Goal: Book appointment/travel/reservation

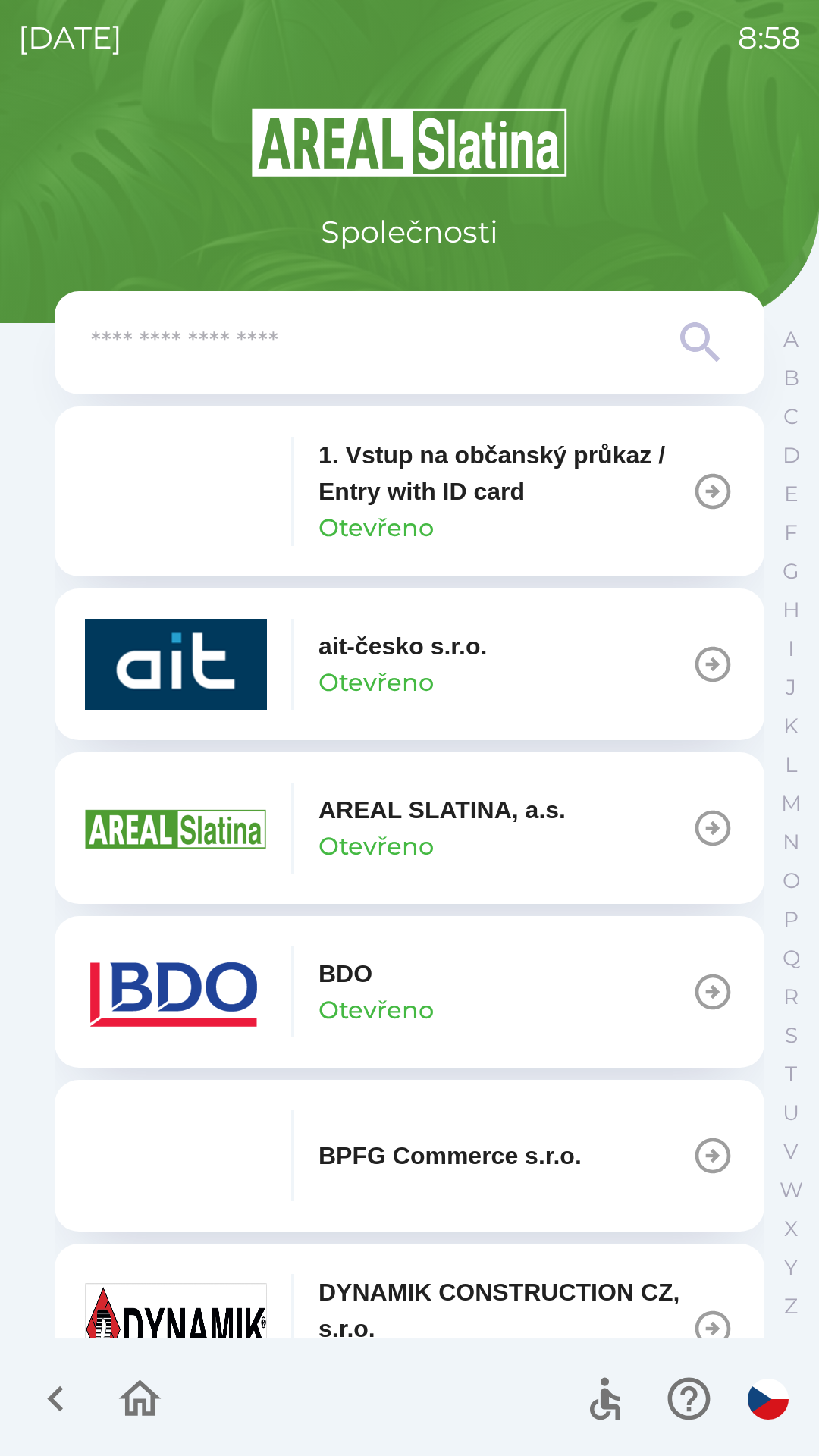
click at [525, 975] on button "BDO Otevřeno" at bounding box center [410, 992] width 710 height 152
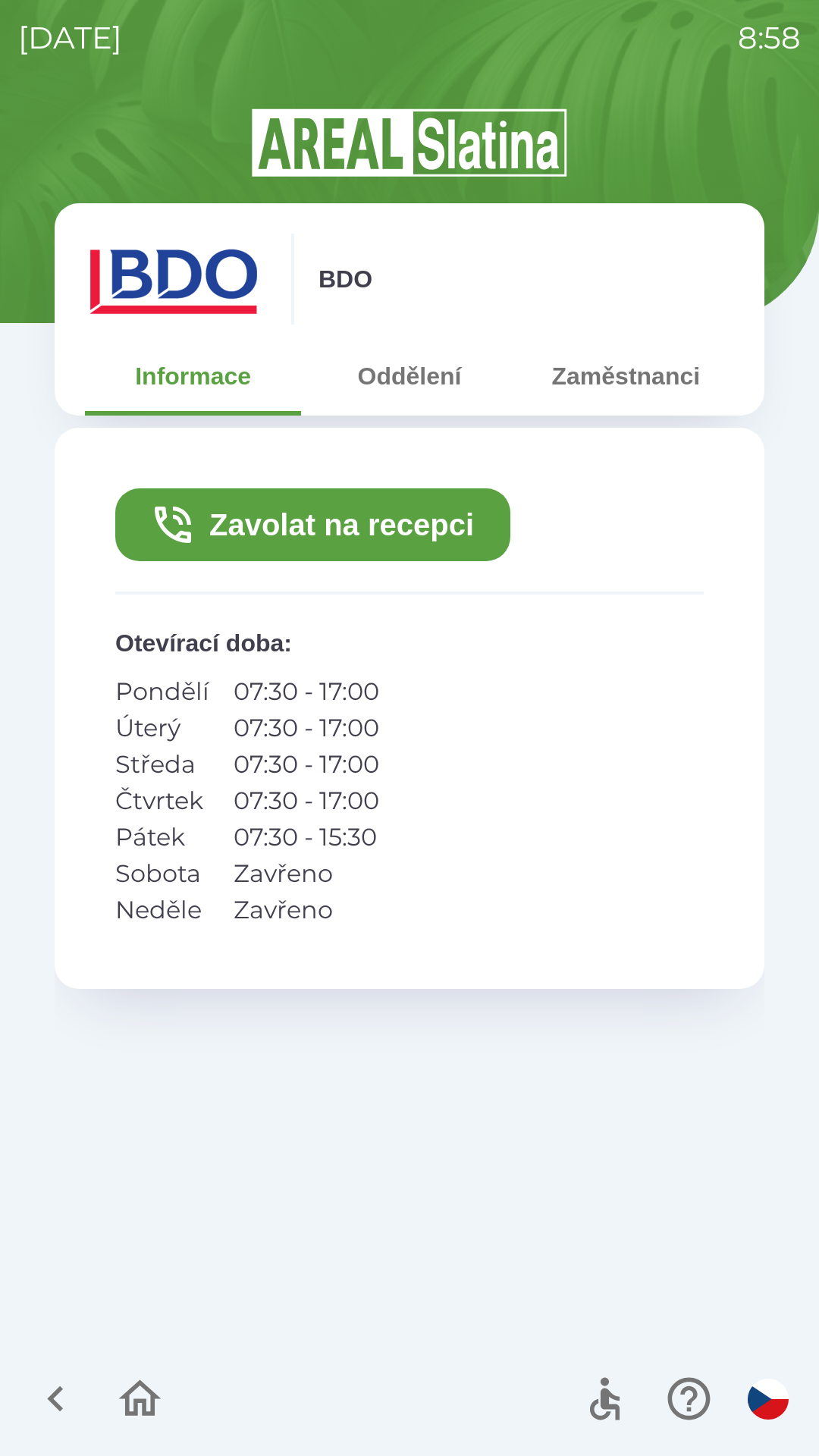
click at [380, 509] on button "Zavolat na recepci" at bounding box center [313, 525] width 395 height 73
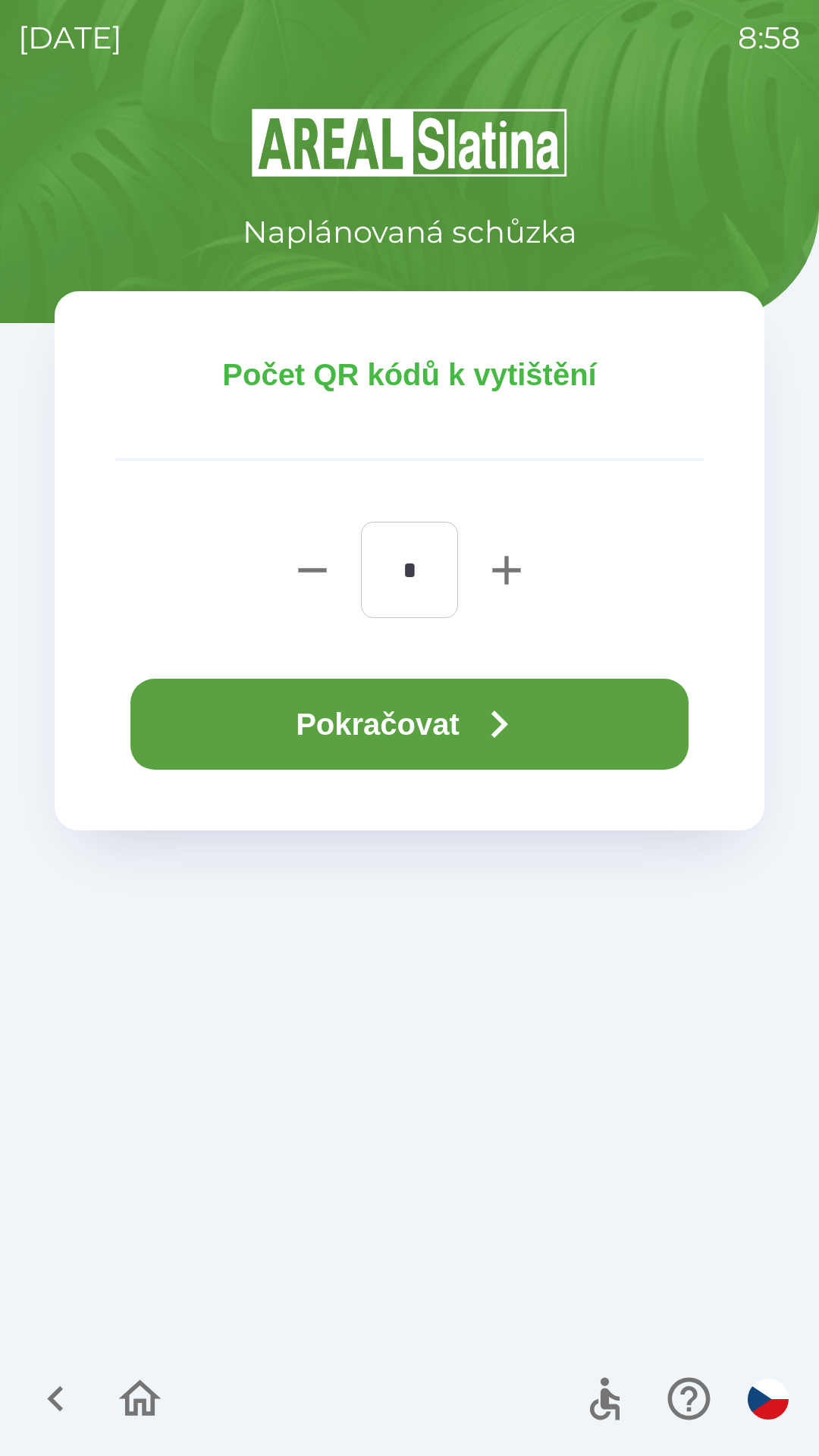
click at [508, 722] on icon "button" at bounding box center [499, 724] width 16 height 27
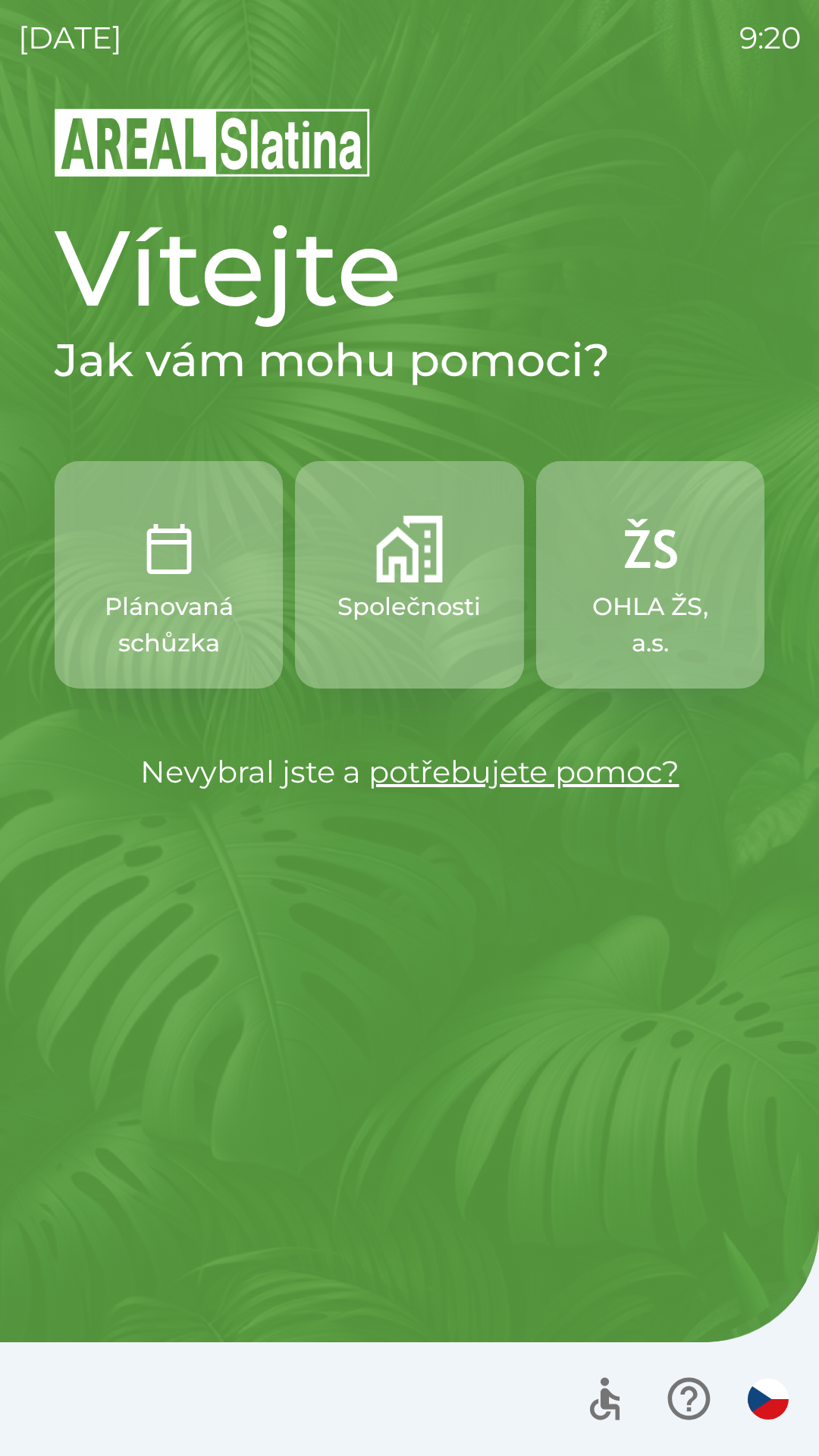
click at [412, 585] on button "Společnosti" at bounding box center [410, 575] width 228 height 227
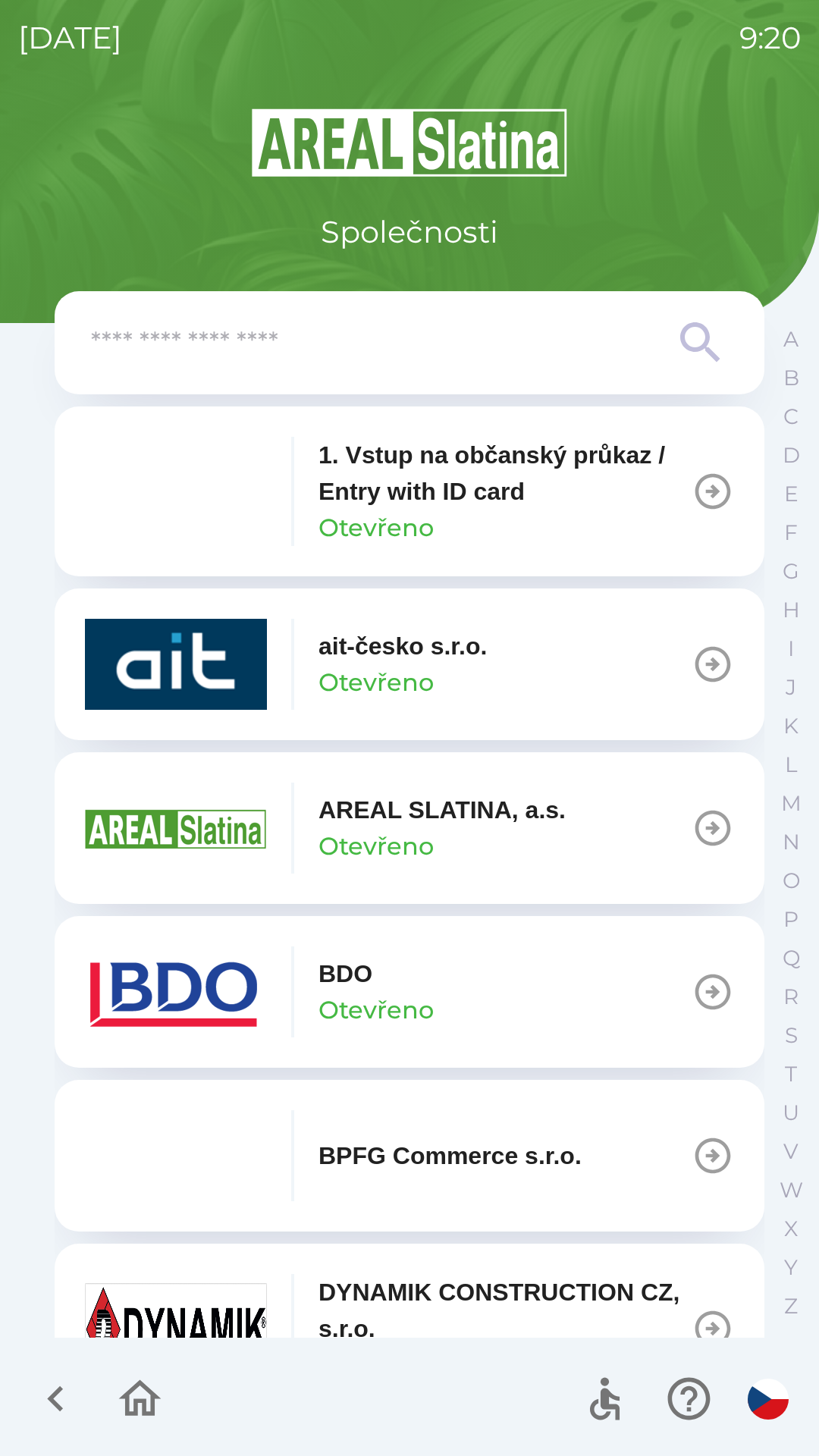
click at [430, 979] on div "BDO Otevřeno" at bounding box center [376, 992] width 115 height 73
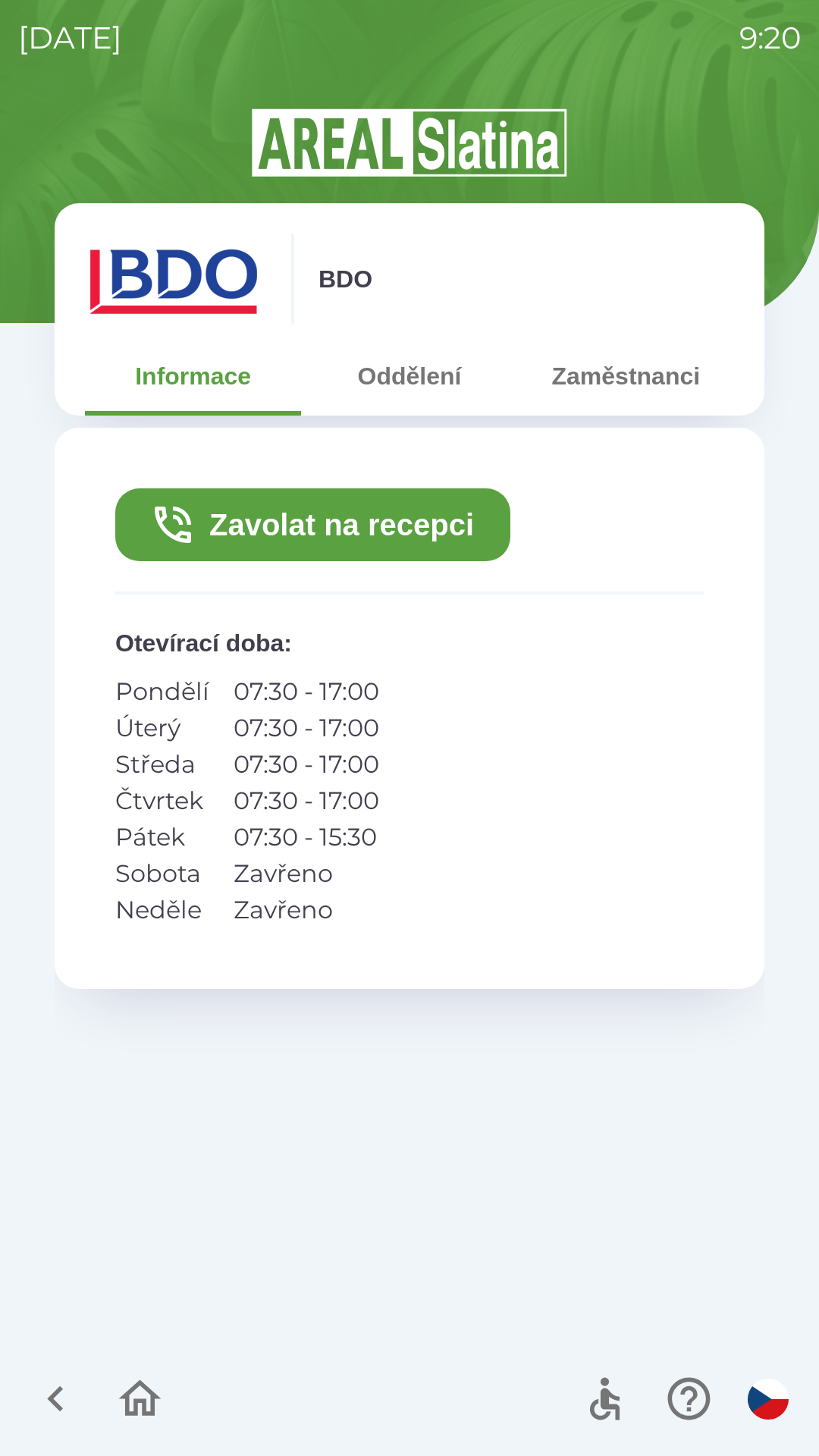
click at [447, 521] on button "Zavolat na recepci" at bounding box center [313, 525] width 395 height 73
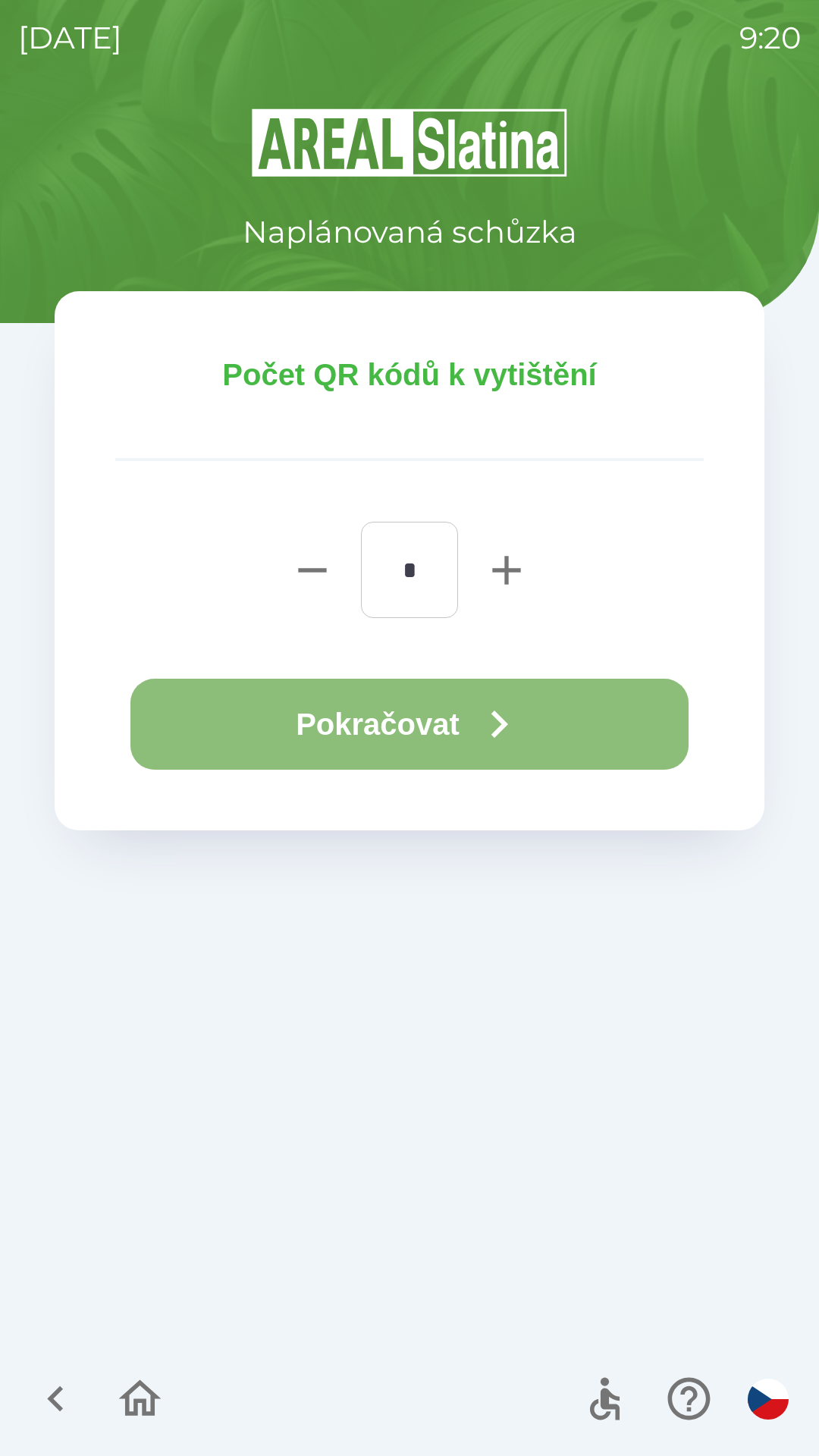
click at [414, 709] on button "Pokračovat" at bounding box center [410, 724] width 558 height 91
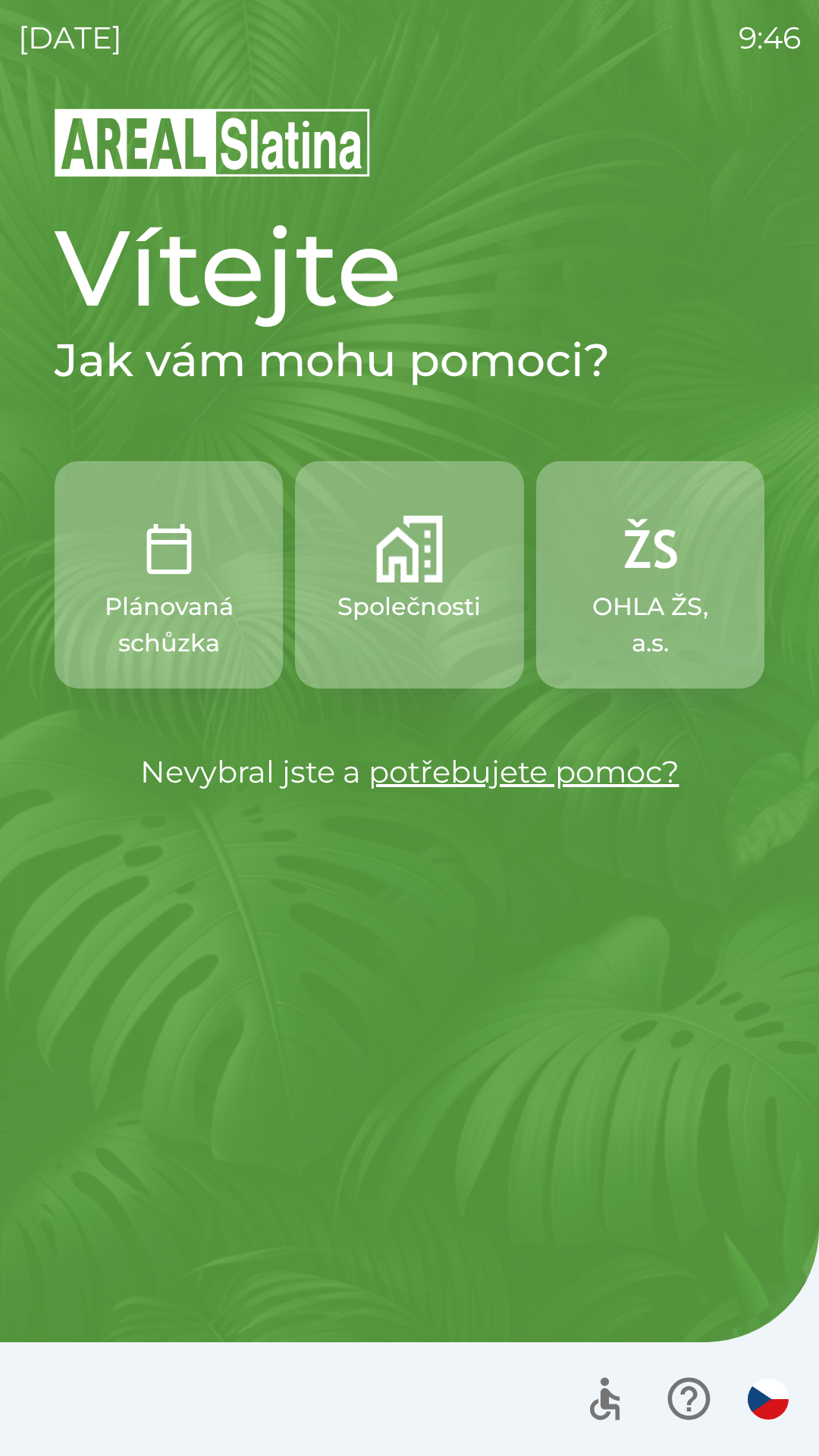
click at [186, 598] on p "Plánovaná schůzka" at bounding box center [169, 625] width 155 height 73
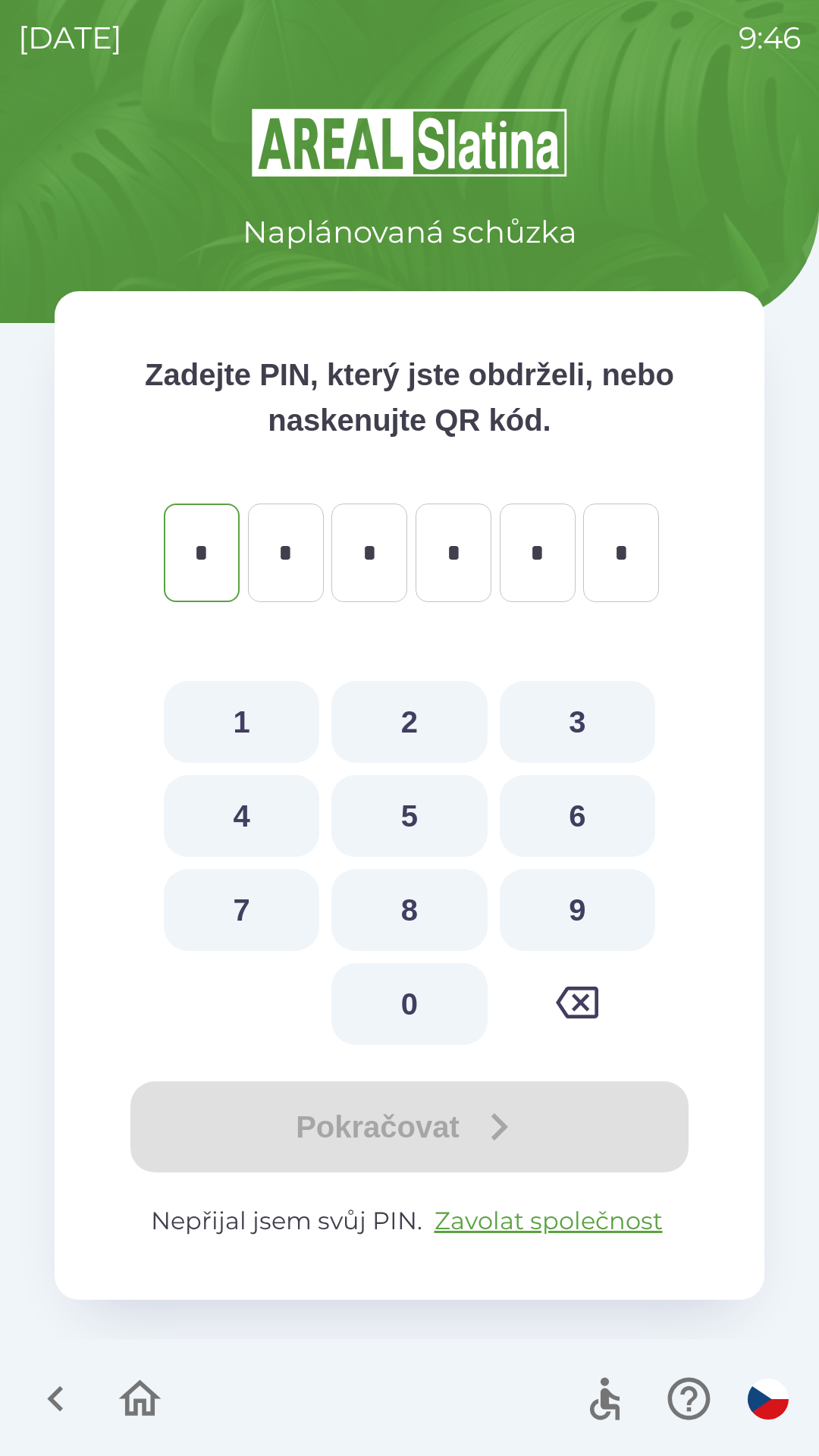
click at [58, 1375] on icon "button" at bounding box center [56, 1398] width 51 height 51
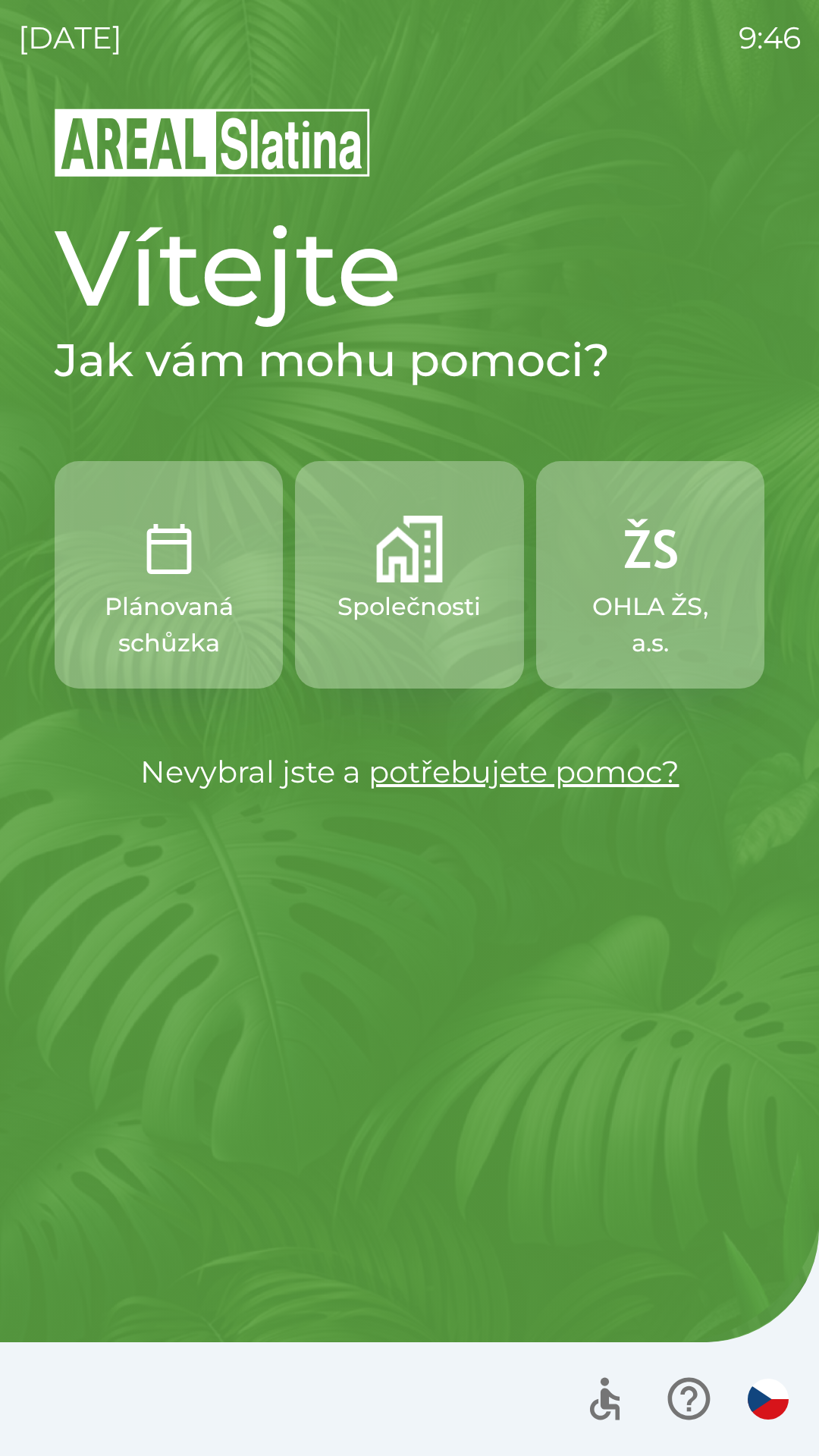
click at [396, 638] on button "Společnosti" at bounding box center [410, 575] width 228 height 227
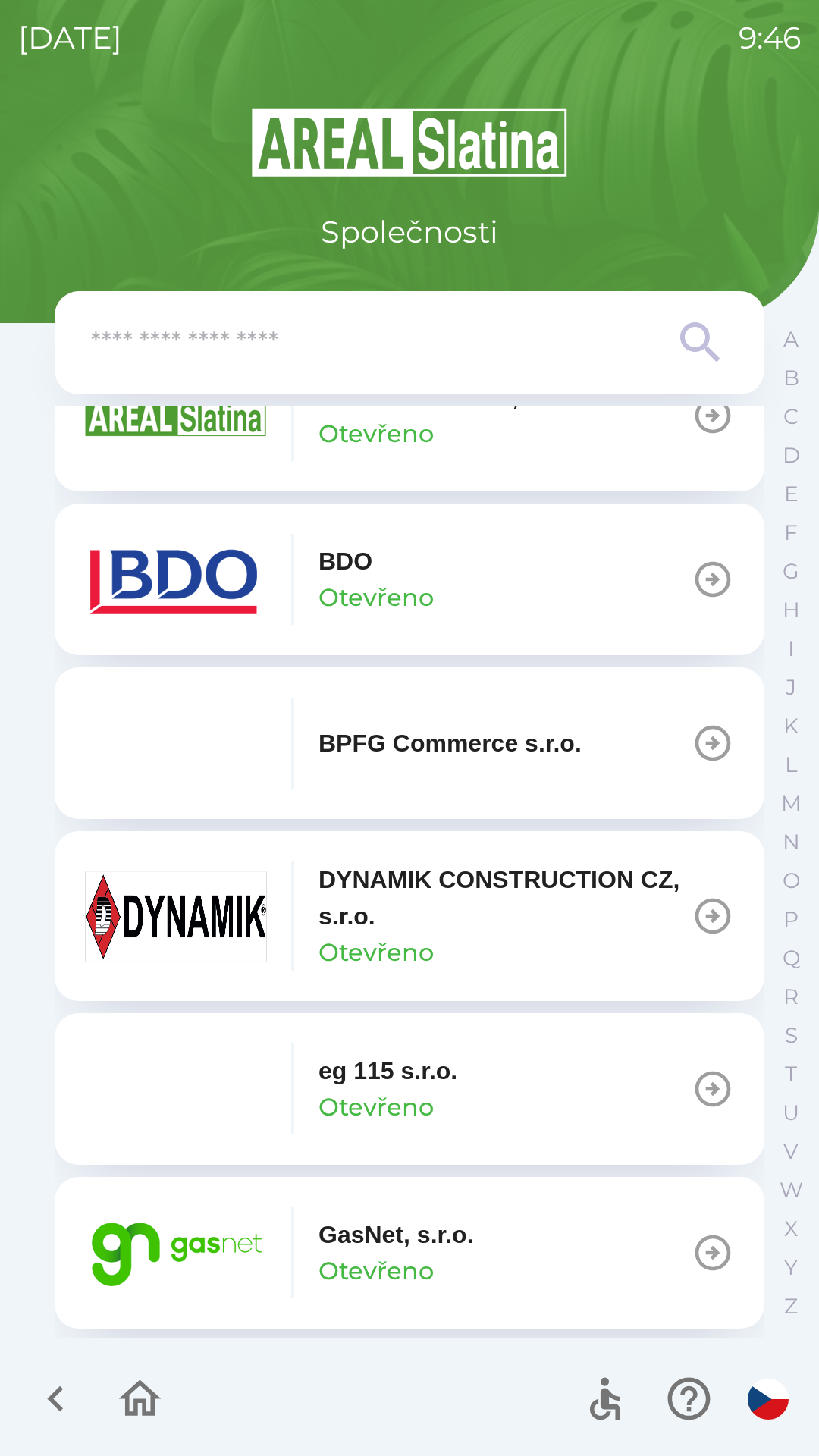
scroll to position [422, 0]
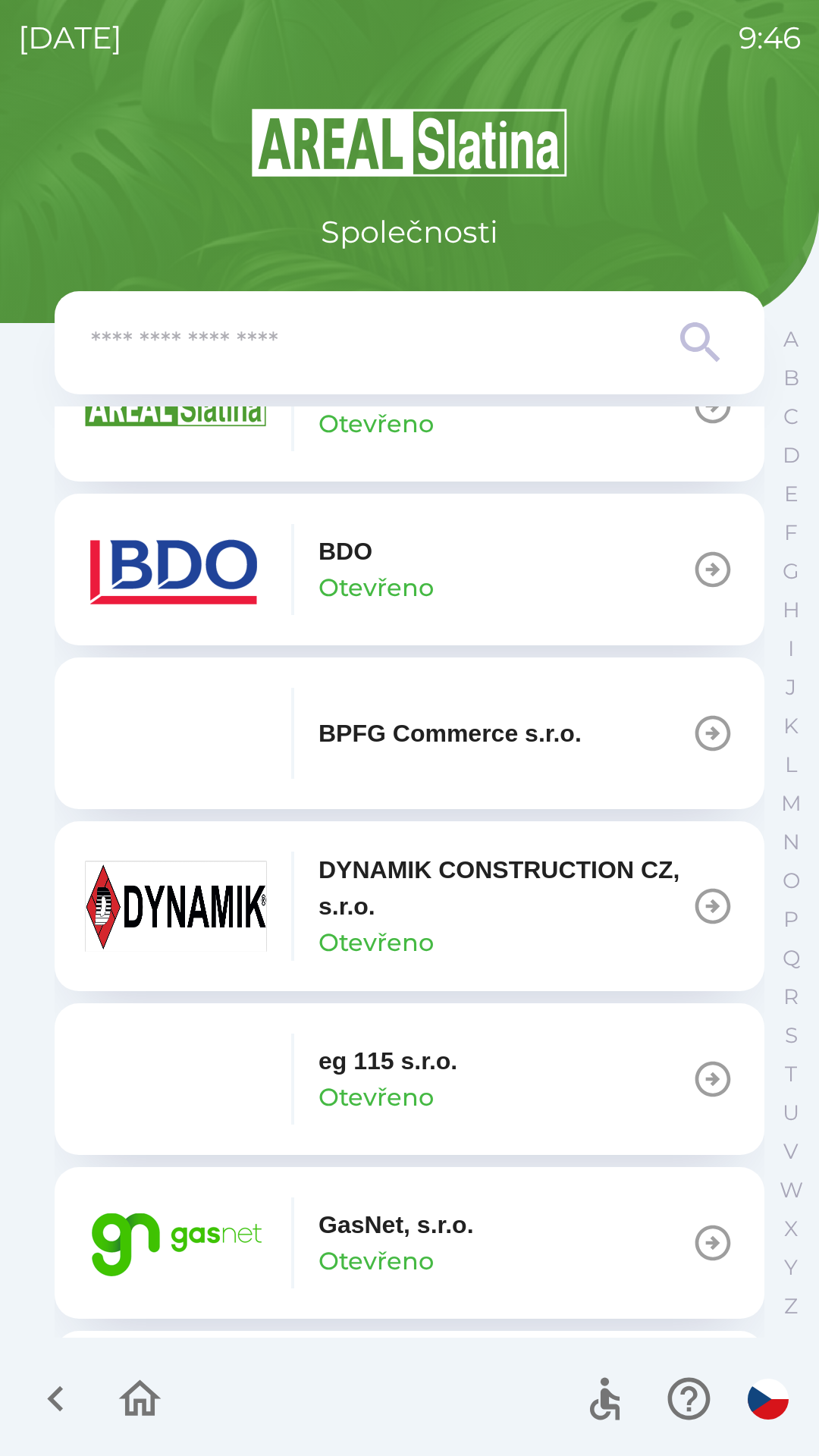
click at [224, 1206] on img "button" at bounding box center [176, 1242] width 182 height 91
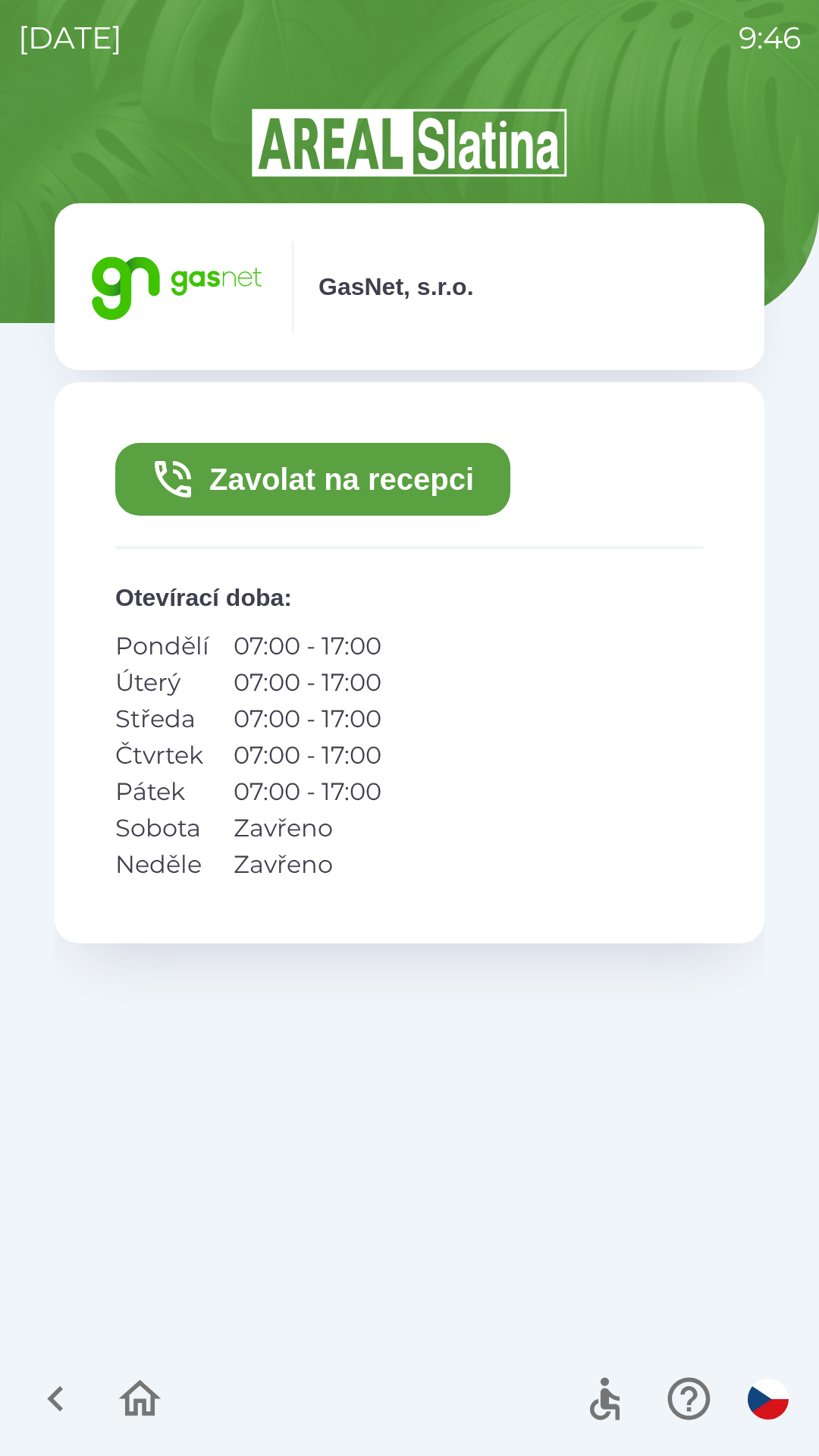
click at [412, 478] on button "Zavolat na recepci" at bounding box center [313, 480] width 395 height 73
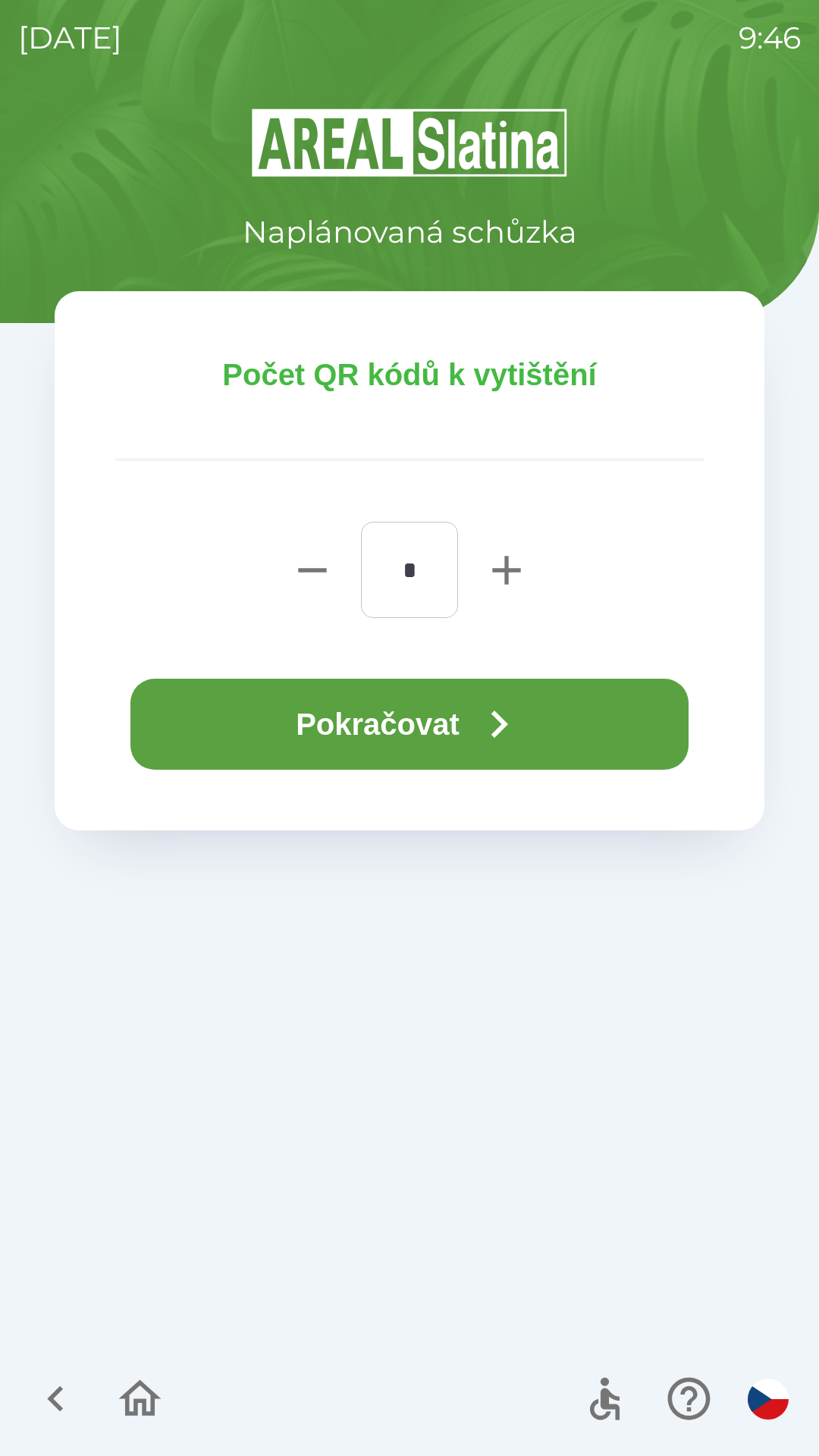
click at [519, 561] on icon "button" at bounding box center [506, 570] width 49 height 49
click at [508, 559] on icon "button" at bounding box center [505, 570] width 28 height 28
type input "*"
click at [458, 683] on button "Pokračovat" at bounding box center [410, 724] width 558 height 91
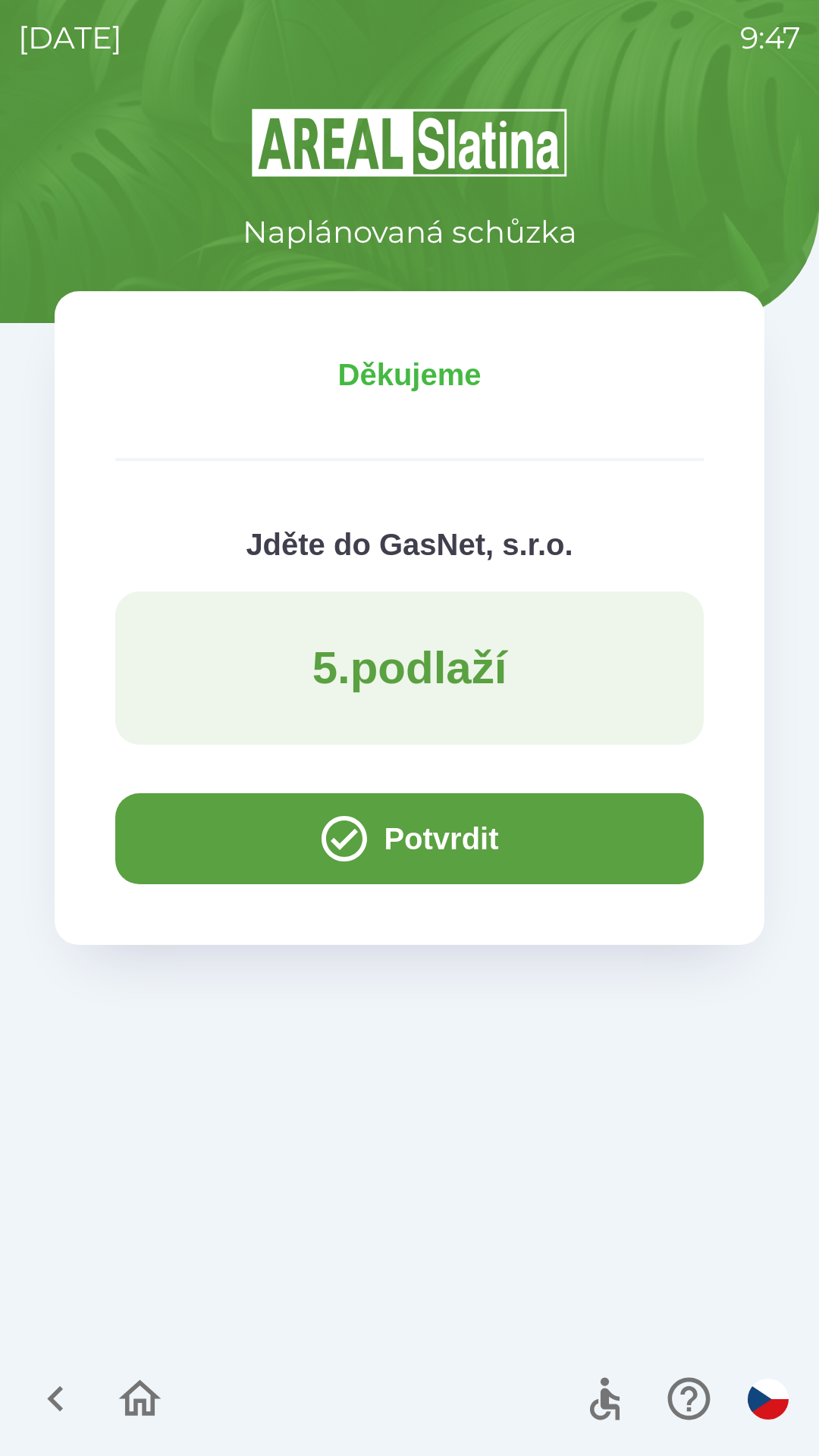
click at [427, 834] on button "Potvrdit" at bounding box center [410, 838] width 589 height 91
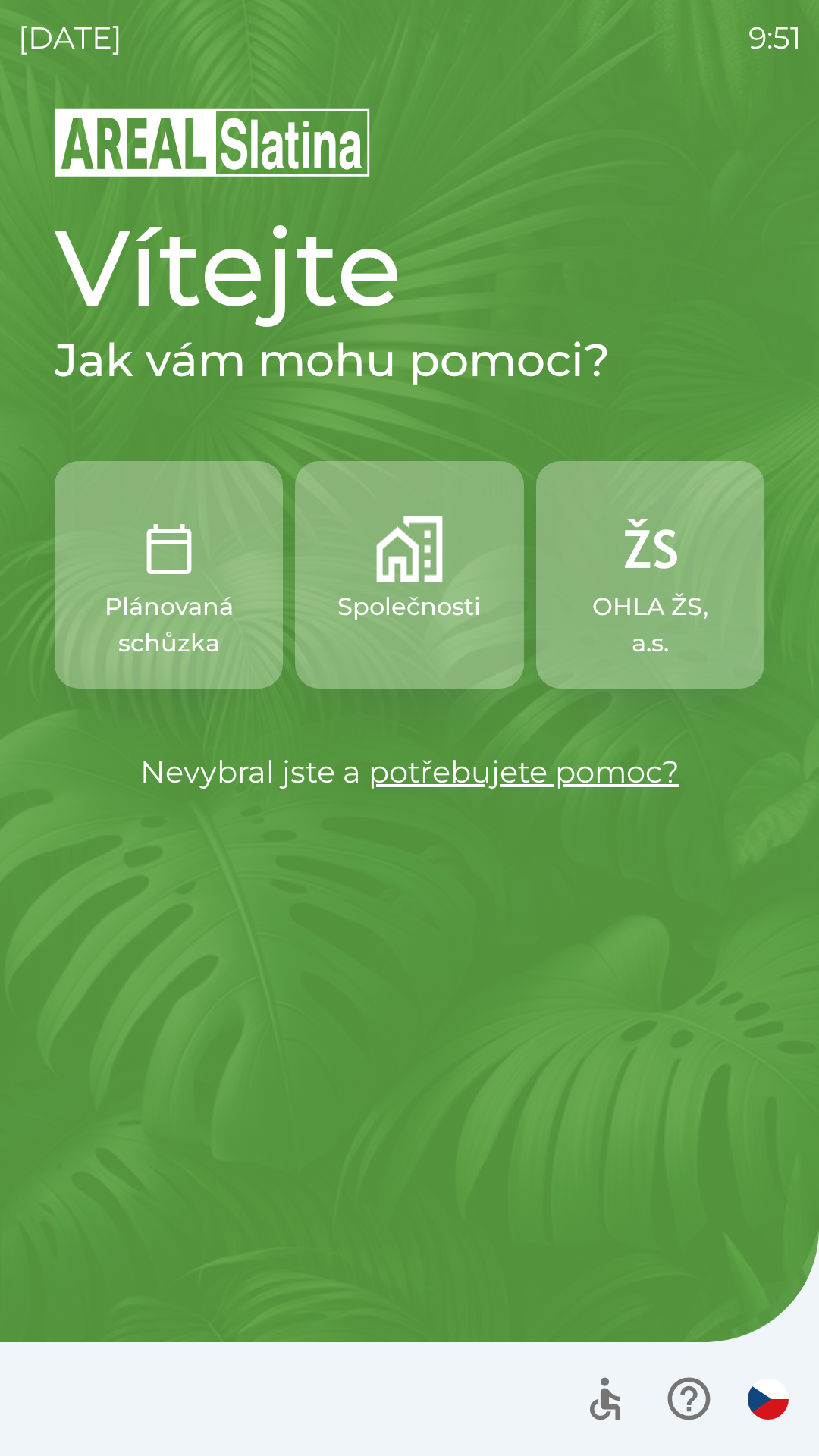
click at [428, 599] on p "Společnosti" at bounding box center [409, 607] width 143 height 36
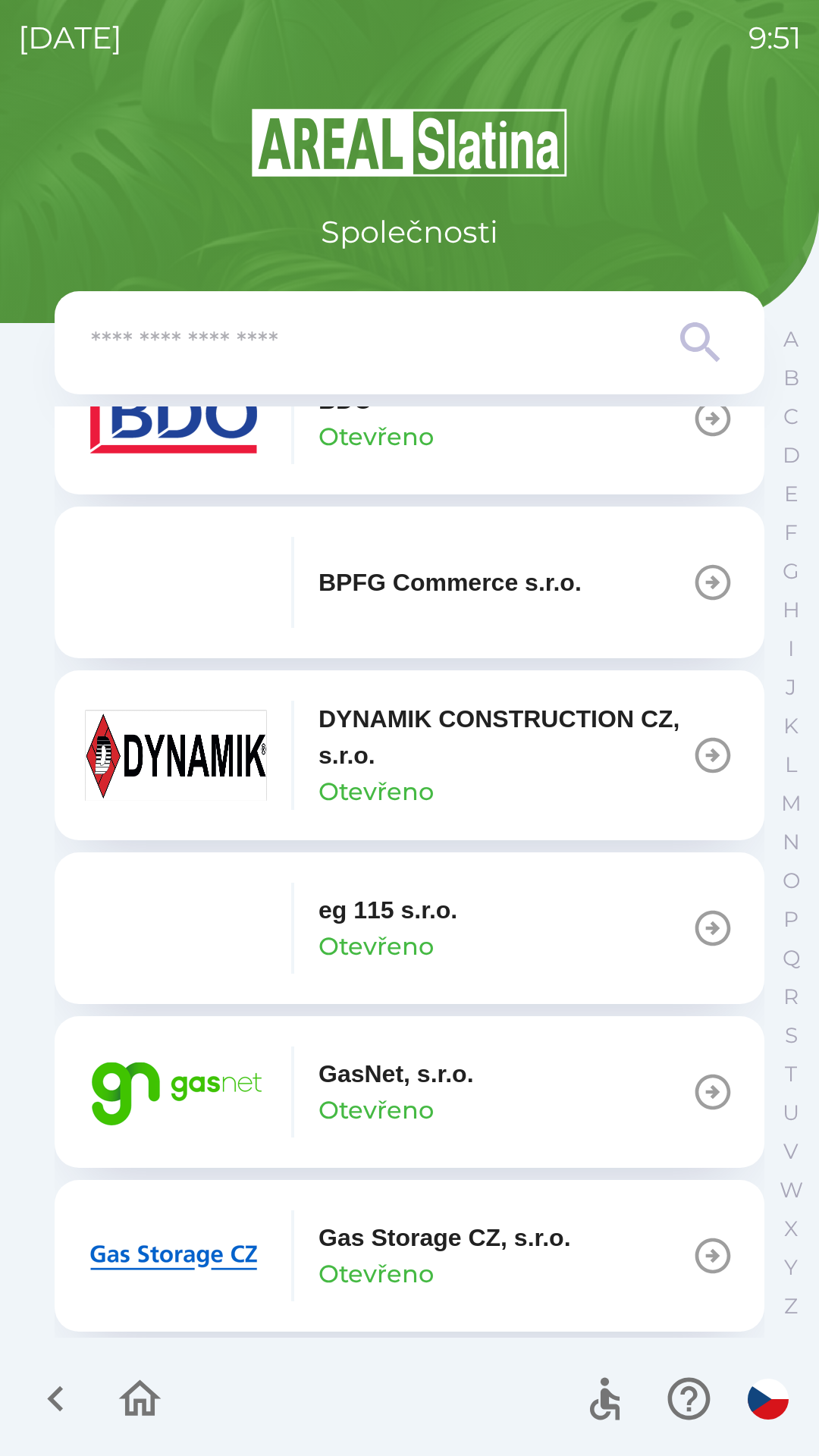
scroll to position [592, 0]
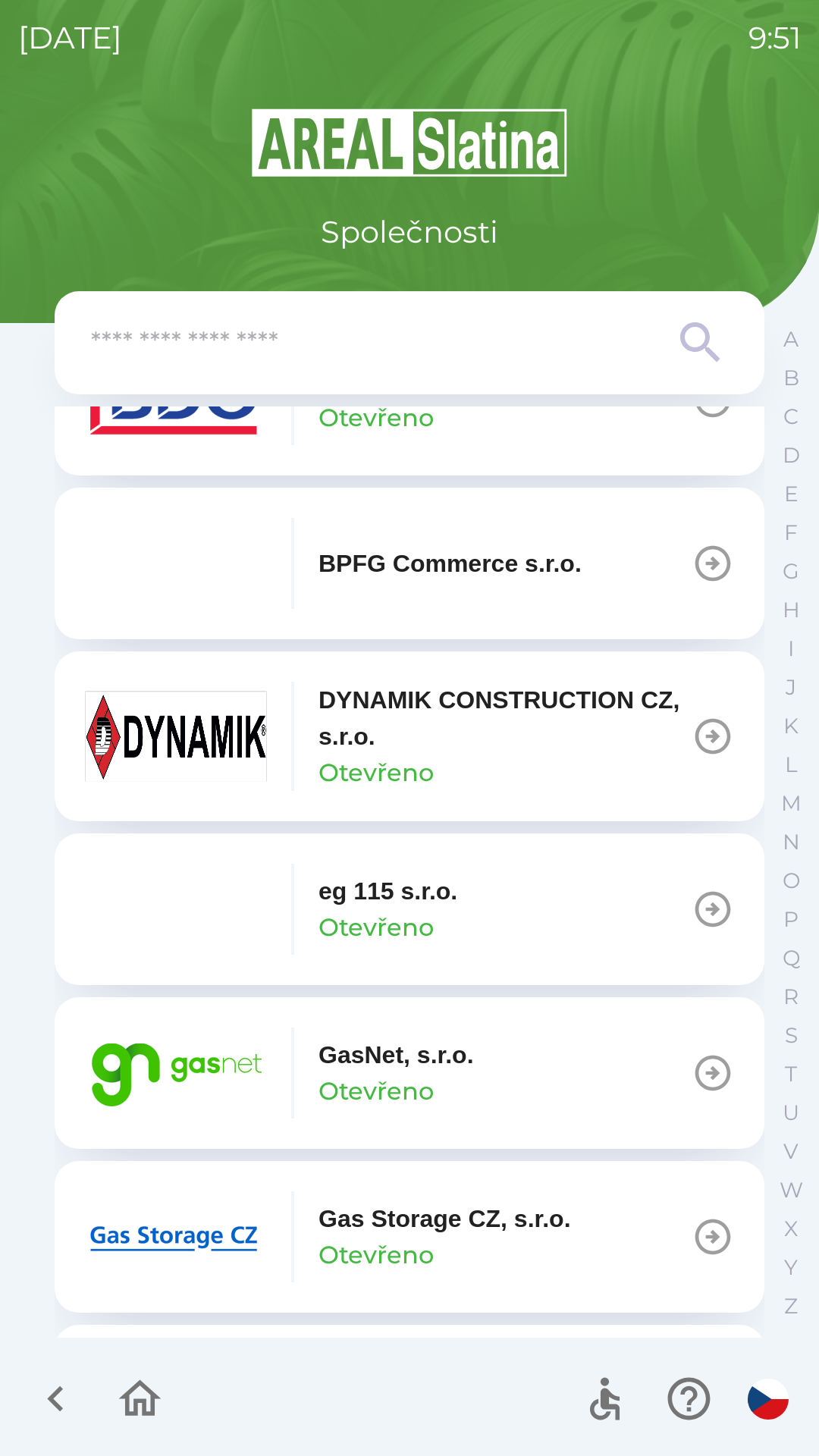
click at [694, 1070] on icon "button" at bounding box center [713, 1073] width 42 height 42
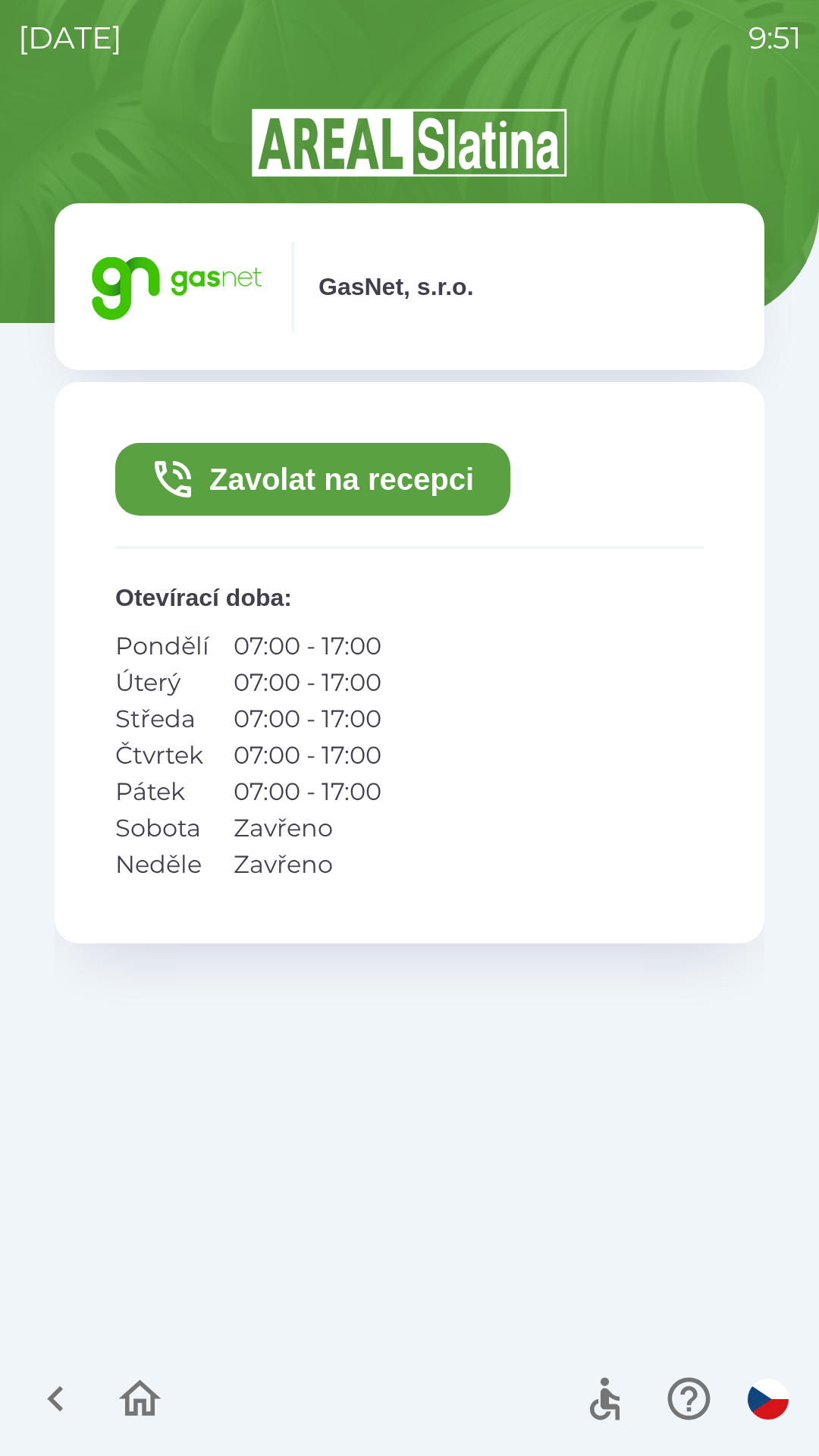
click at [384, 481] on button "Zavolat na recepci" at bounding box center [313, 480] width 395 height 73
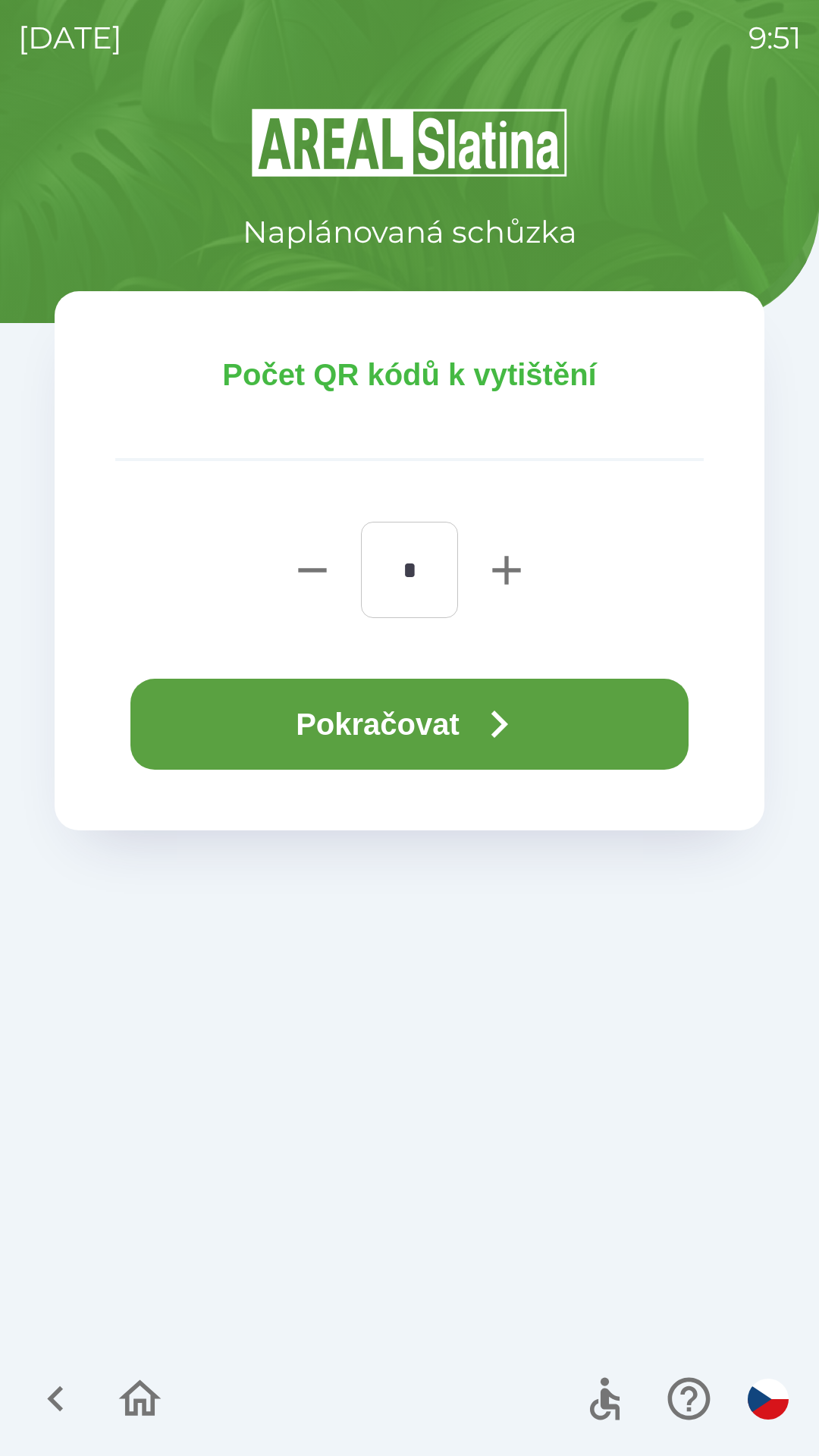
click at [461, 724] on button "Pokračovat" at bounding box center [410, 724] width 558 height 91
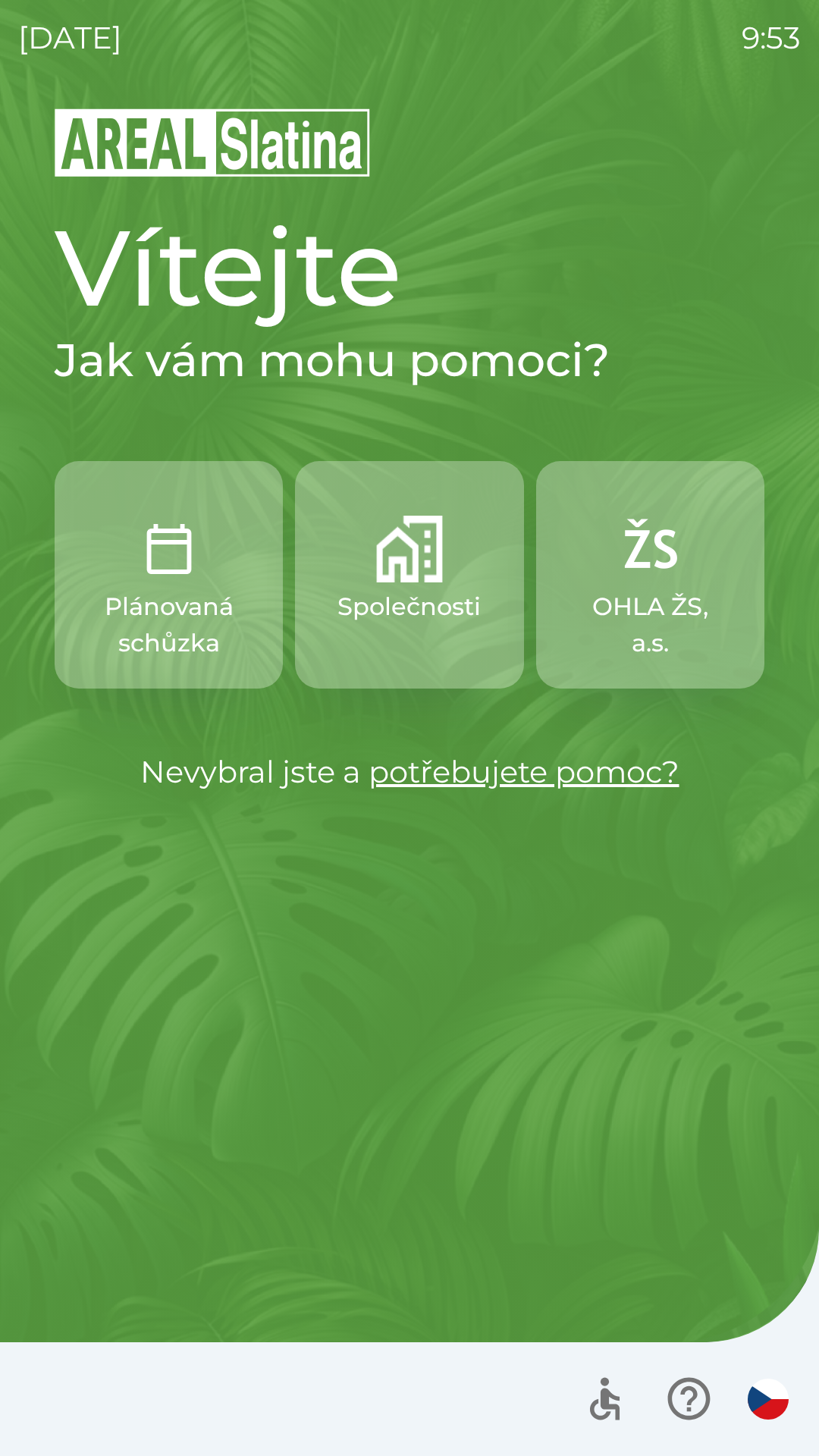
click at [386, 604] on p "Společnosti" at bounding box center [409, 607] width 143 height 36
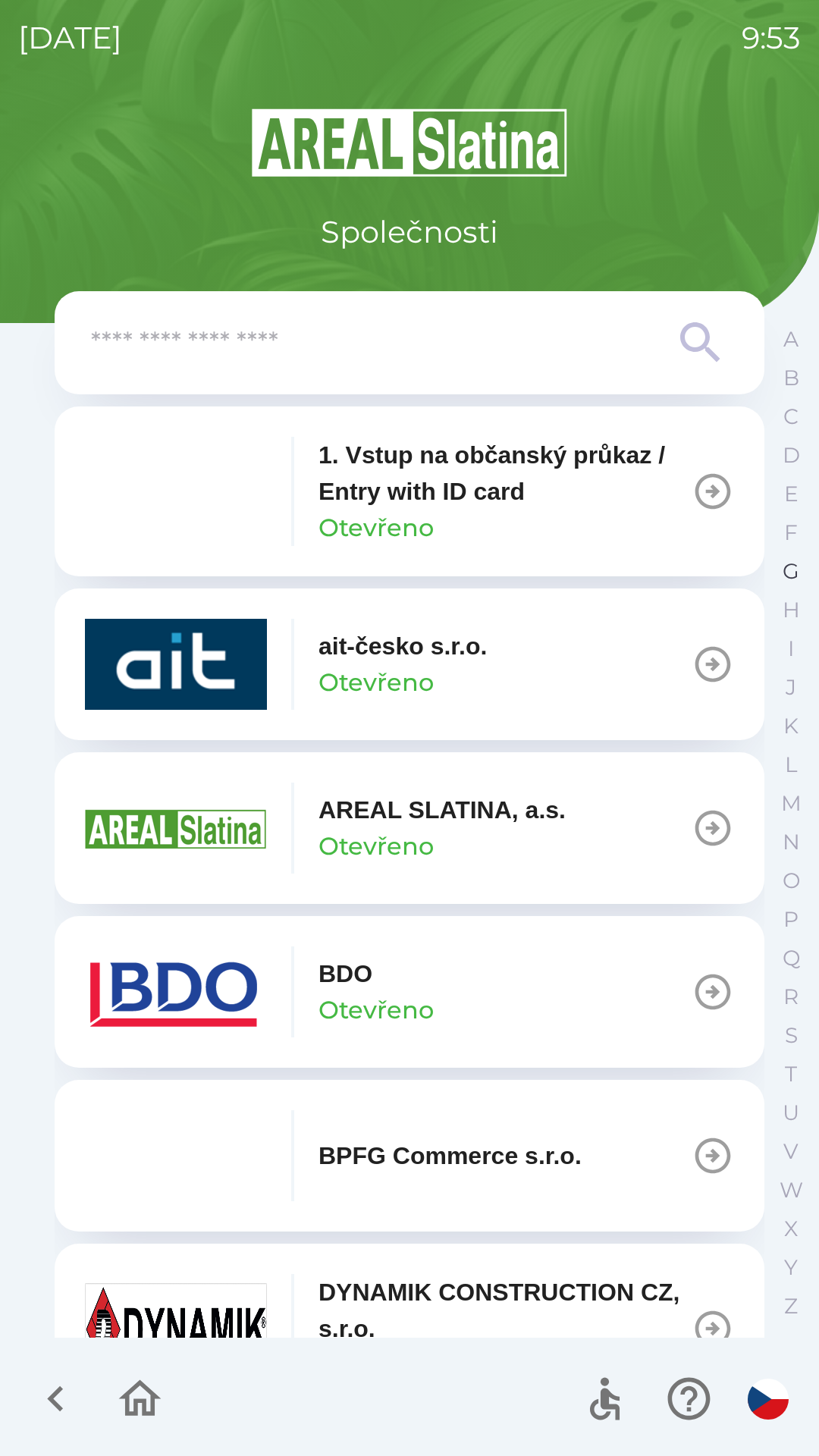
click at [788, 568] on p "G" at bounding box center [790, 572] width 16 height 27
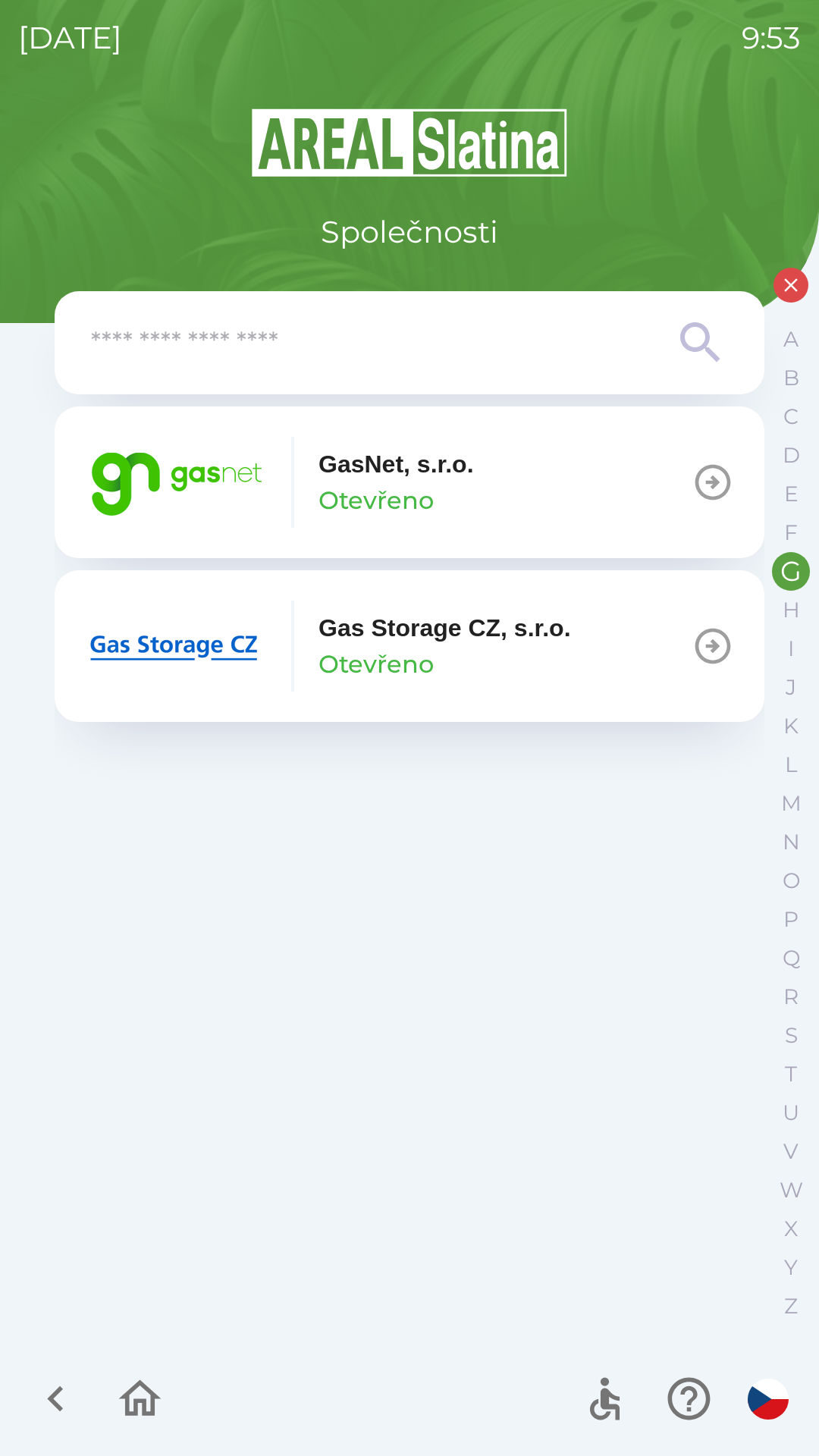
click at [226, 494] on img "button" at bounding box center [176, 481] width 182 height 91
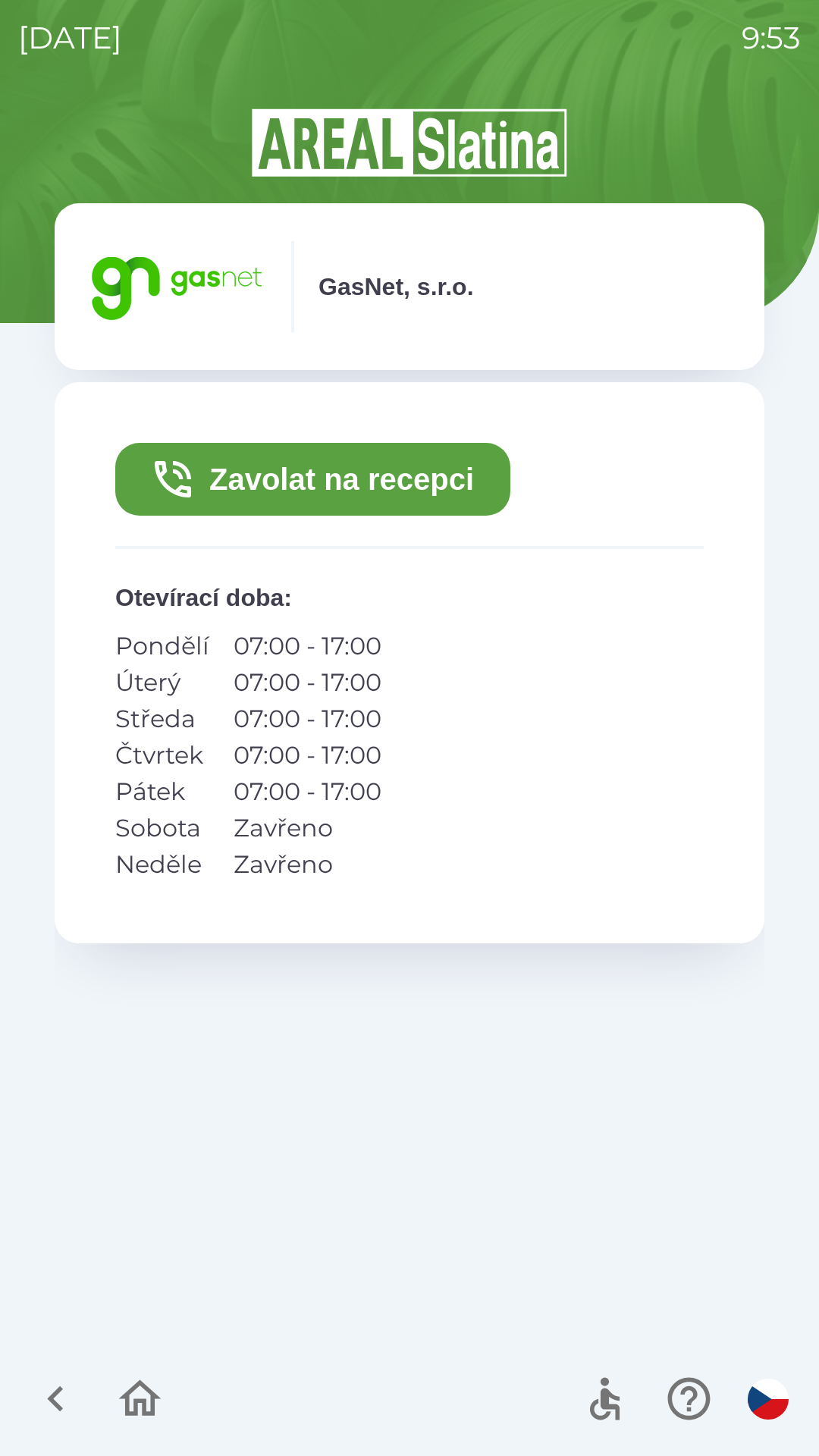
click at [321, 475] on button "Zavolat na recepci" at bounding box center [313, 480] width 395 height 73
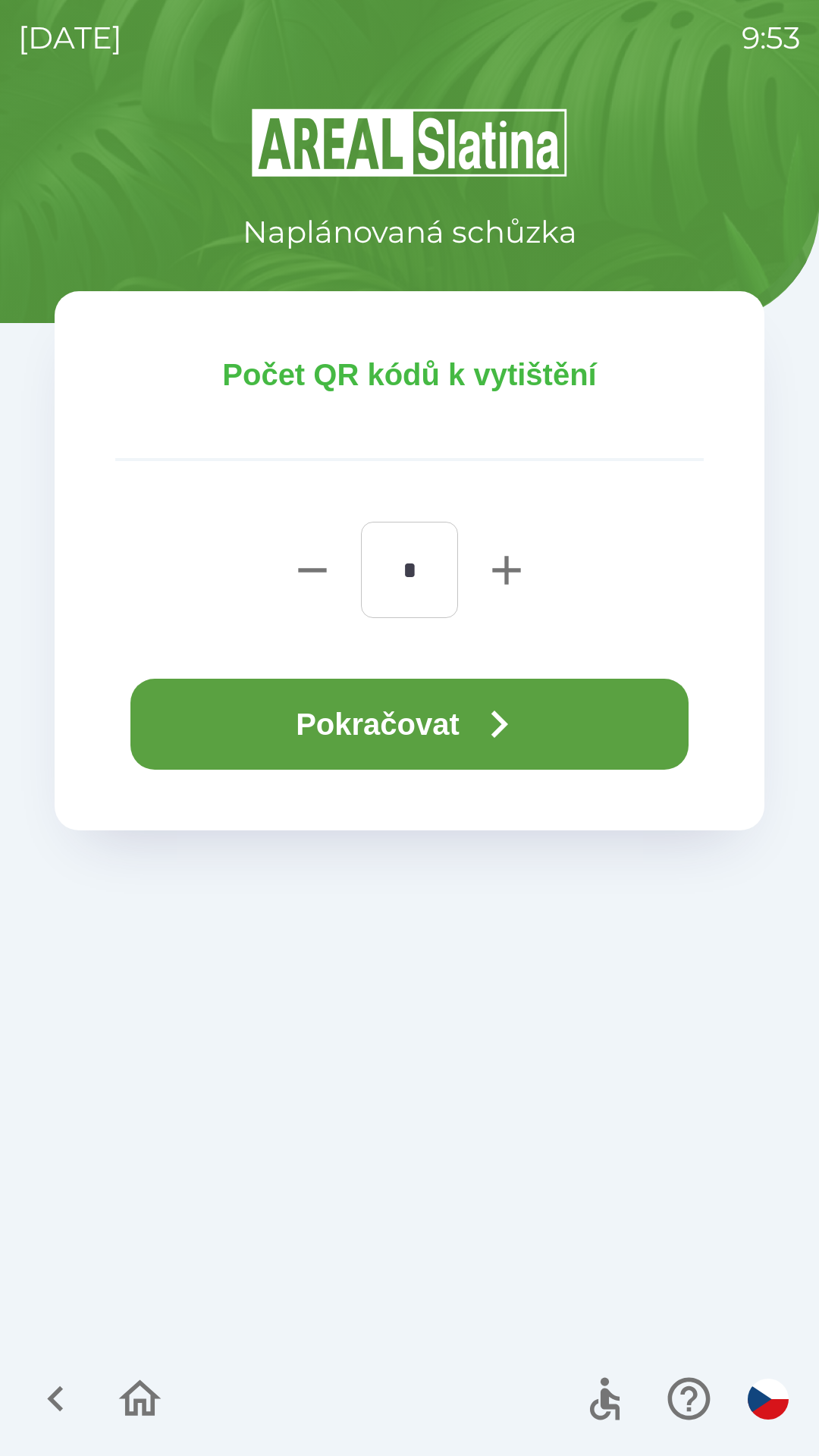
click at [331, 719] on button "Pokračovat" at bounding box center [410, 724] width 558 height 91
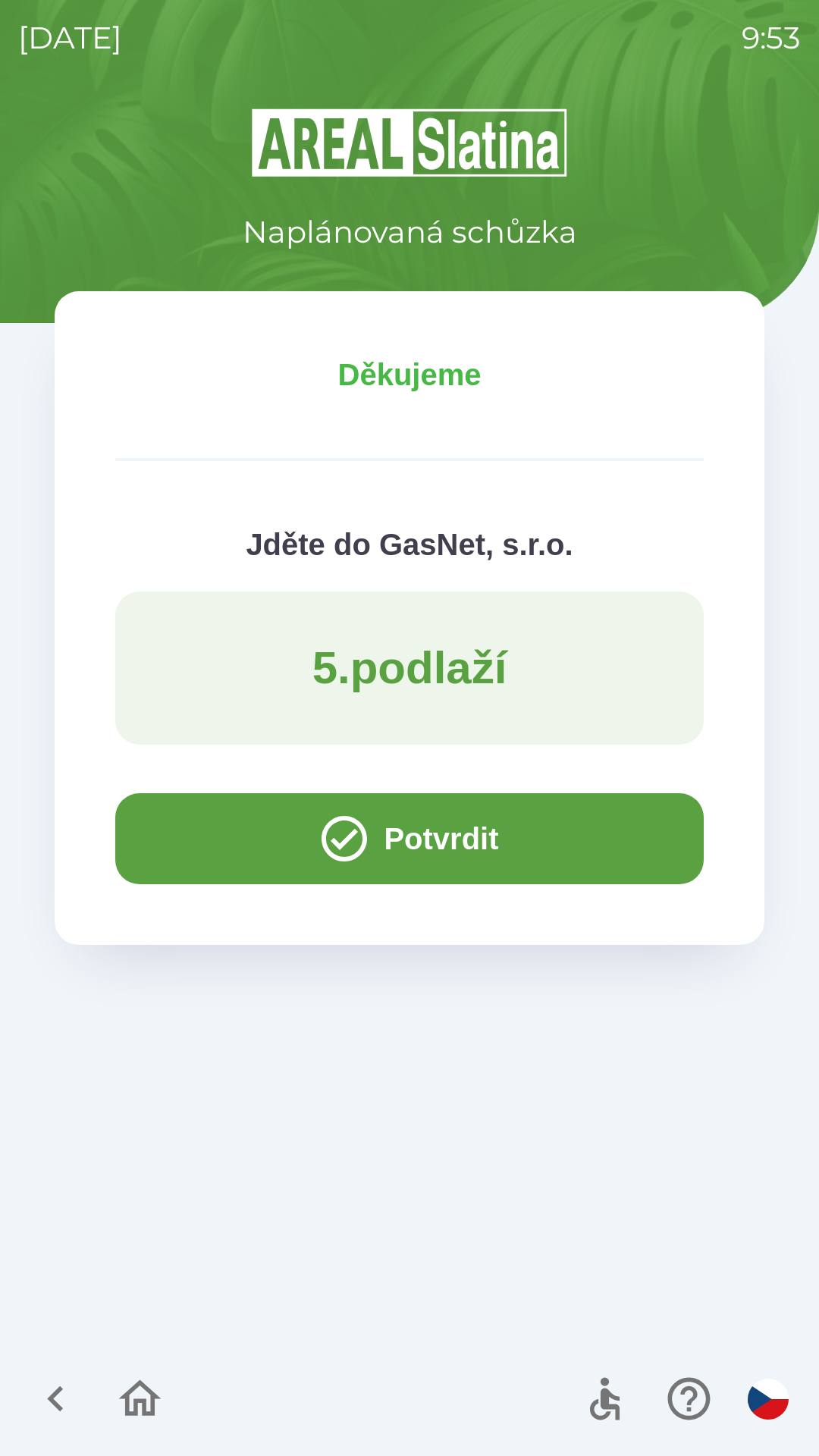
click at [334, 832] on icon "button" at bounding box center [343, 838] width 55 height 55
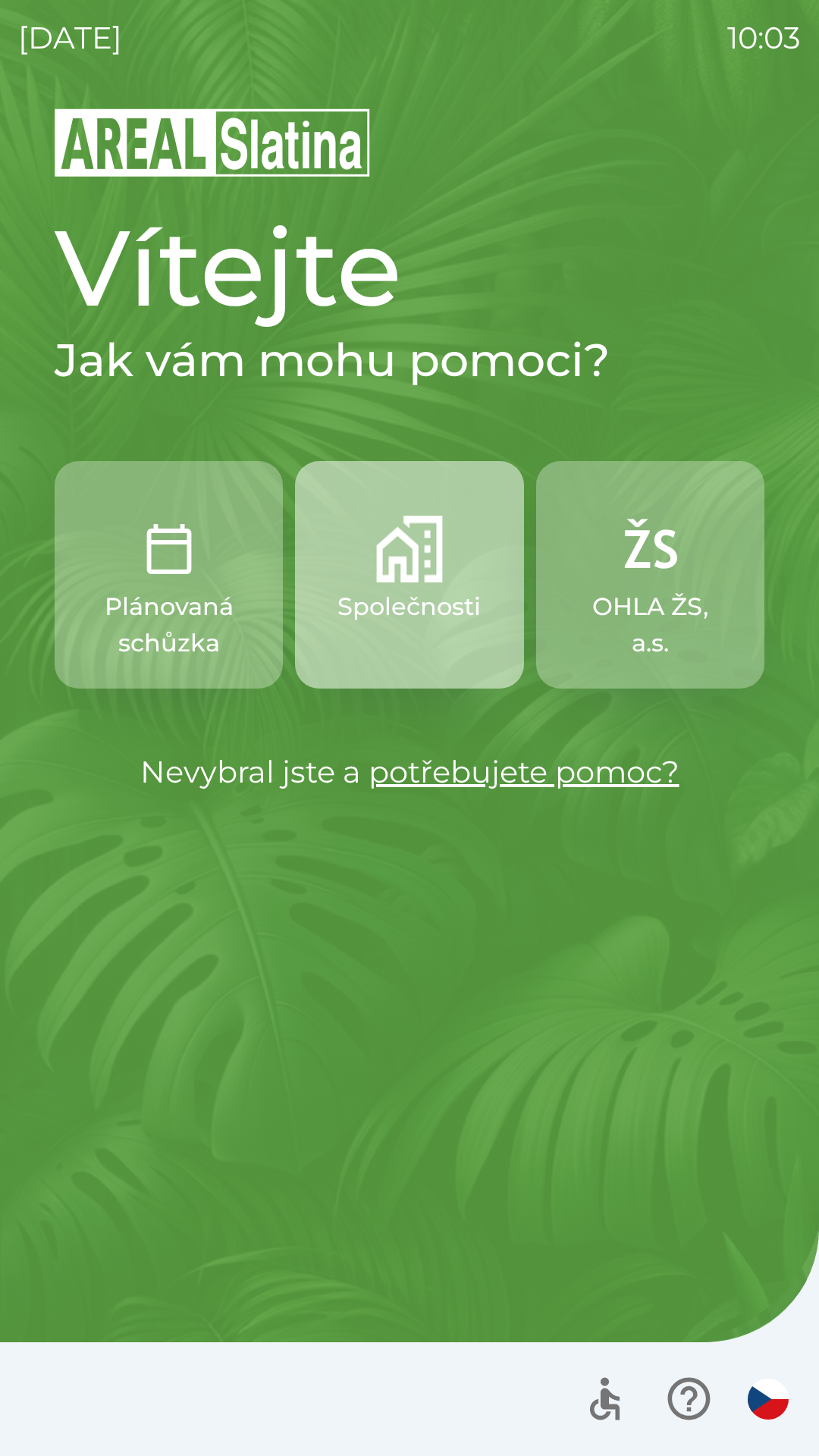
click at [426, 595] on p "Společnosti" at bounding box center [409, 607] width 143 height 36
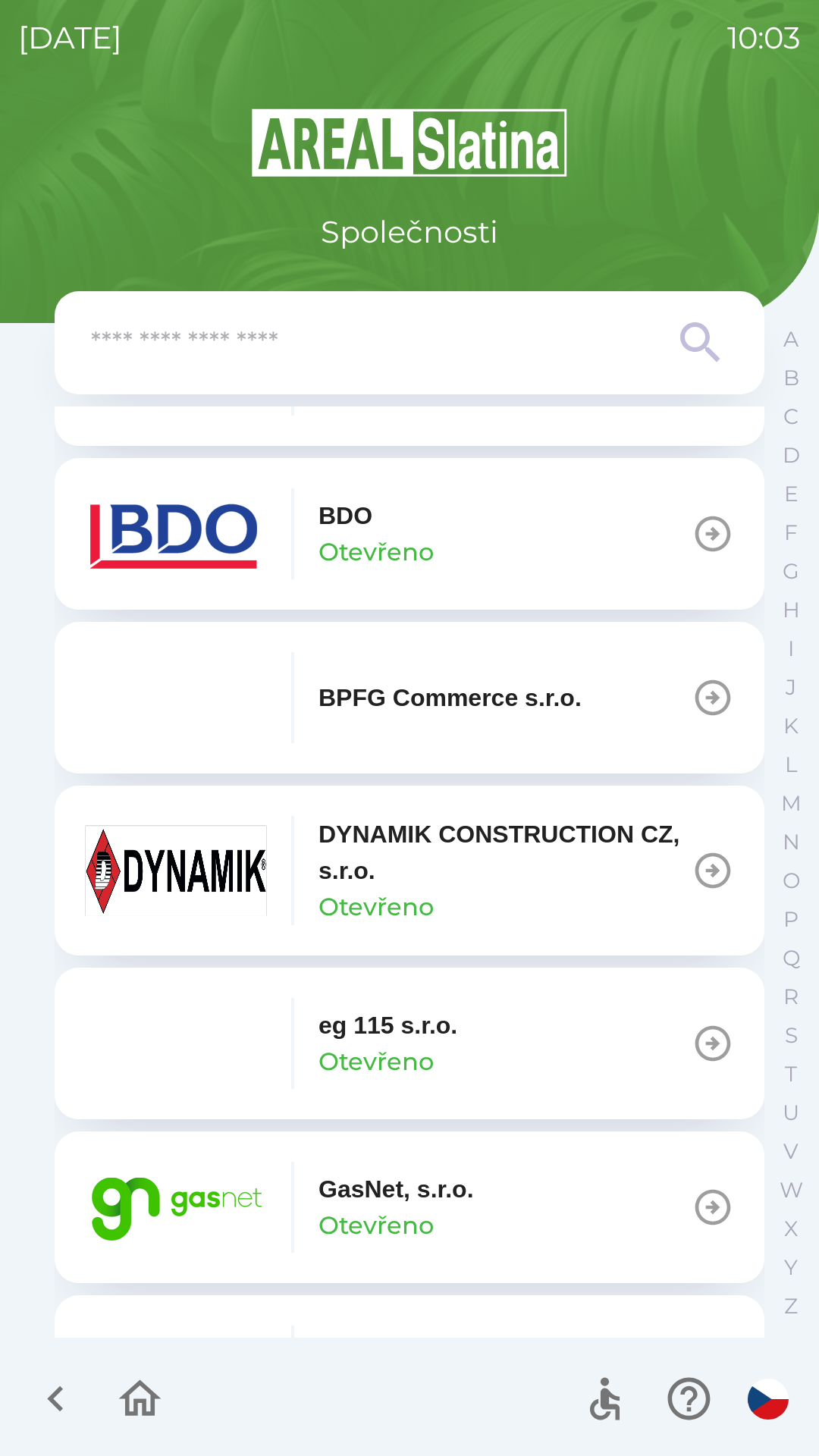
scroll to position [462, 0]
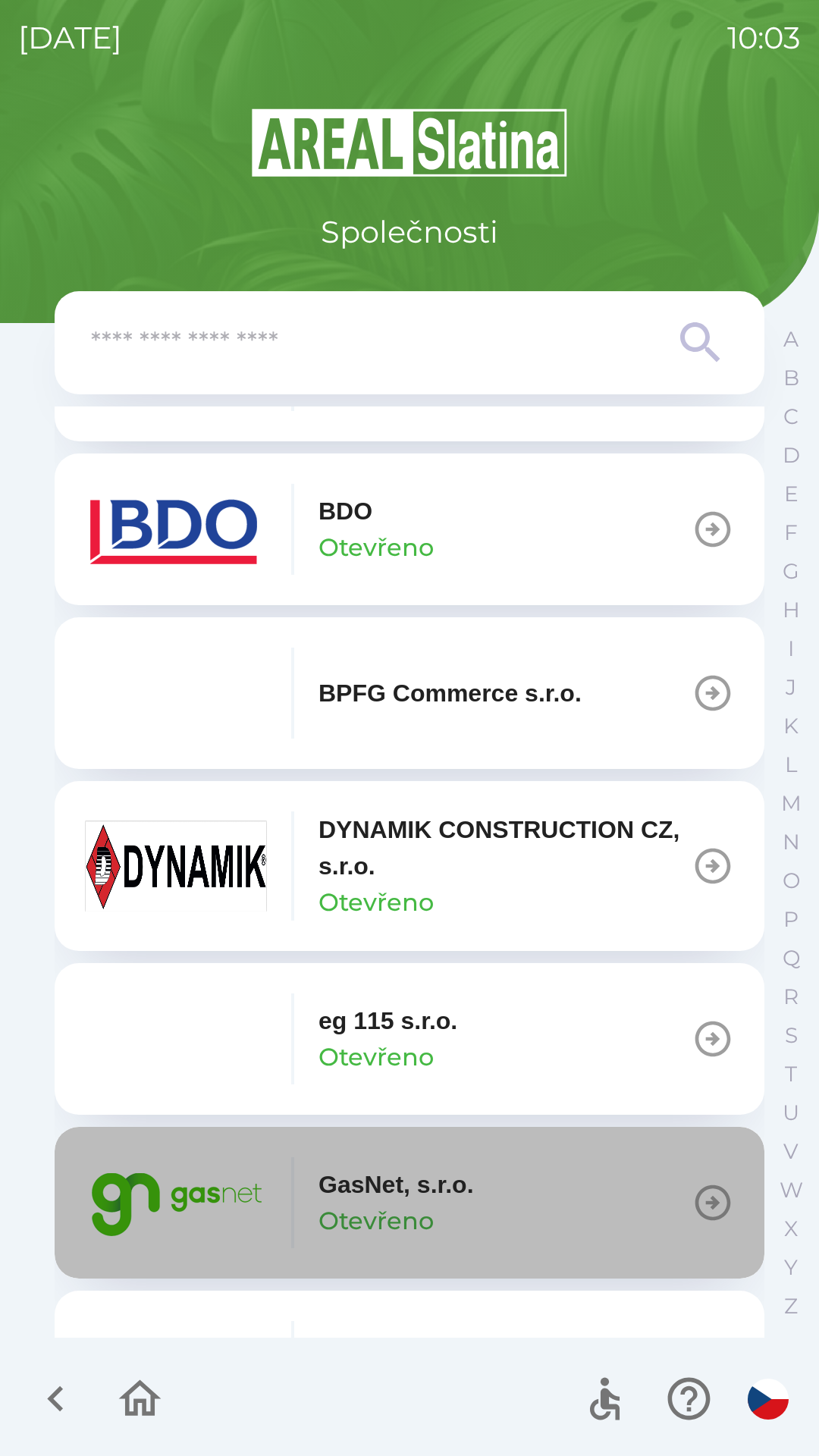
click at [541, 1189] on button "GasNet, s.r.o. Otevřeno" at bounding box center [410, 1203] width 710 height 152
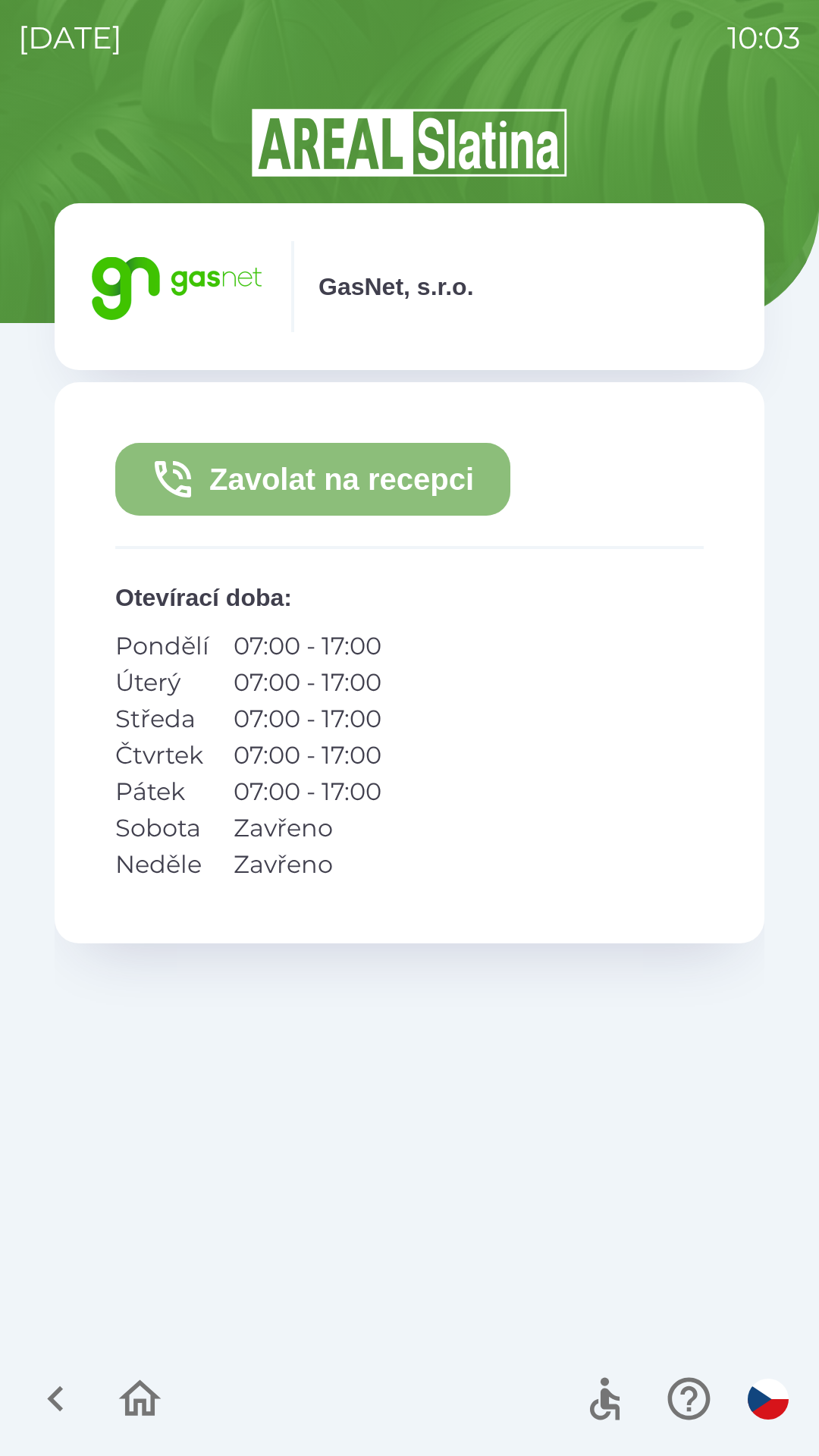
click at [346, 485] on button "Zavolat na recepci" at bounding box center [313, 480] width 395 height 73
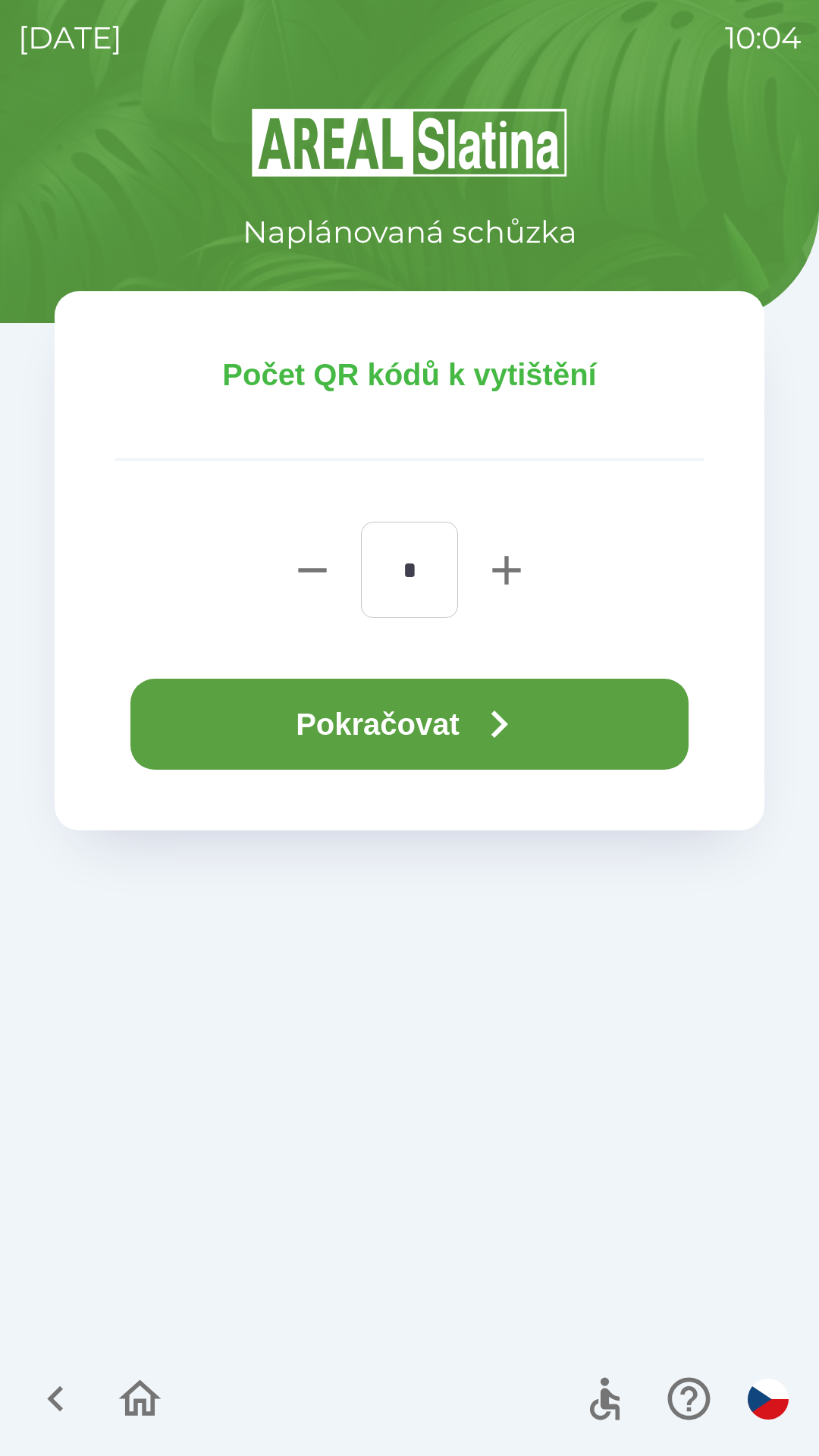
click at [401, 708] on button "Pokračovat" at bounding box center [410, 724] width 558 height 91
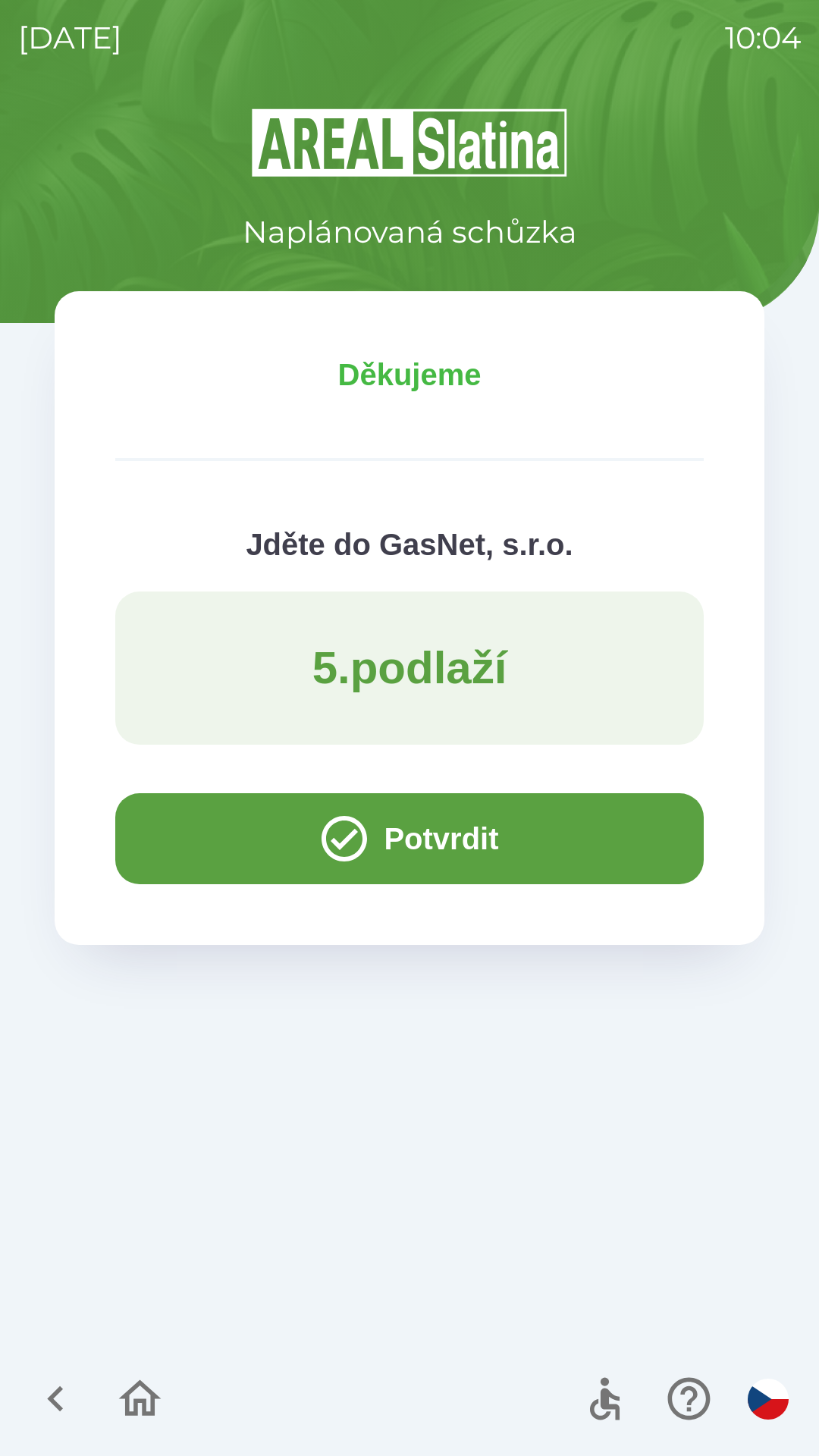
click at [451, 841] on button "Potvrdit" at bounding box center [410, 838] width 589 height 91
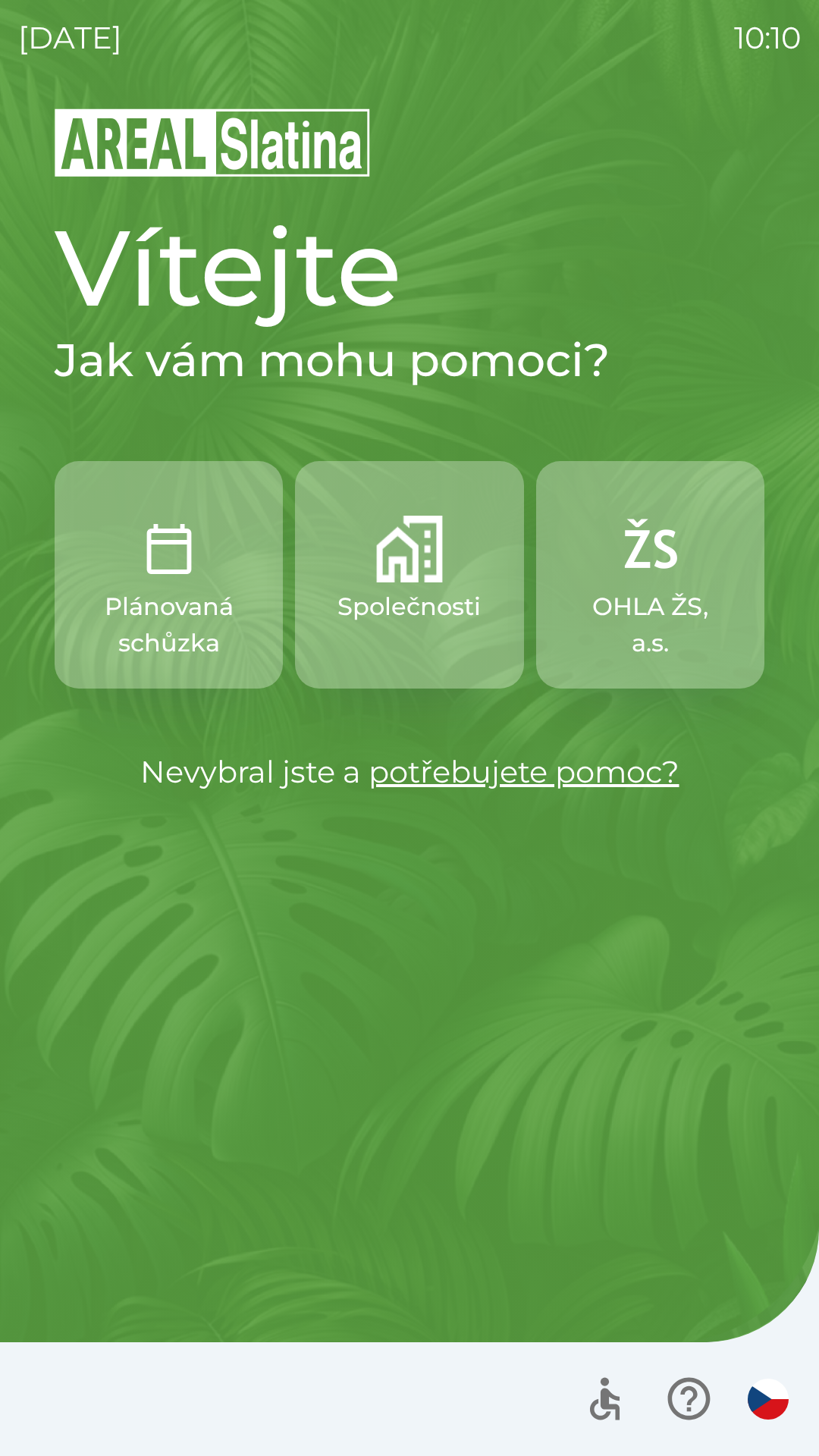
click at [654, 591] on p "OHLA ŽS, a.s." at bounding box center [650, 625] width 155 height 73
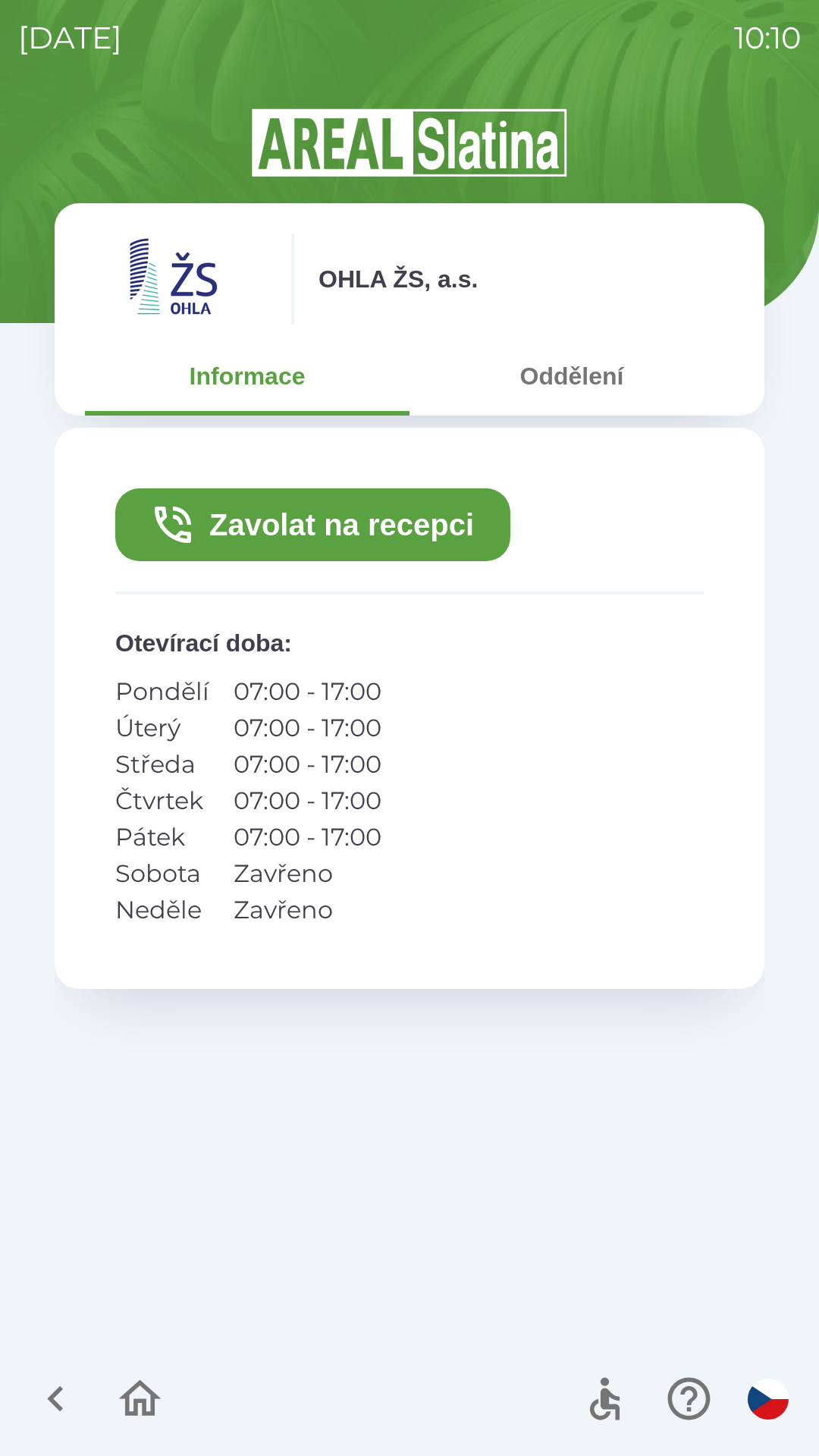
click at [58, 1412] on icon "button" at bounding box center [56, 1398] width 51 height 51
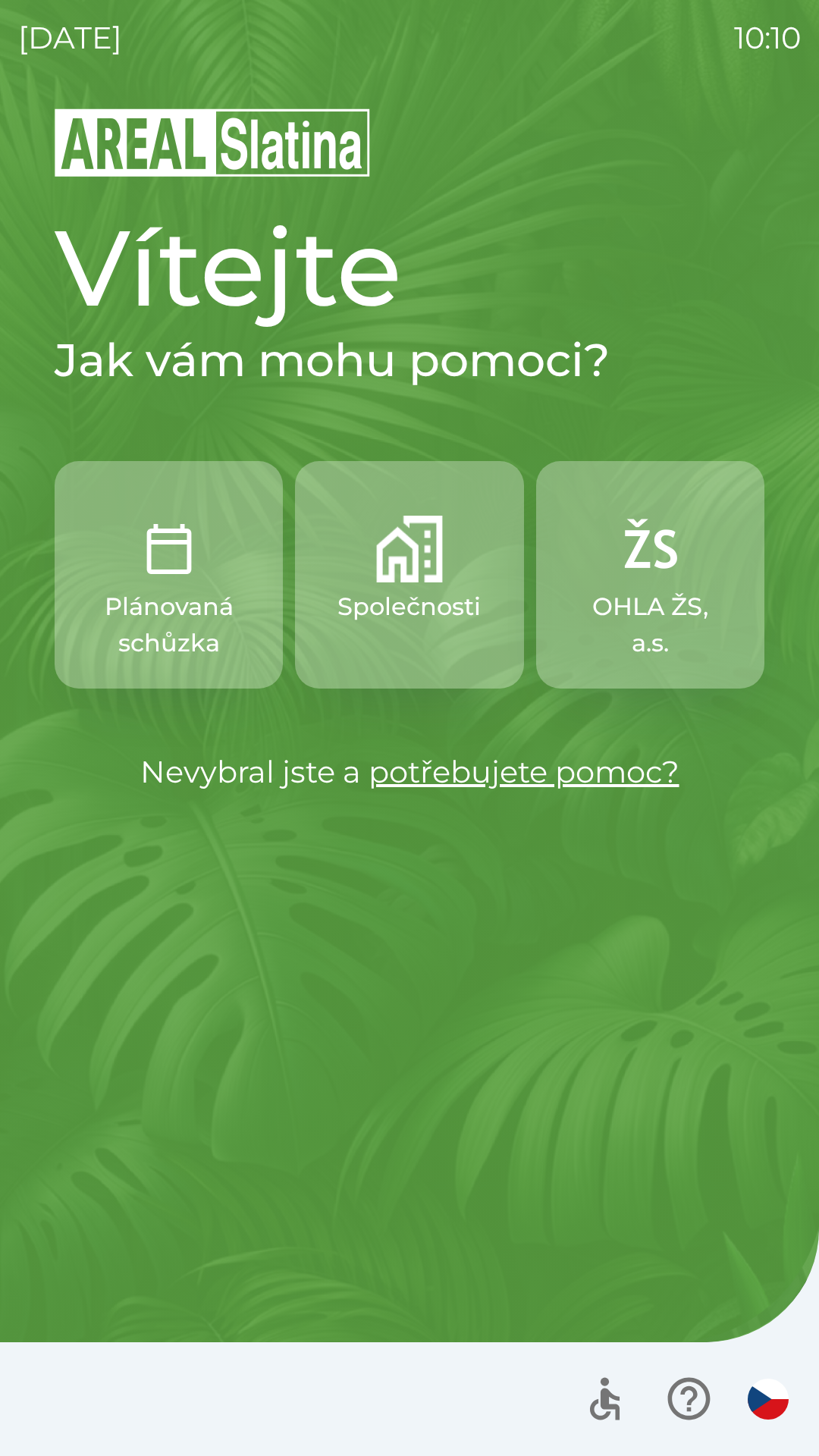
click at [224, 646] on p "Plánovaná schůzka" at bounding box center [169, 625] width 155 height 73
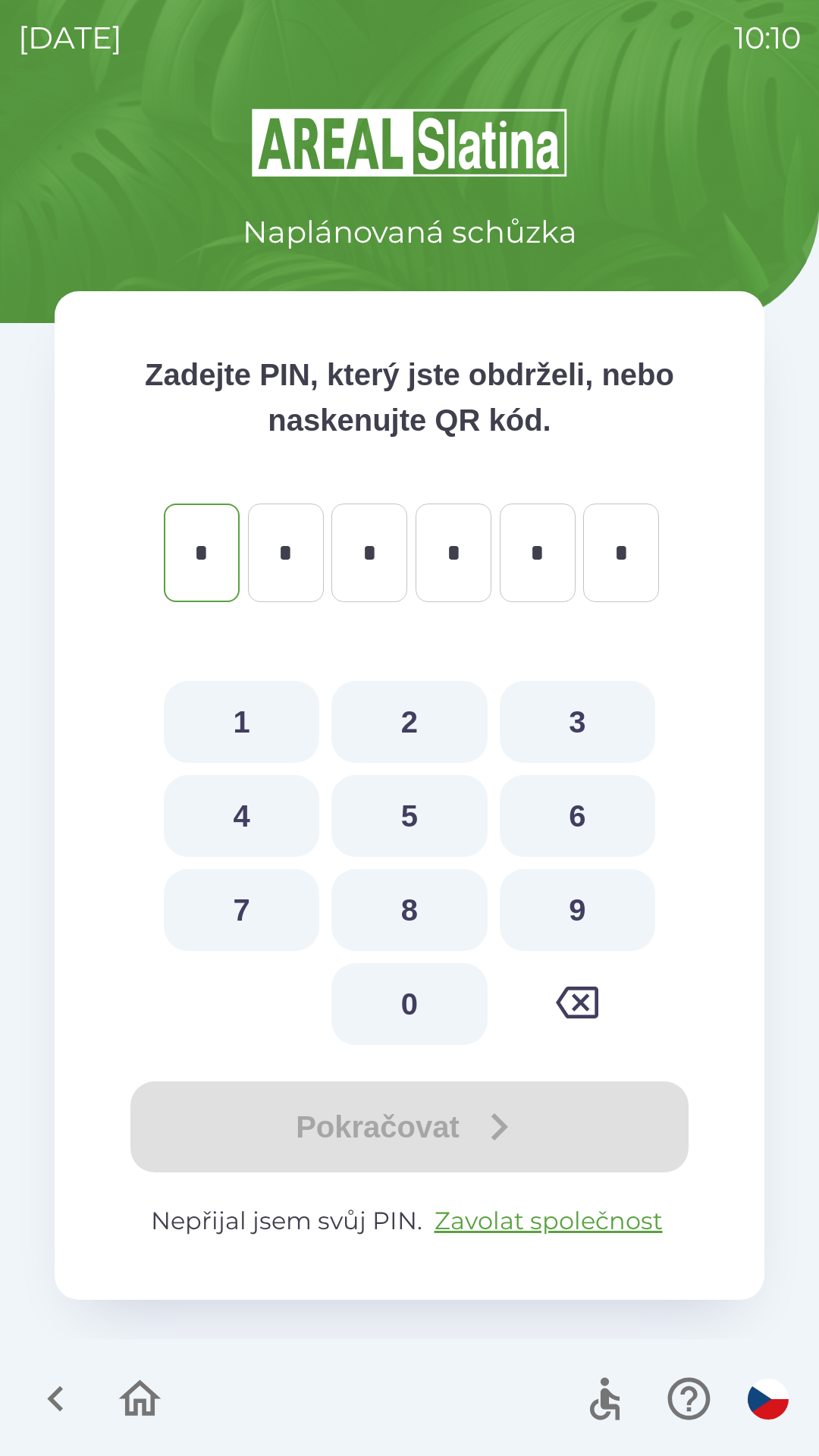
click at [136, 1407] on icon "button" at bounding box center [140, 1398] width 42 height 36
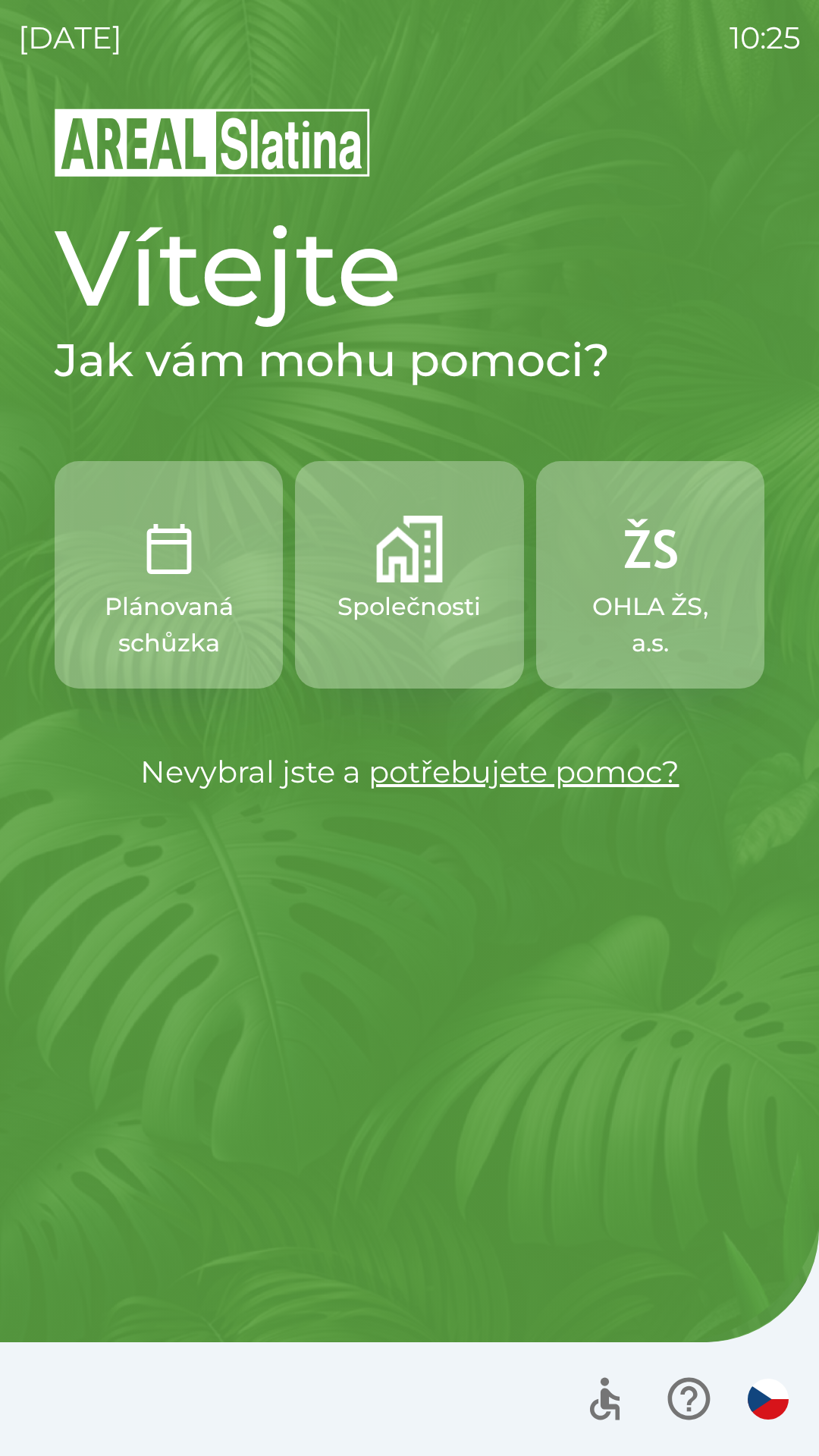
click at [386, 591] on p "Společnosti" at bounding box center [409, 607] width 143 height 36
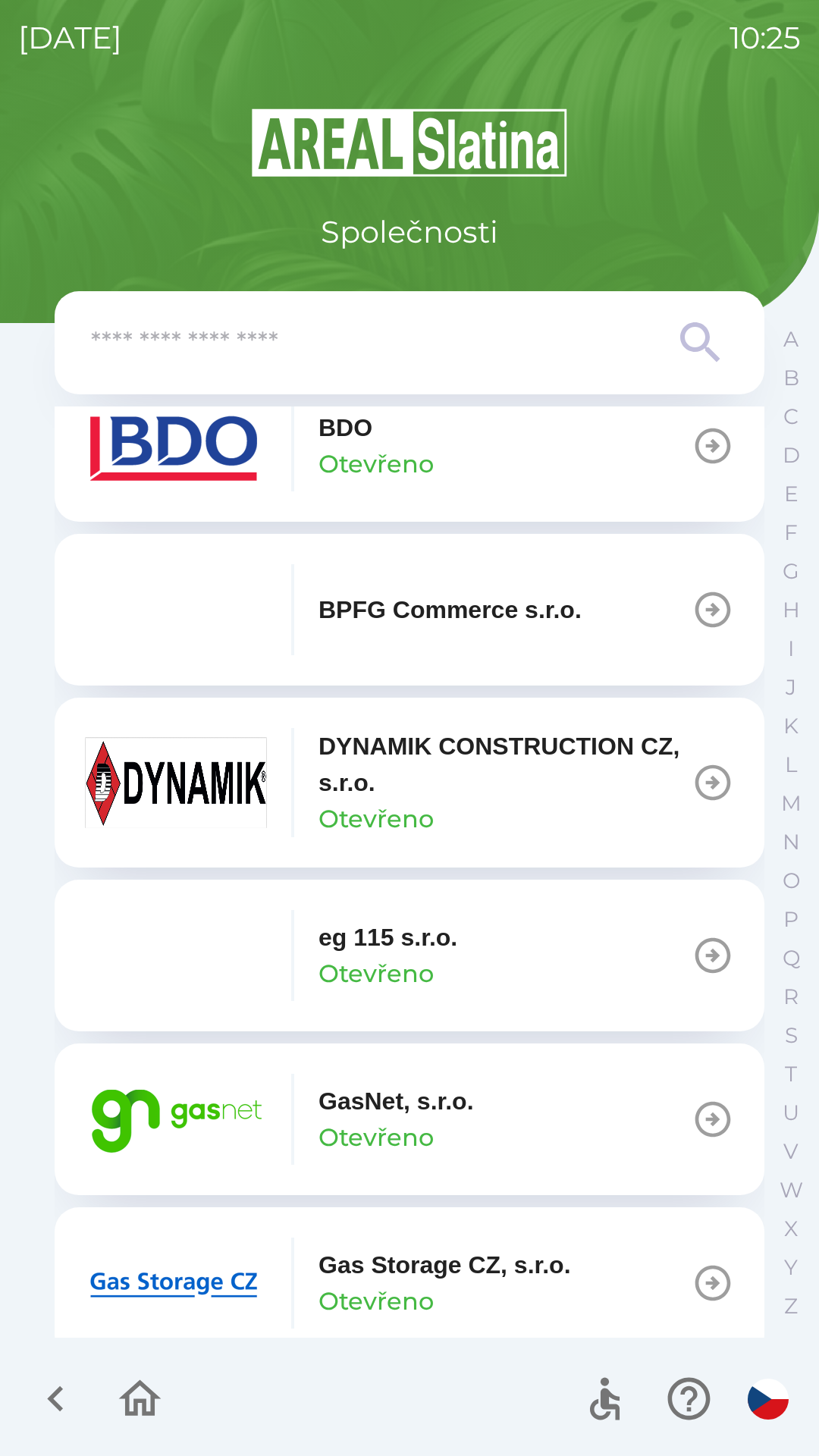
scroll to position [555, 0]
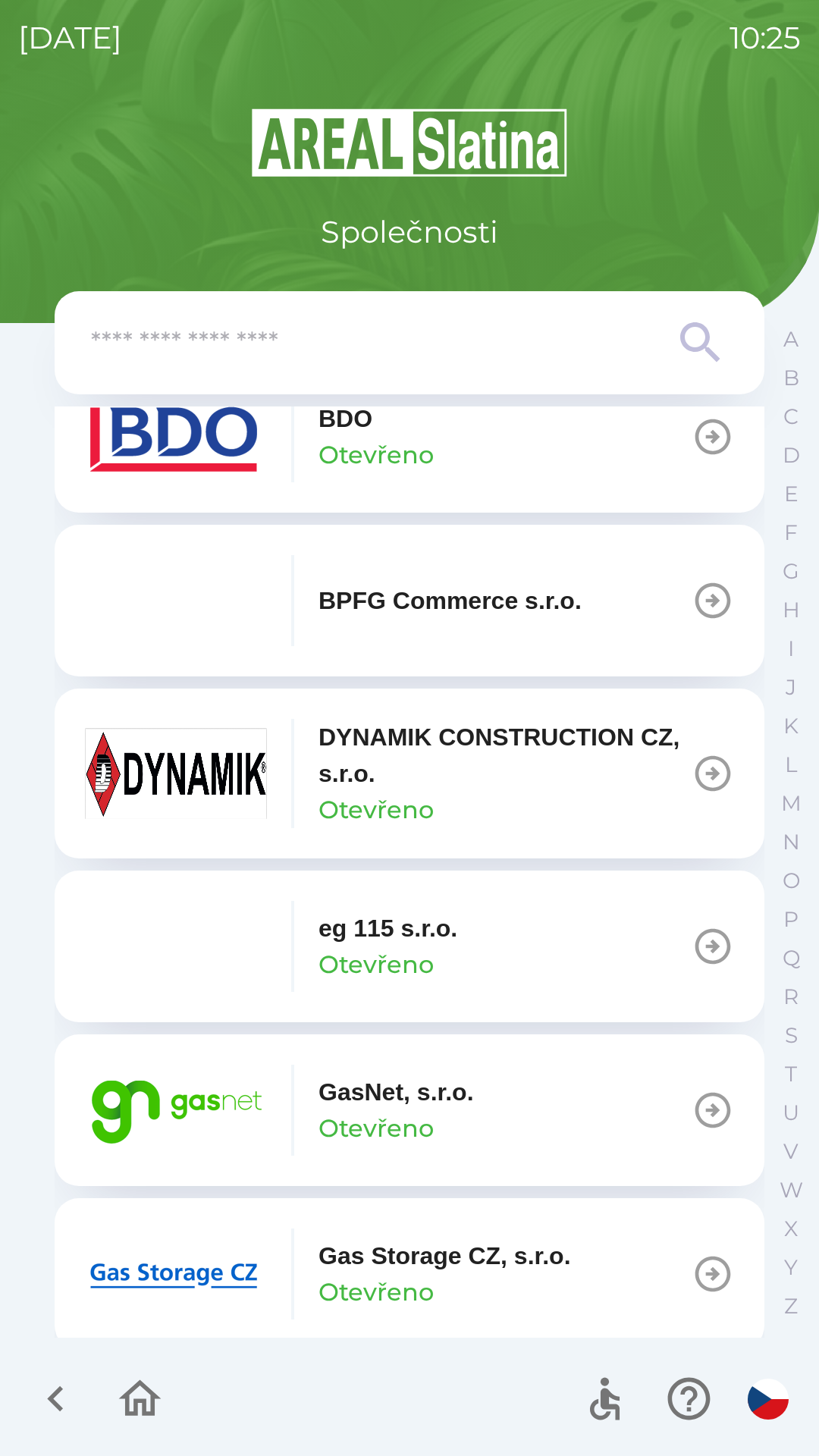
click at [397, 1079] on p "GasNet, s.r.o." at bounding box center [396, 1092] width 155 height 36
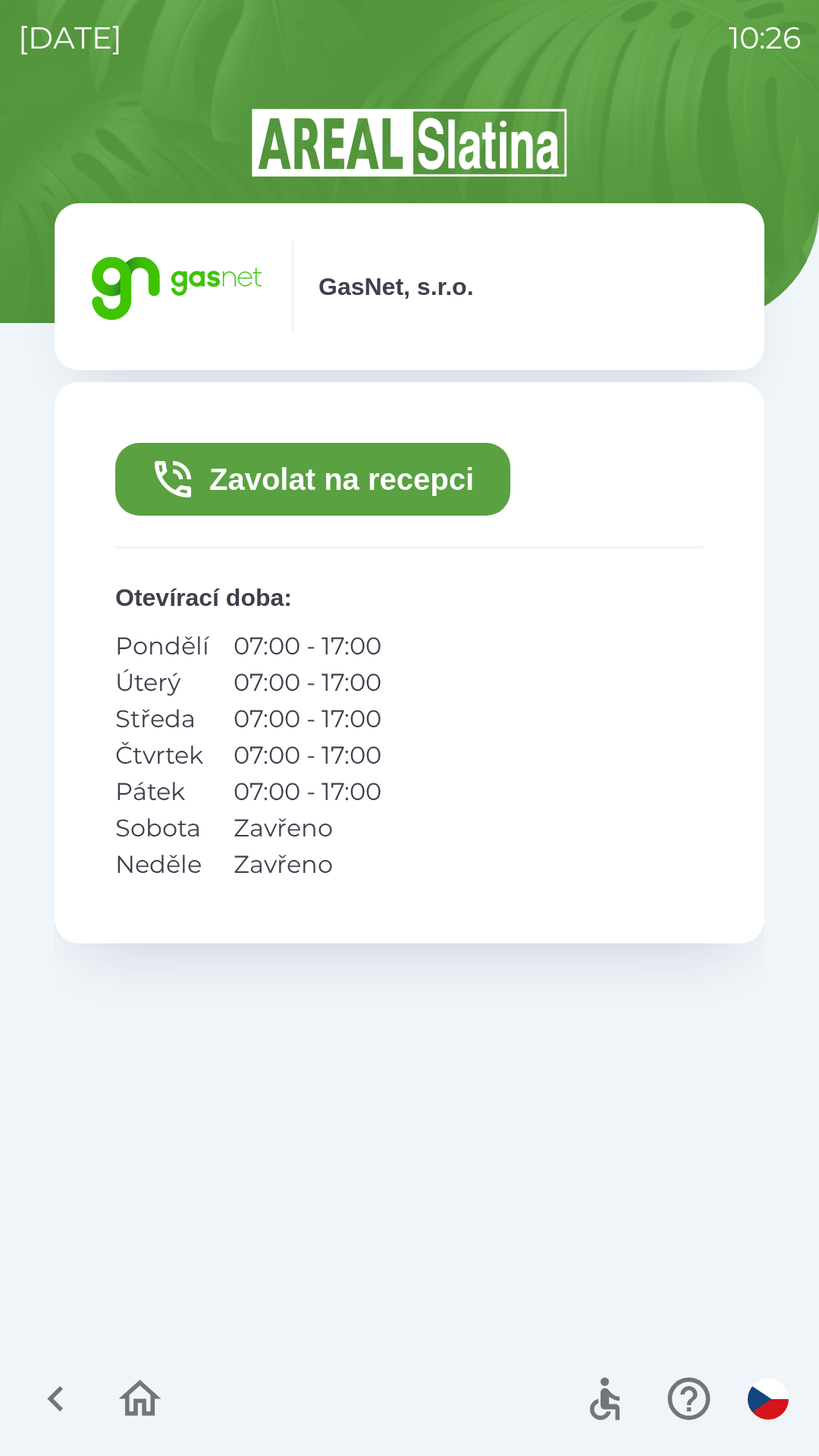
click at [416, 477] on button "Zavolat na recepci" at bounding box center [313, 480] width 395 height 73
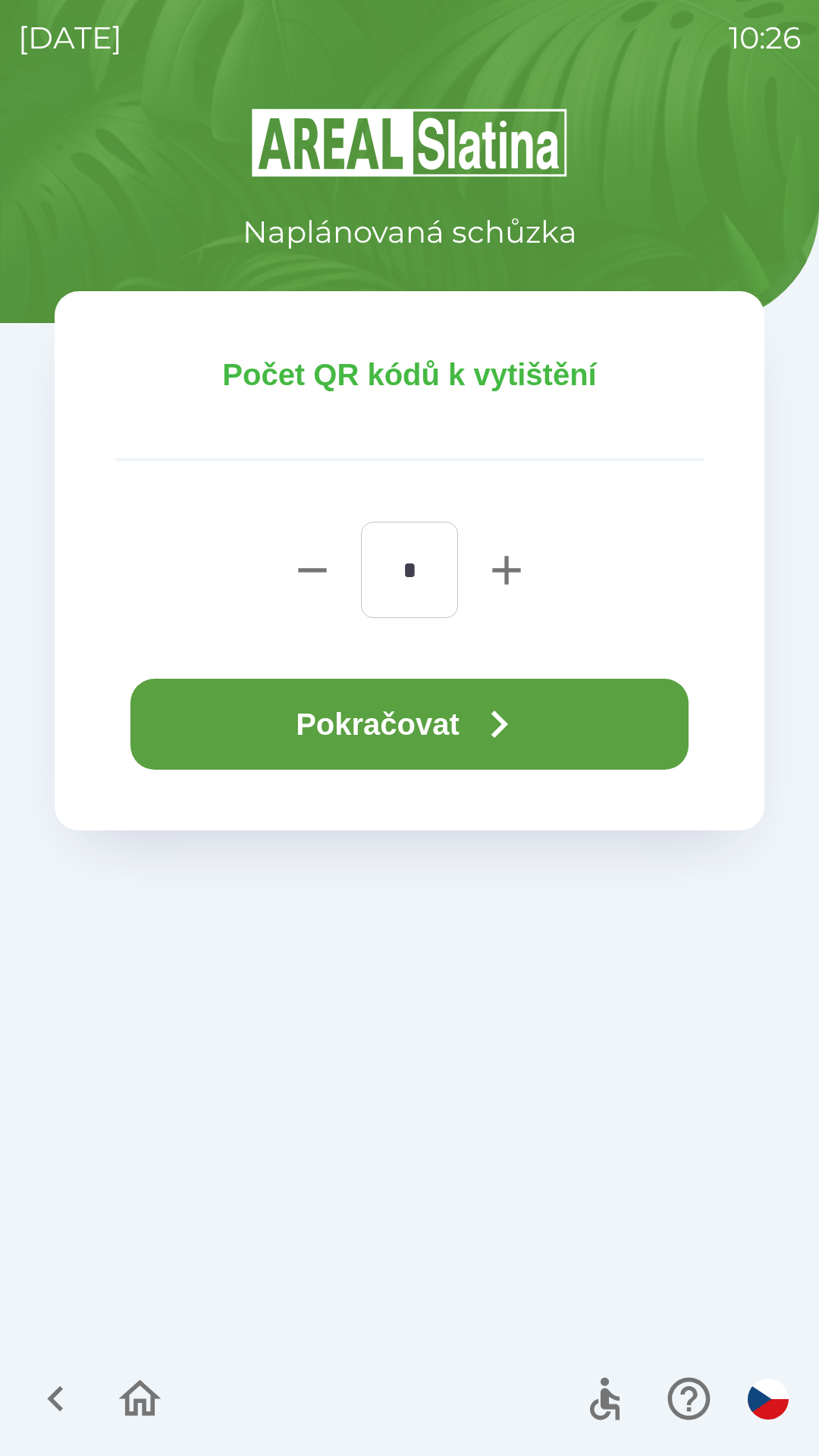
click at [413, 723] on button "Pokračovat" at bounding box center [410, 724] width 558 height 91
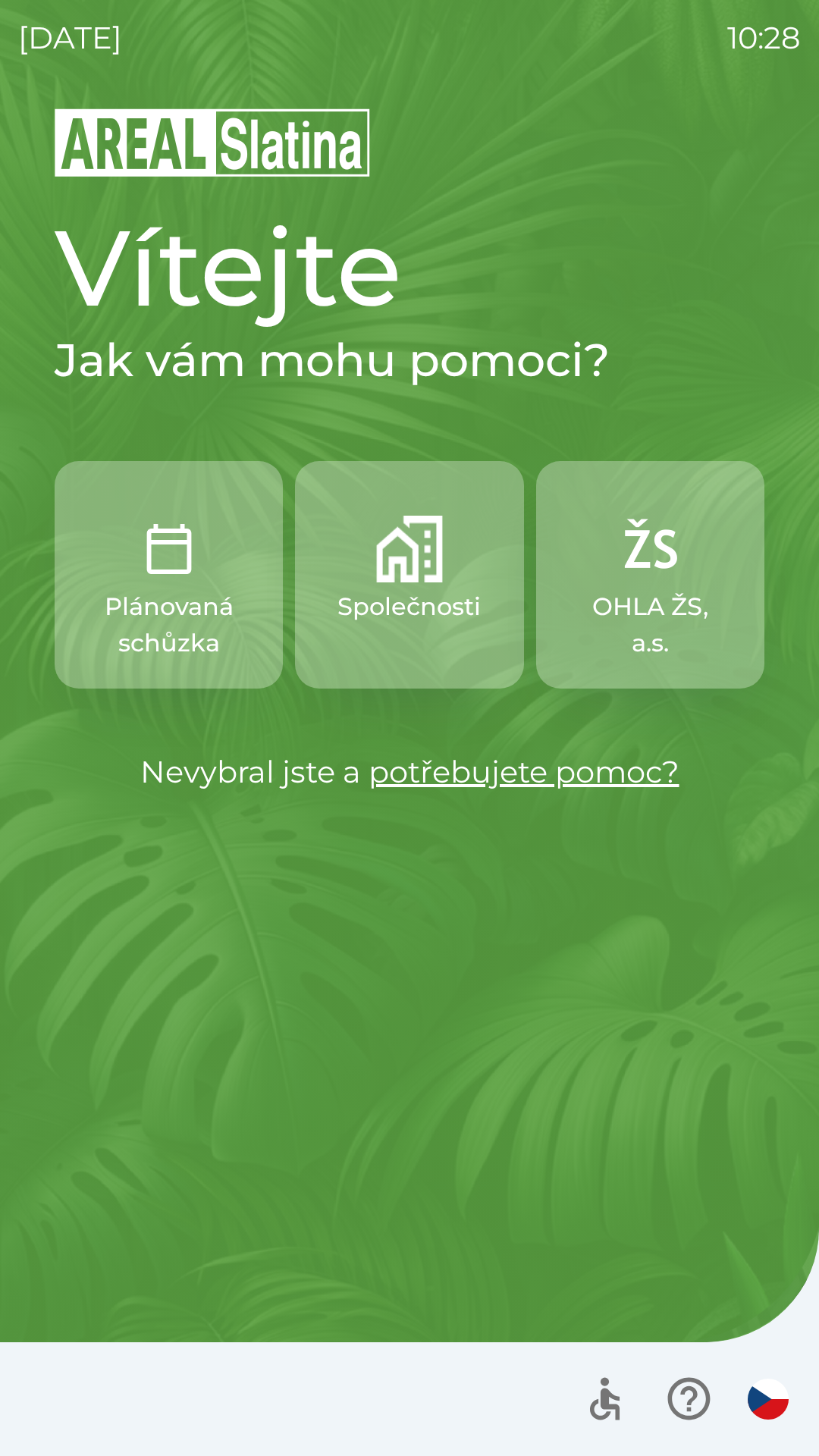
click at [411, 589] on p "Společnosti" at bounding box center [409, 607] width 143 height 36
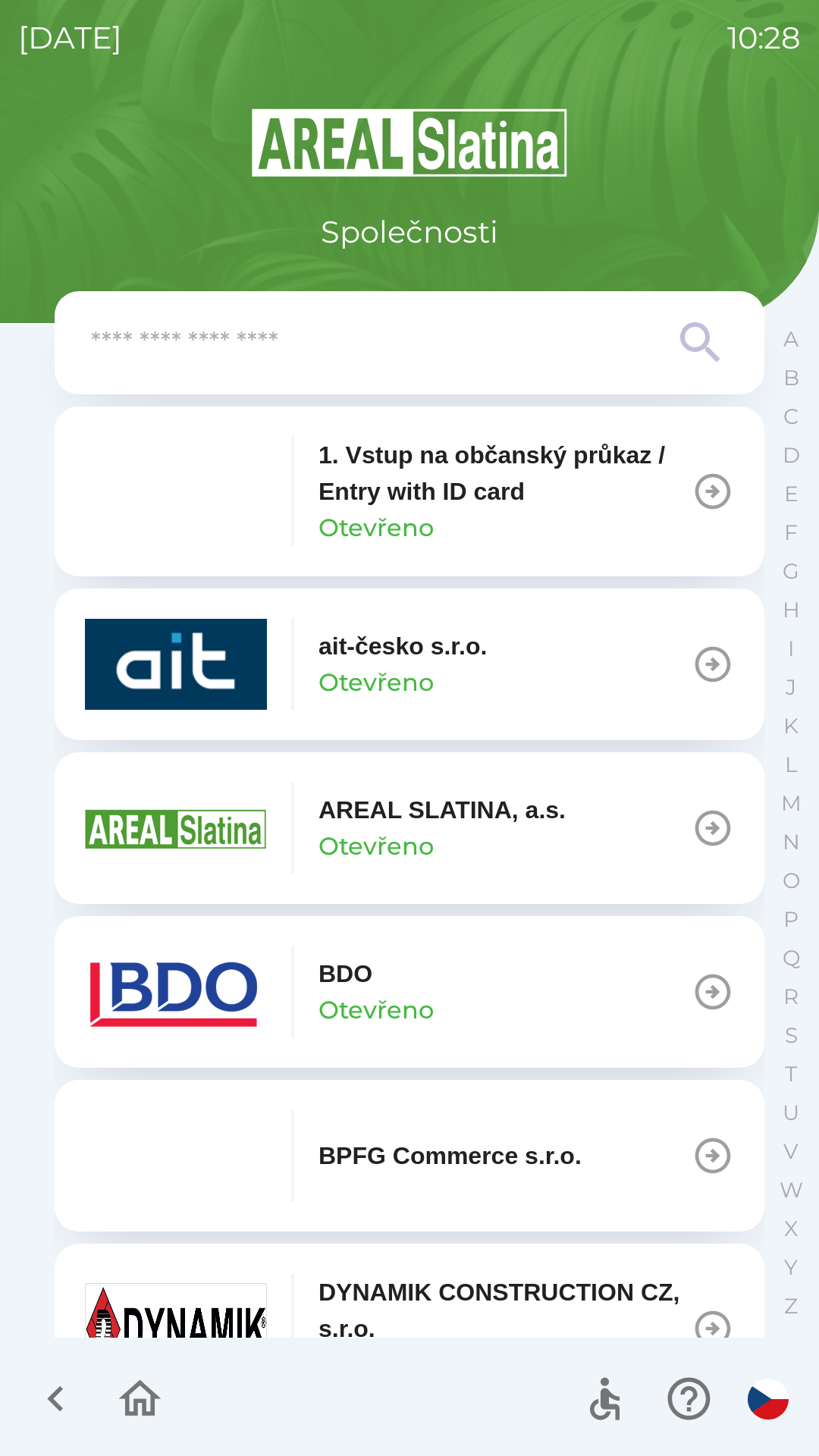
click at [308, 351] on input "text" at bounding box center [379, 342] width 576 height 41
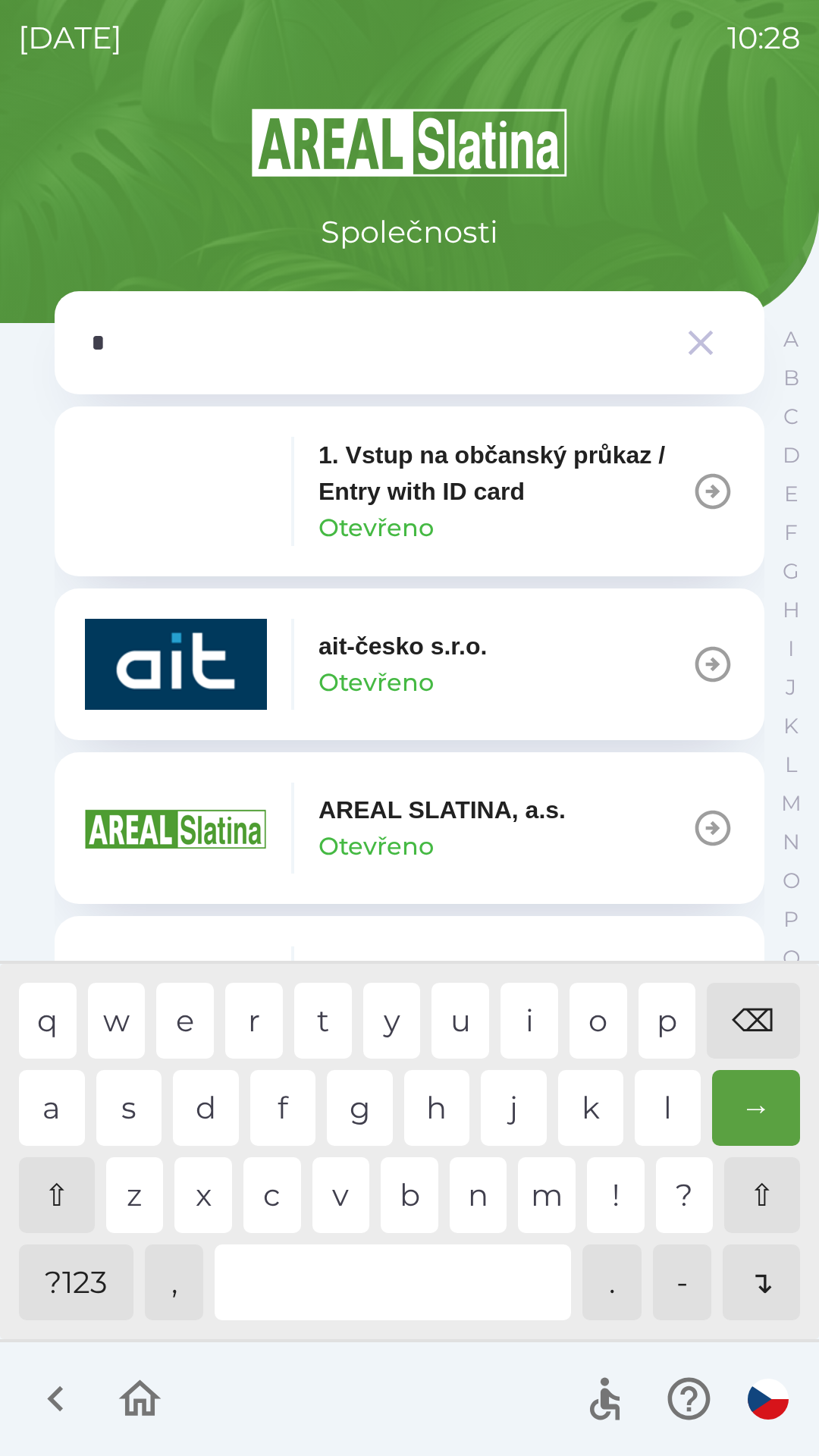
type input "**"
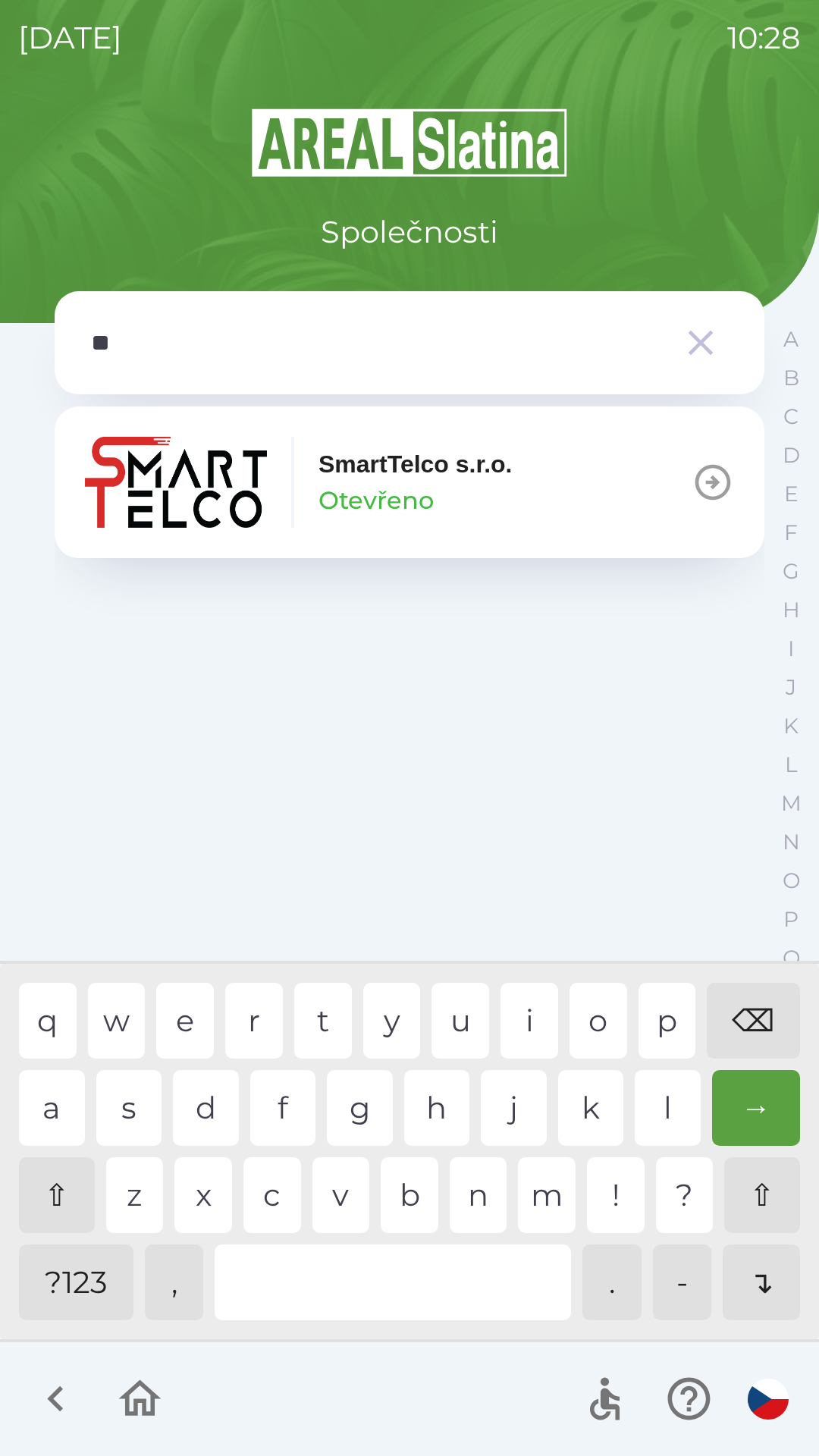
click at [535, 1186] on div "m" at bounding box center [547, 1194] width 58 height 76
click at [403, 451] on p "SmartTelco s.r.o." at bounding box center [415, 464] width 194 height 36
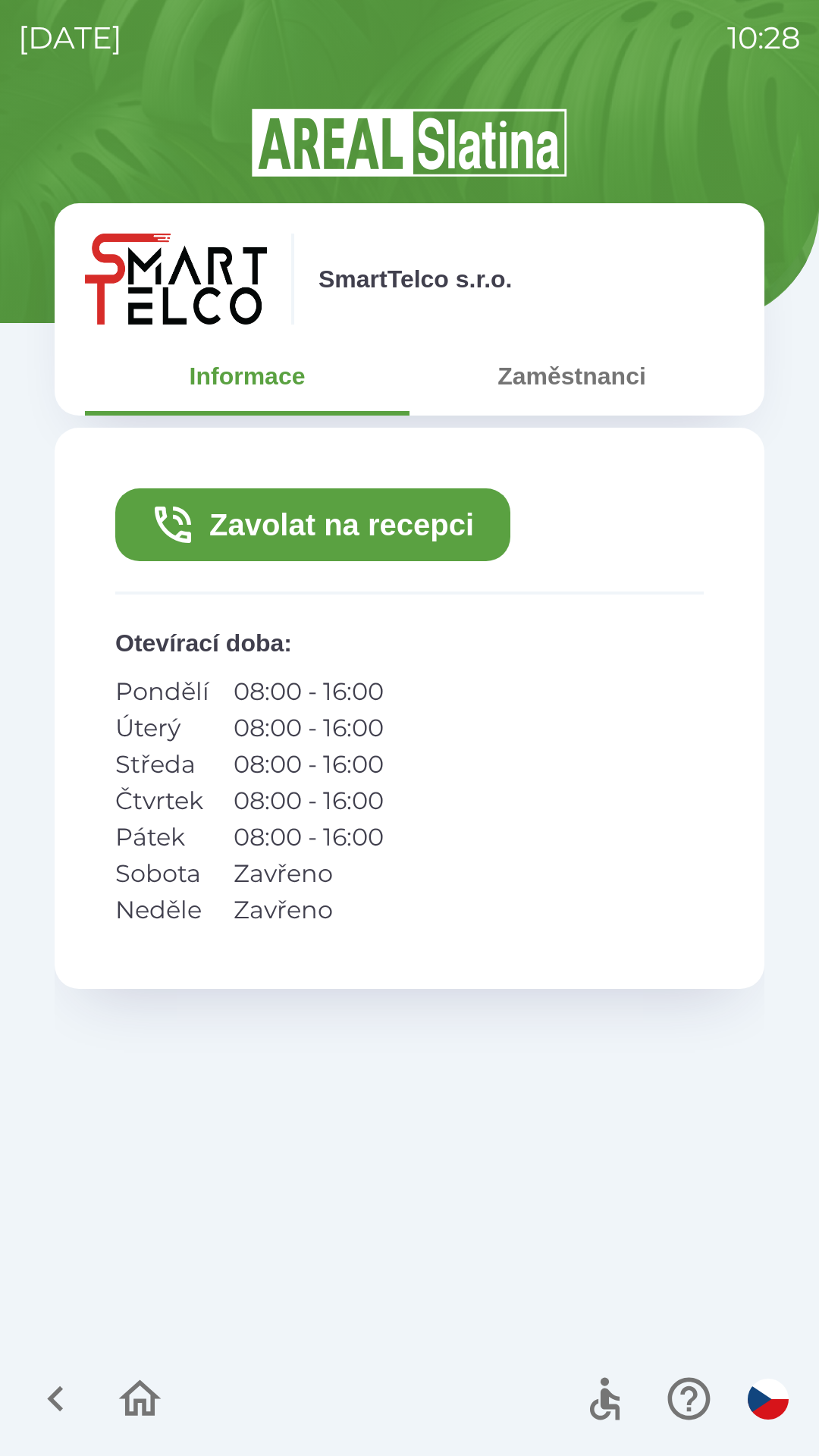
click at [339, 526] on button "Zavolat na recepci" at bounding box center [313, 525] width 395 height 73
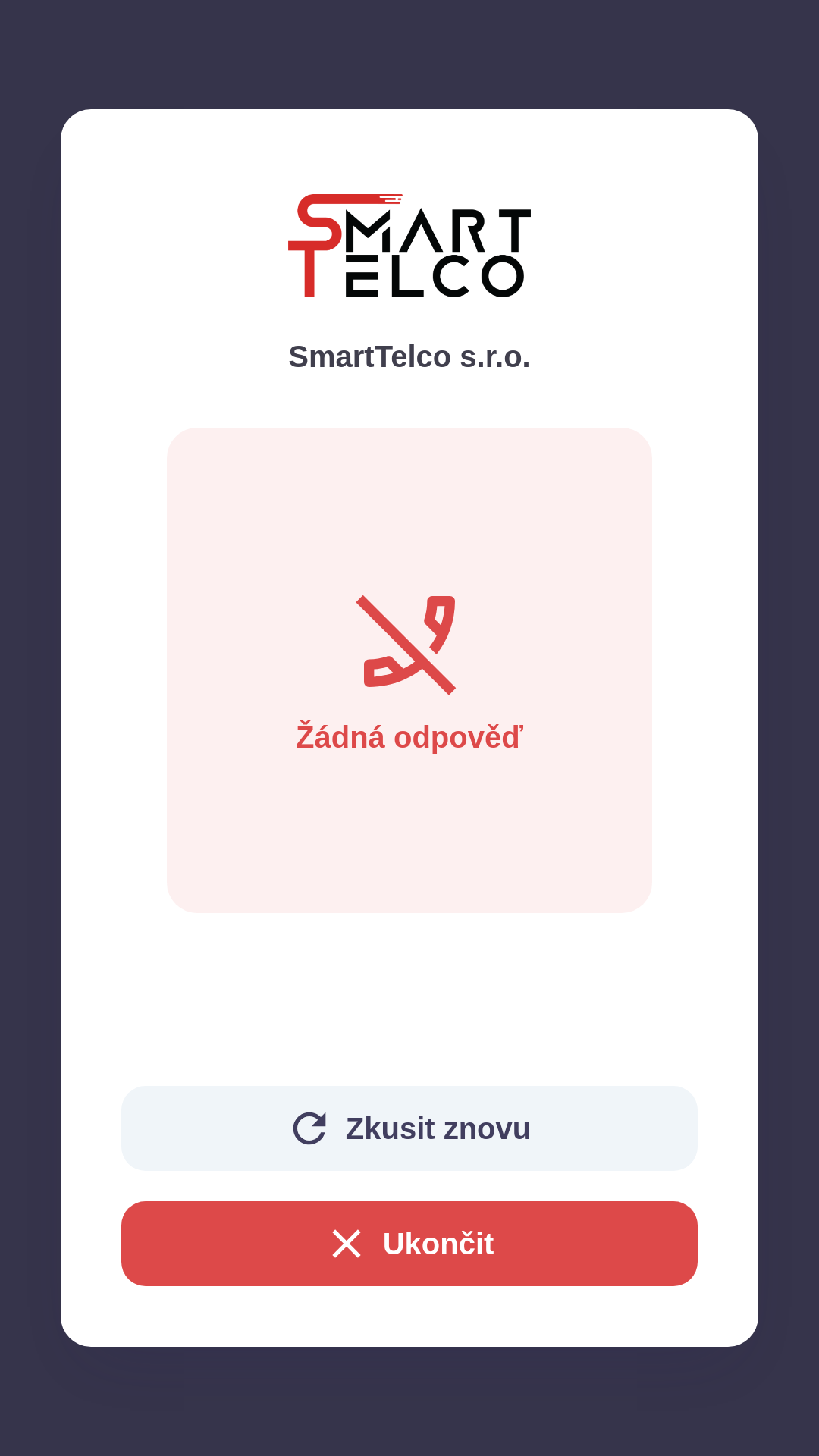
click at [294, 1238] on button "Ukončit" at bounding box center [409, 1243] width 576 height 85
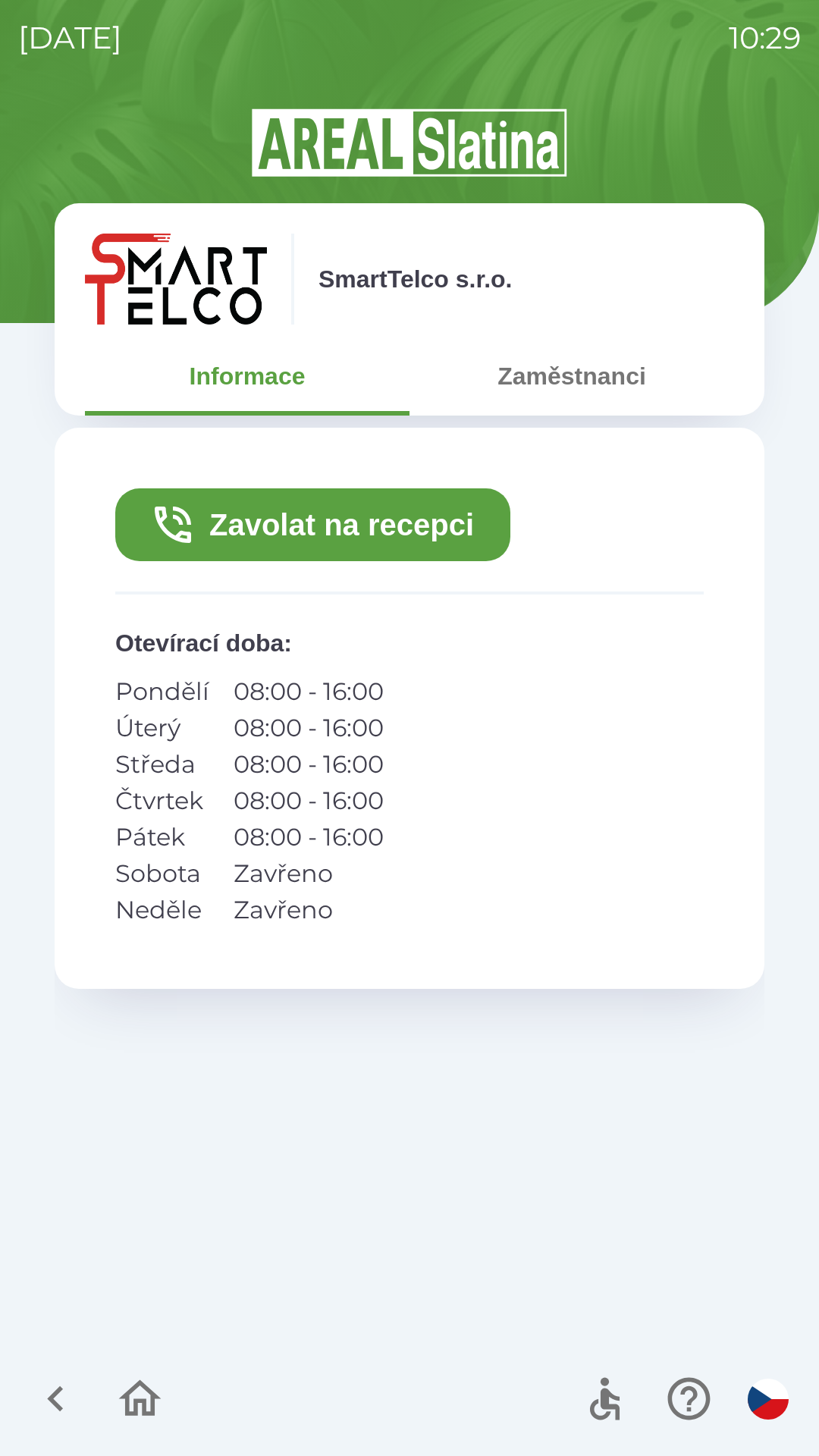
click at [48, 1407] on icon "button" at bounding box center [56, 1398] width 51 height 51
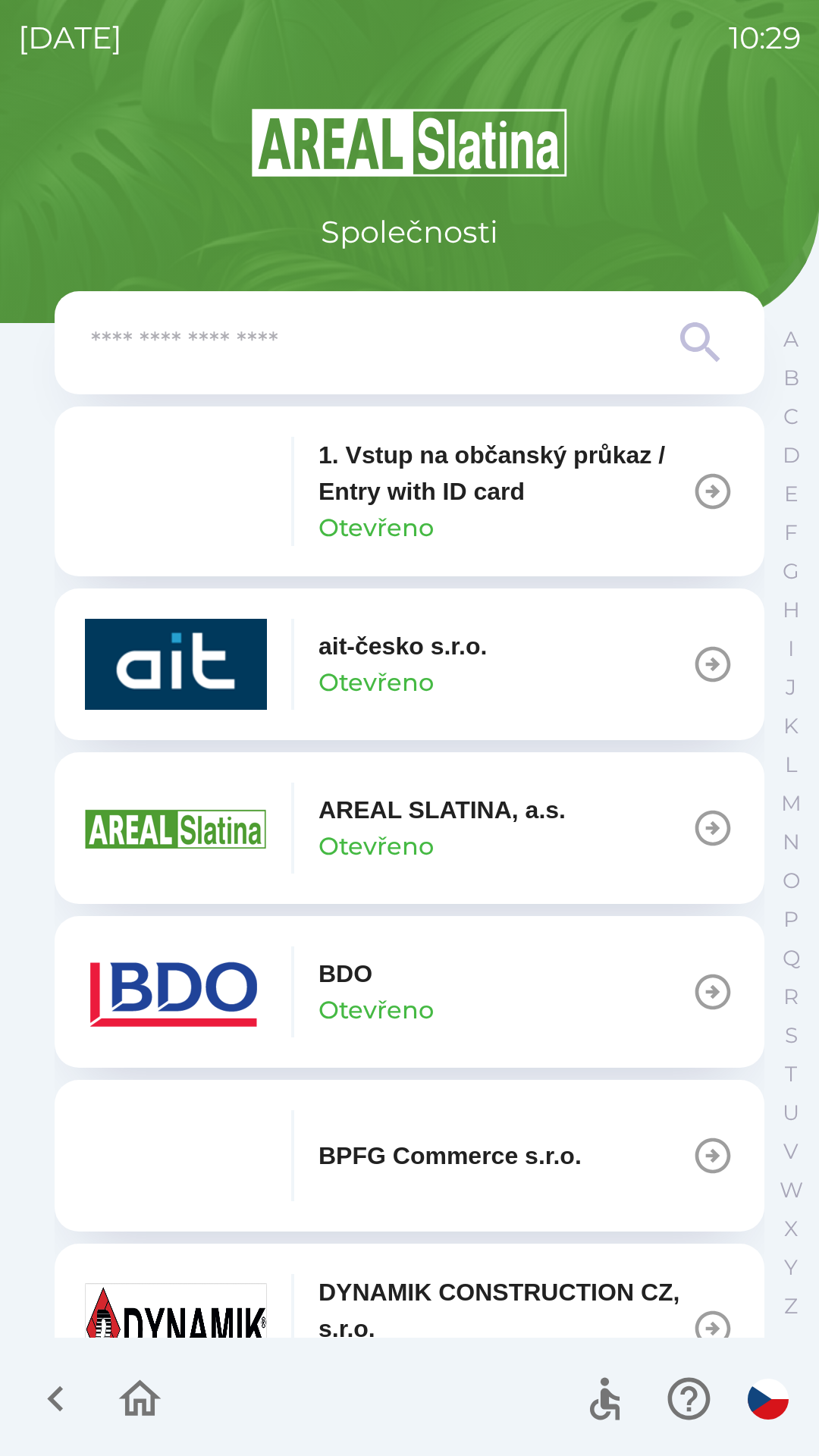
click at [185, 349] on input "text" at bounding box center [379, 342] width 576 height 41
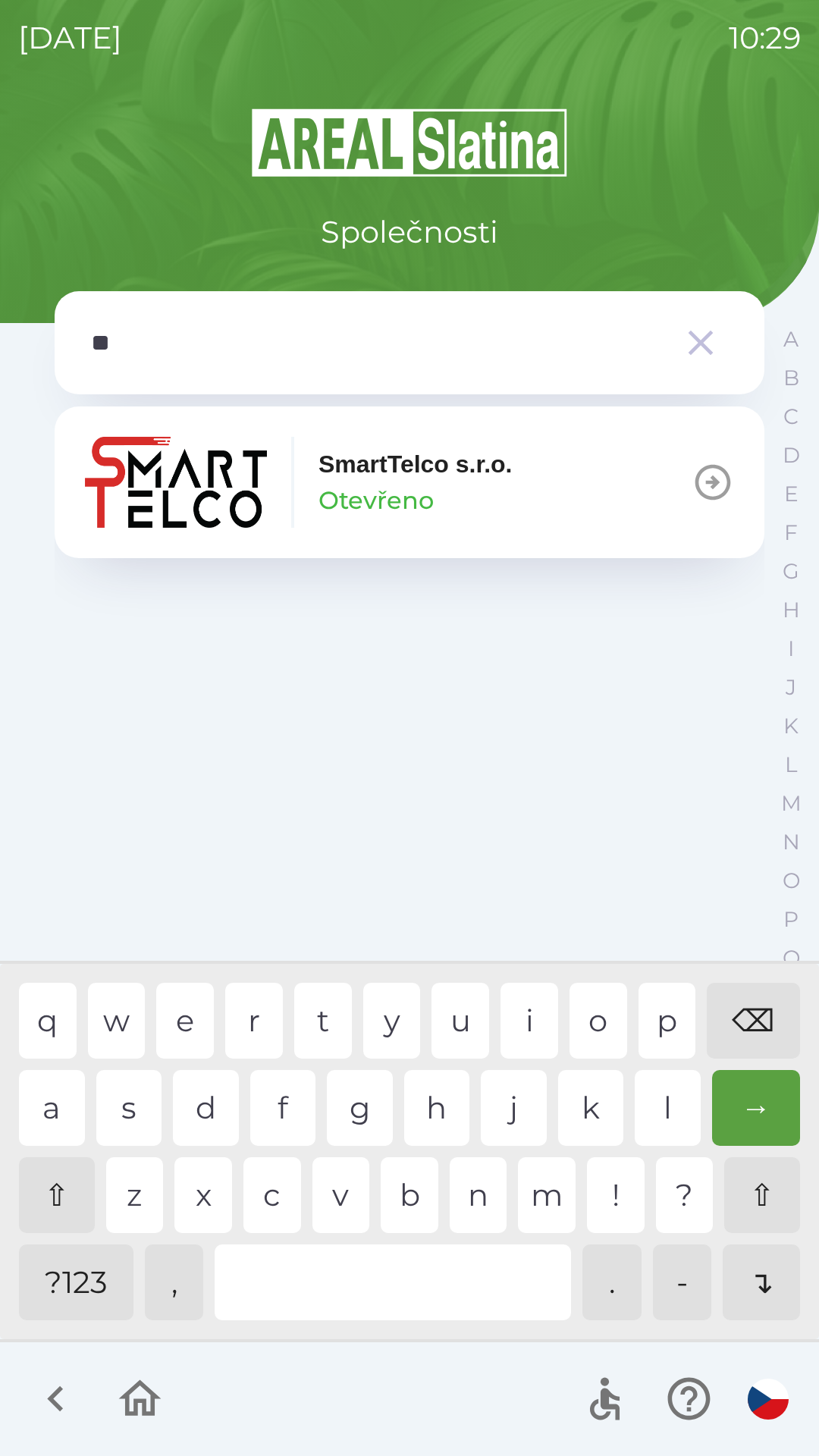
click at [555, 1187] on div "m" at bounding box center [547, 1194] width 58 height 76
click at [247, 1006] on div "r" at bounding box center [254, 1021] width 58 height 76
type input "*****"
click at [307, 1017] on div "t" at bounding box center [323, 1021] width 58 height 76
click at [303, 468] on div "SmartTelco s.r.o. Otevřeno" at bounding box center [299, 481] width 428 height 91
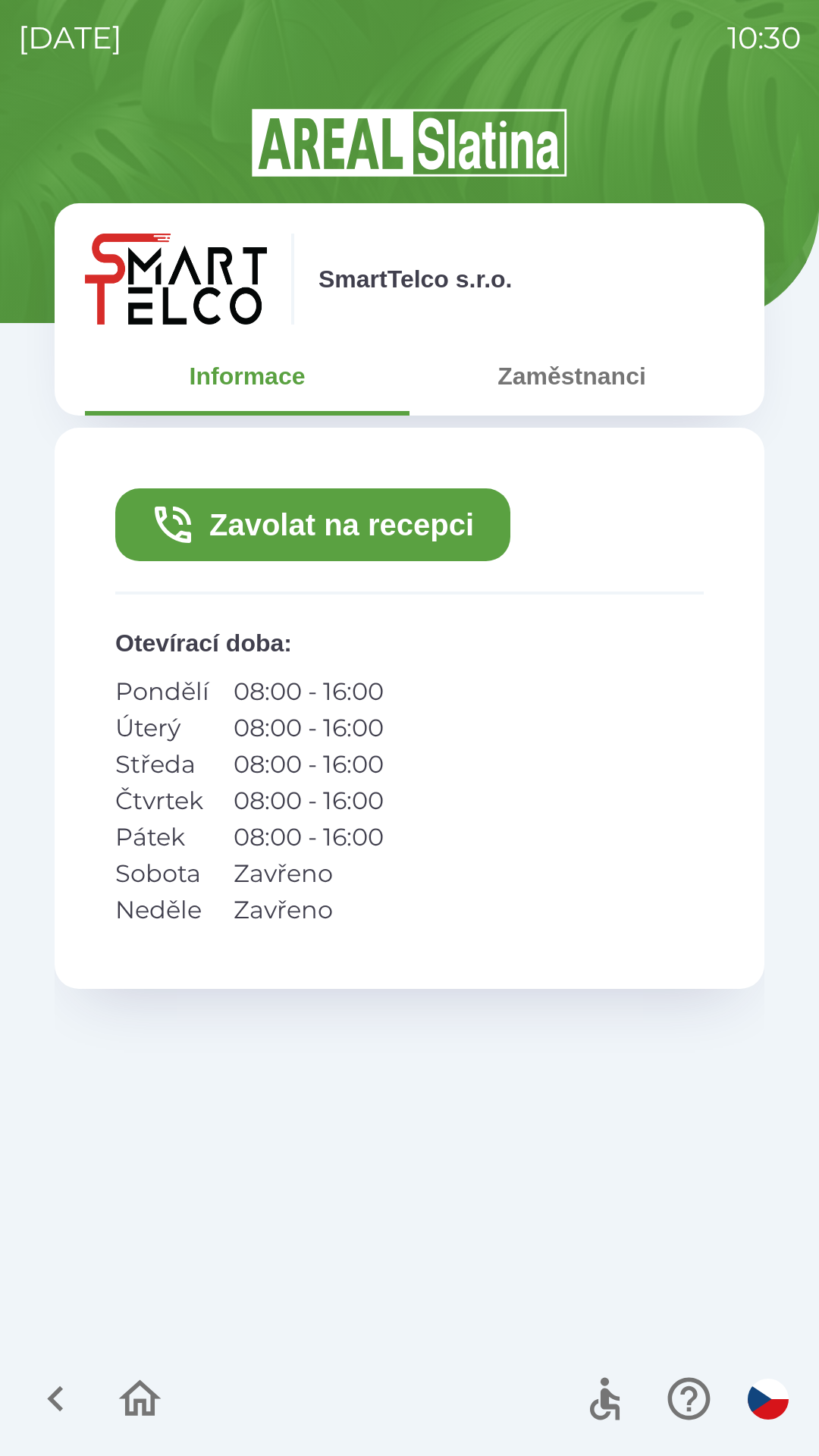
click at [537, 387] on button "Zaměstnanci" at bounding box center [572, 376] width 324 height 55
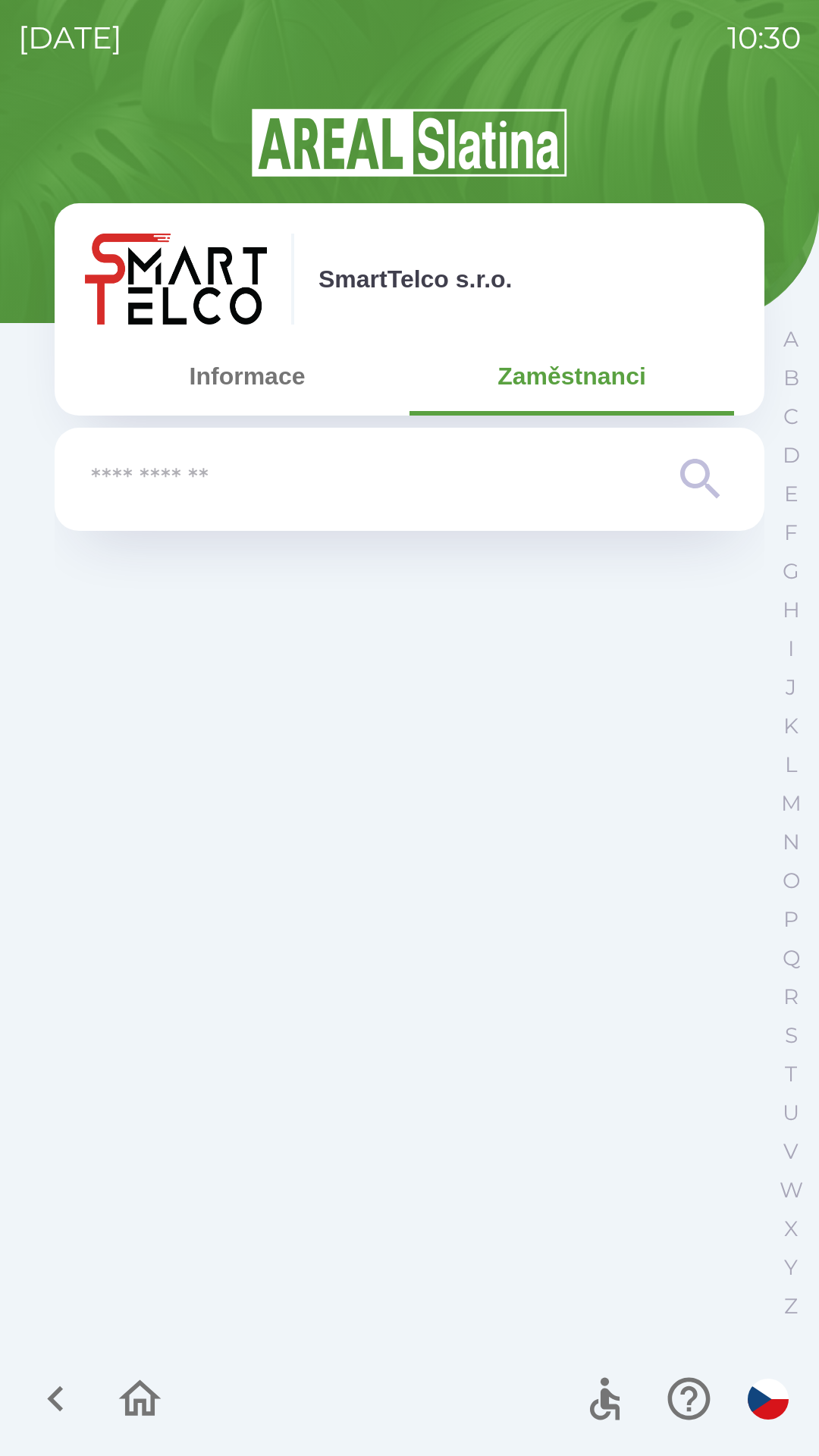
click at [258, 383] on button "Informace" at bounding box center [247, 376] width 324 height 55
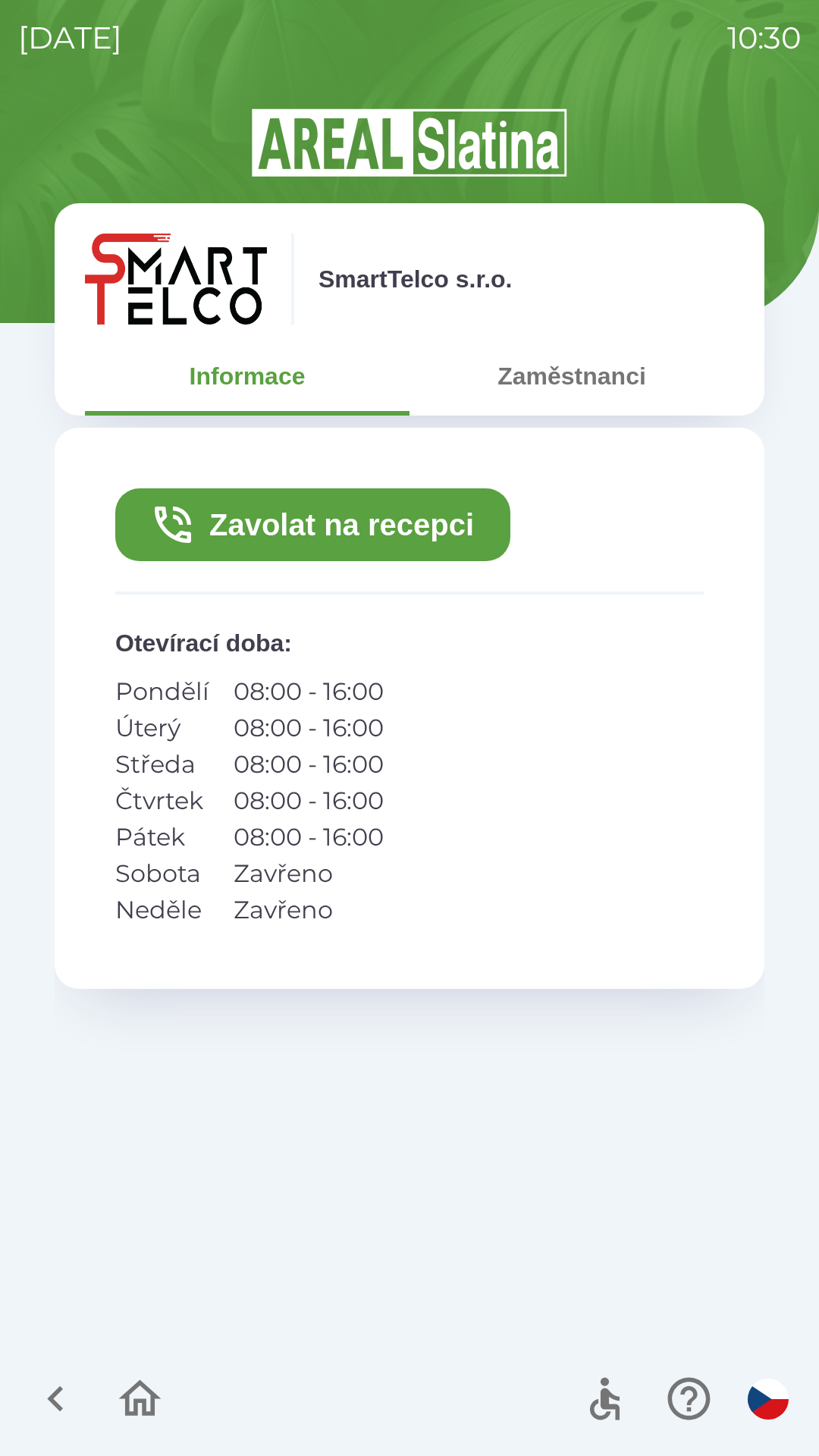
click at [147, 1408] on icon "button" at bounding box center [139, 1398] width 51 height 51
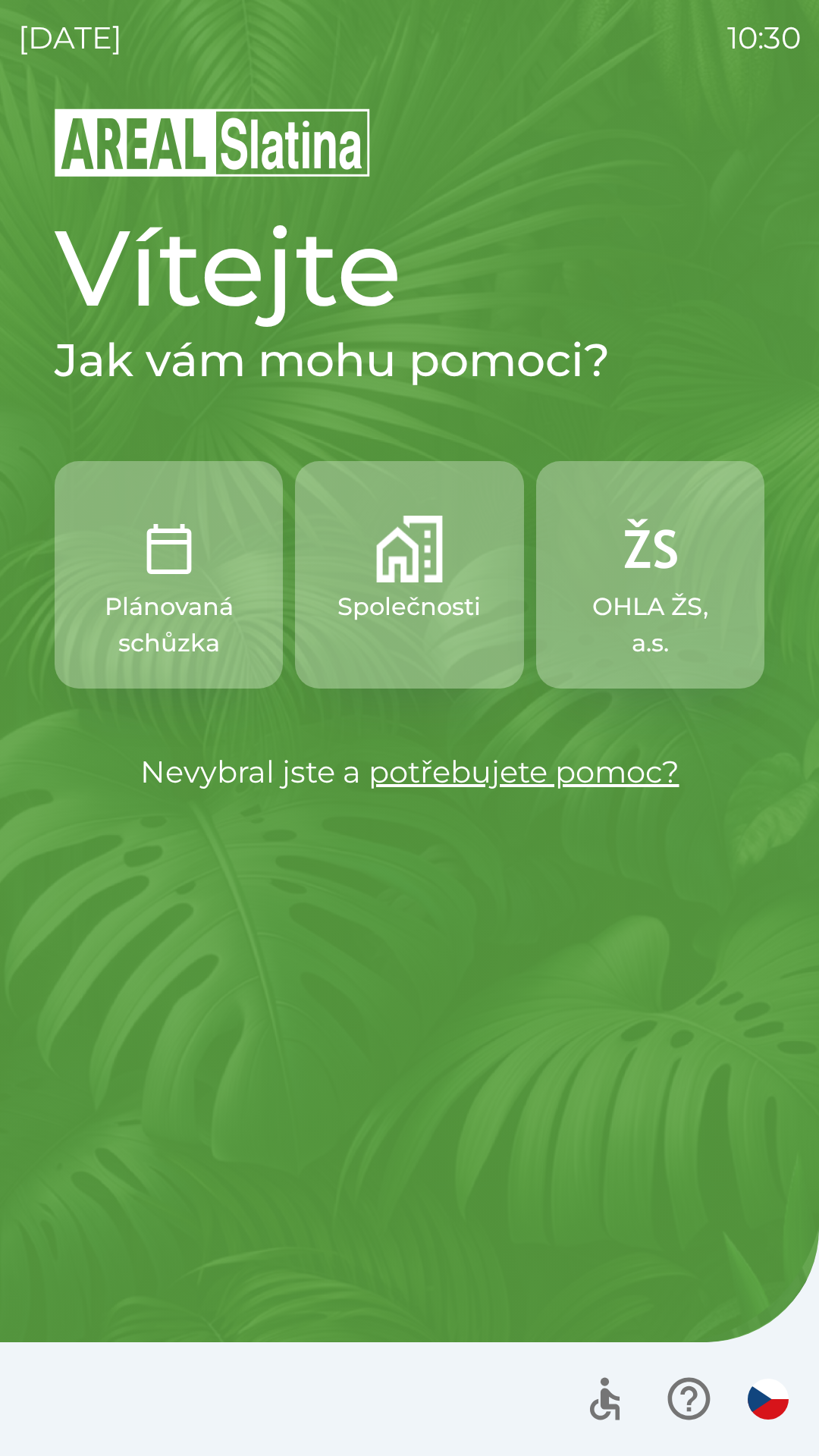
click at [400, 606] on p "Společnosti" at bounding box center [409, 607] width 143 height 36
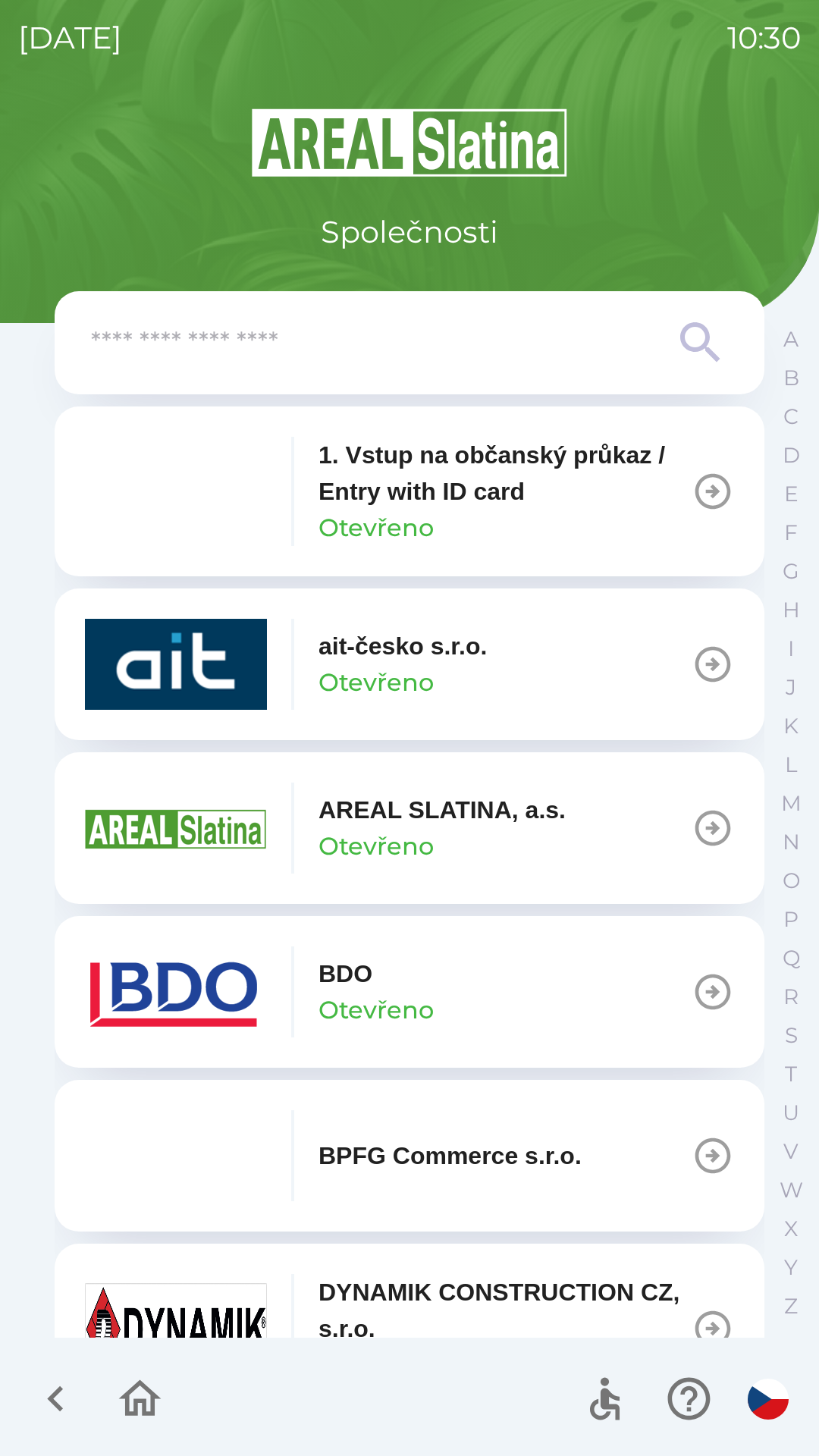
click at [412, 492] on p "1. Vstup na občanský průkaz / Entry with ID card" at bounding box center [504, 473] width 373 height 73
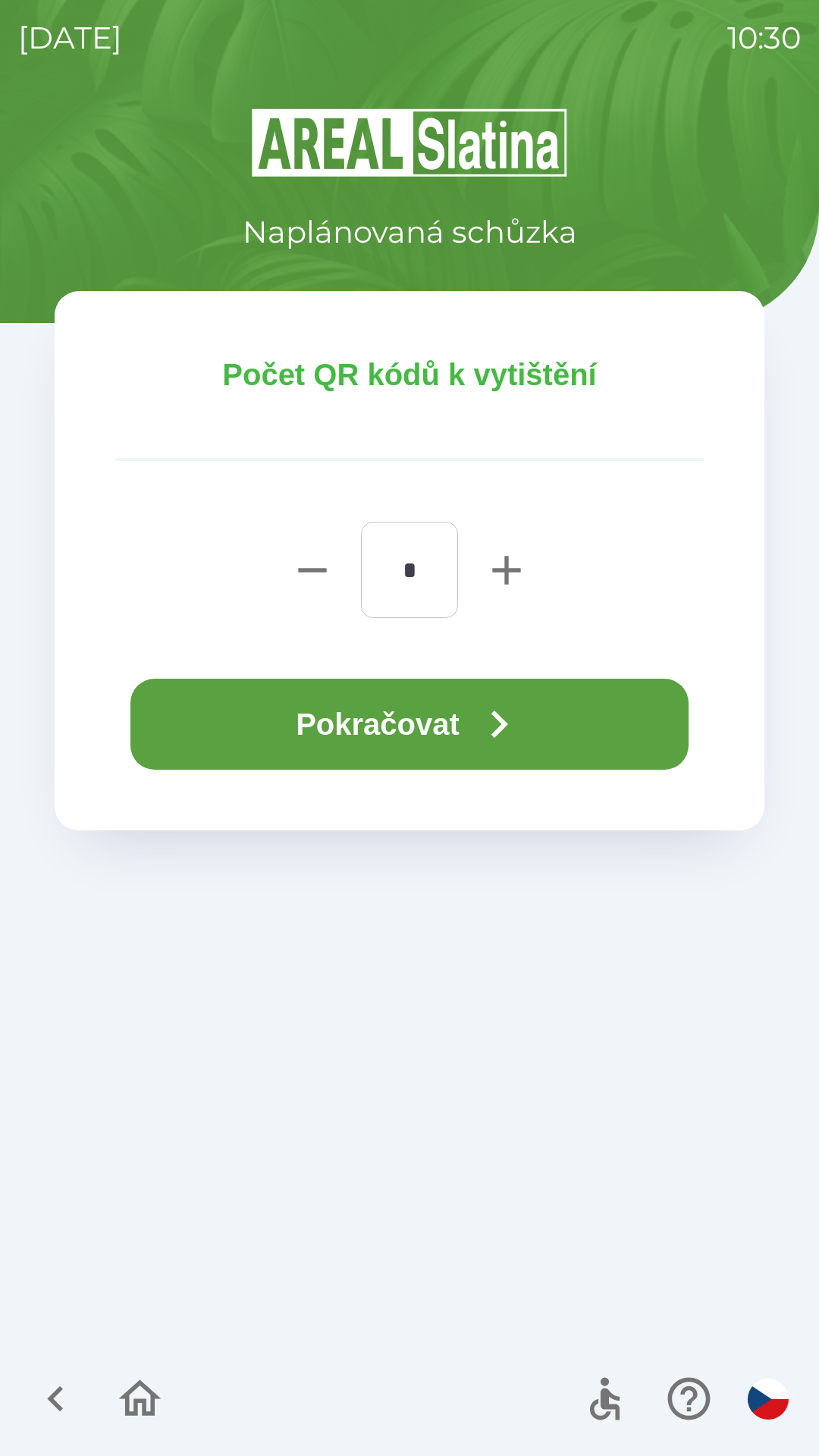
click at [335, 708] on button "Pokračovat" at bounding box center [410, 724] width 558 height 91
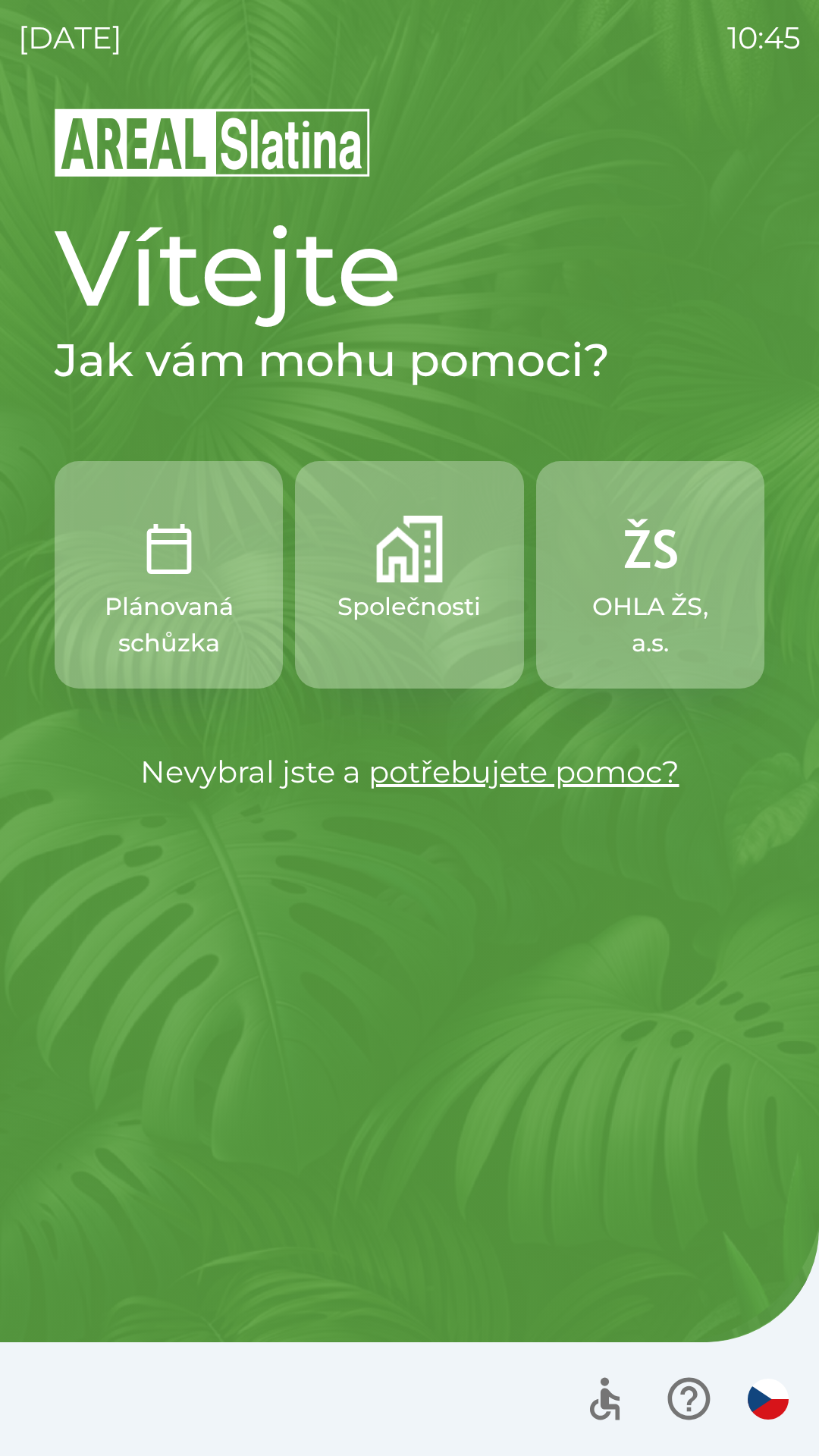
click at [417, 588] on button "Společnosti" at bounding box center [410, 575] width 228 height 227
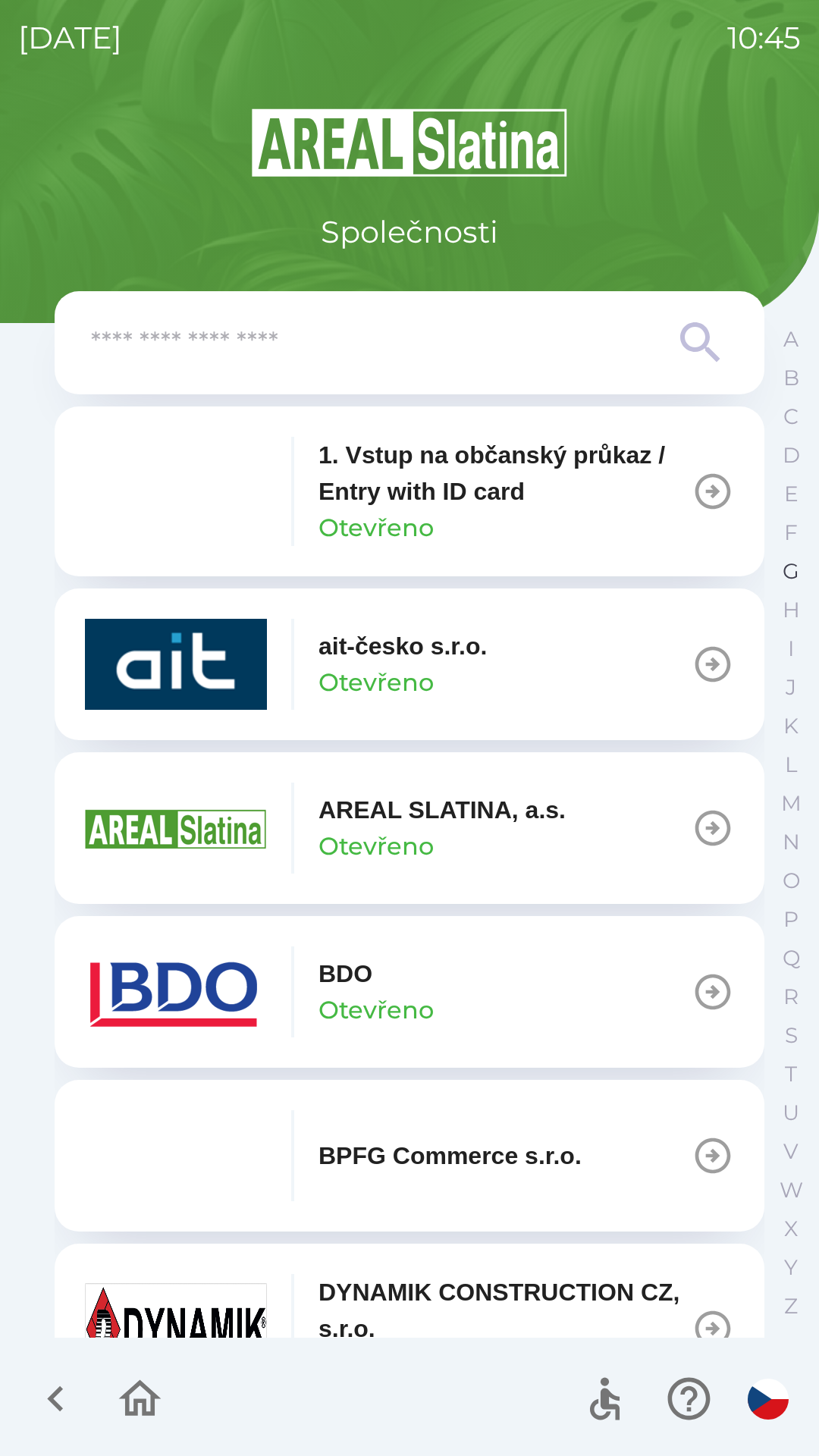
click at [790, 576] on p "G" at bounding box center [790, 572] width 16 height 27
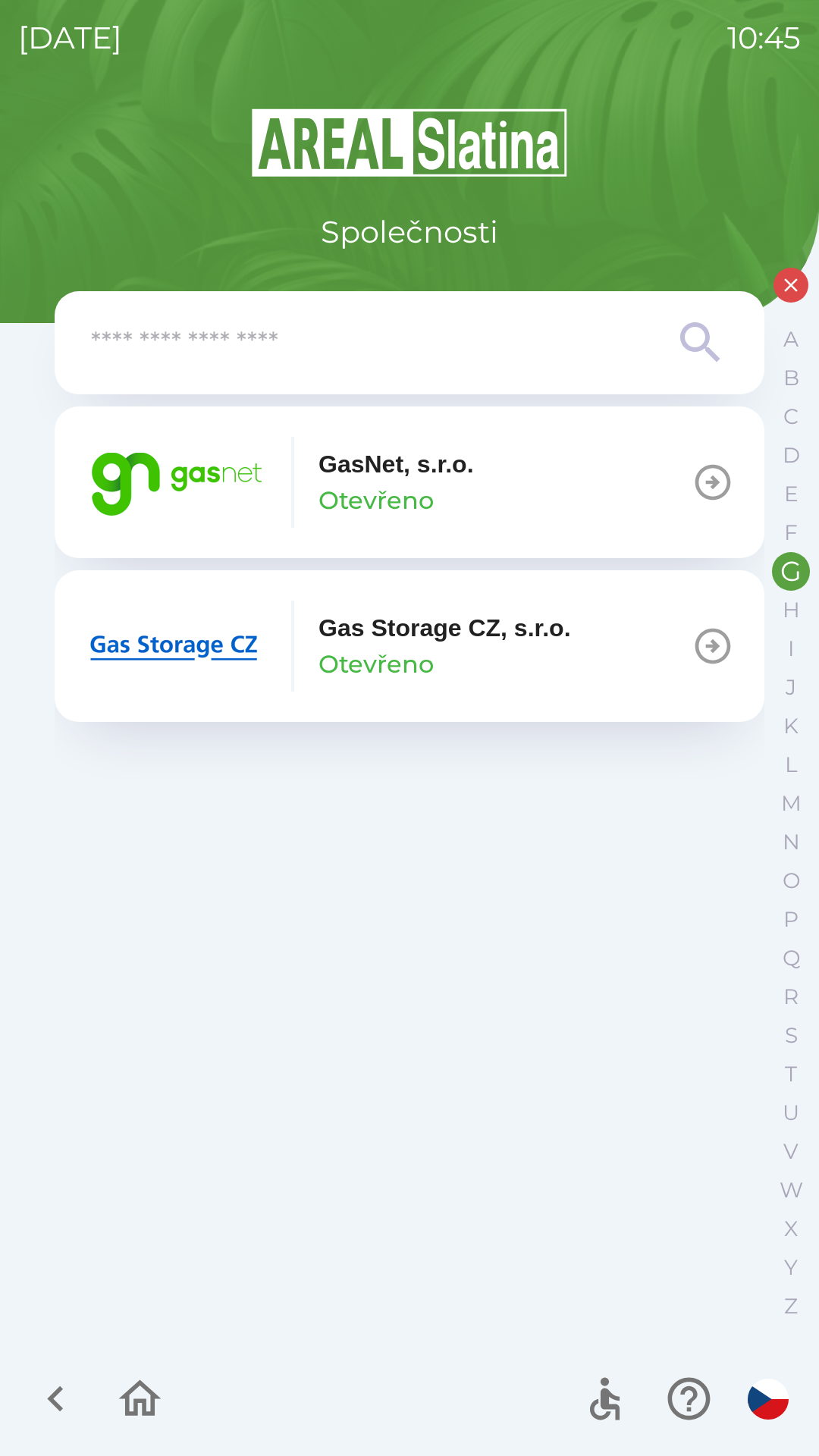
click at [380, 502] on p "Otevřeno" at bounding box center [376, 501] width 115 height 36
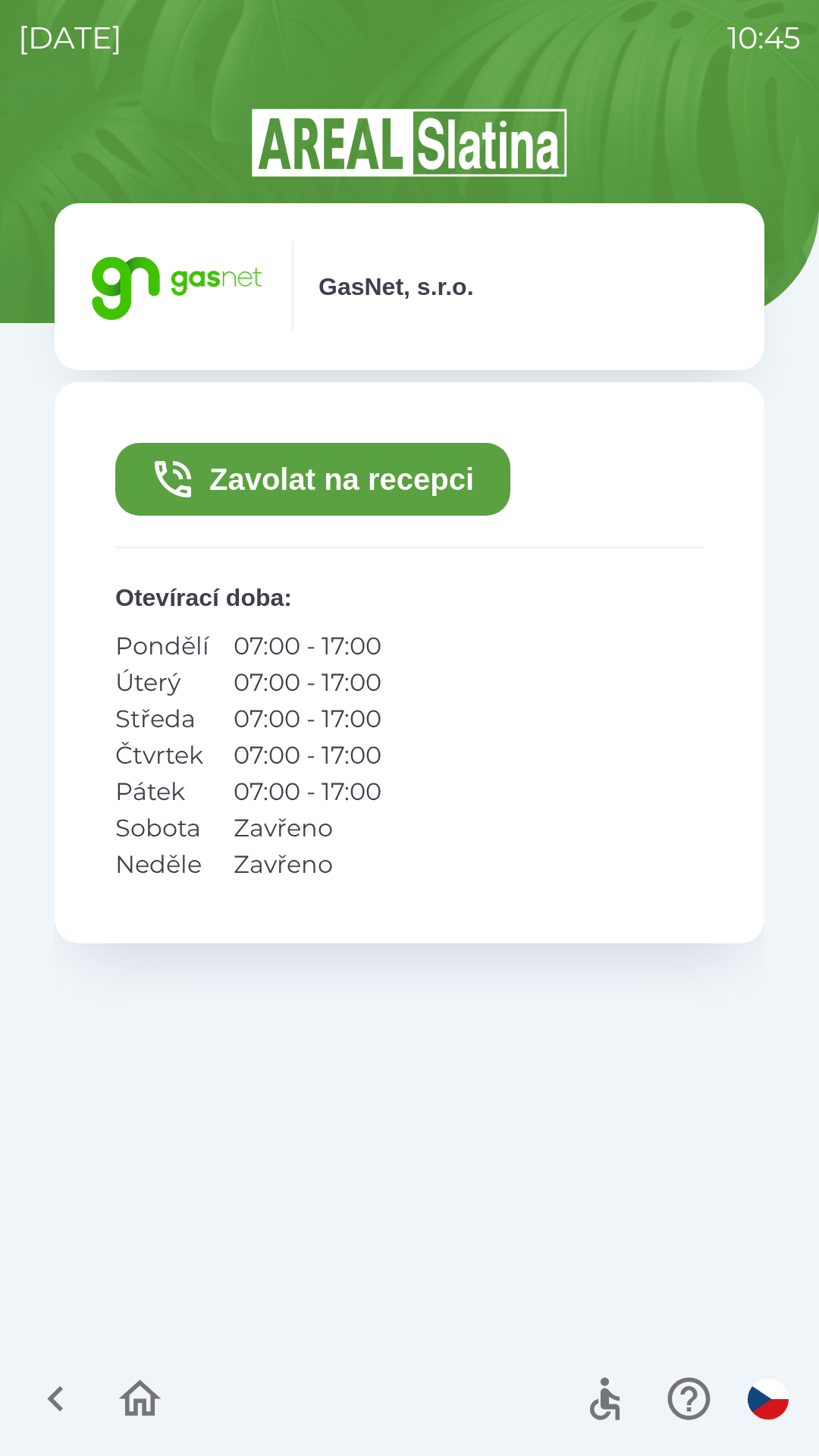
click at [353, 475] on button "Zavolat na recepci" at bounding box center [313, 480] width 395 height 73
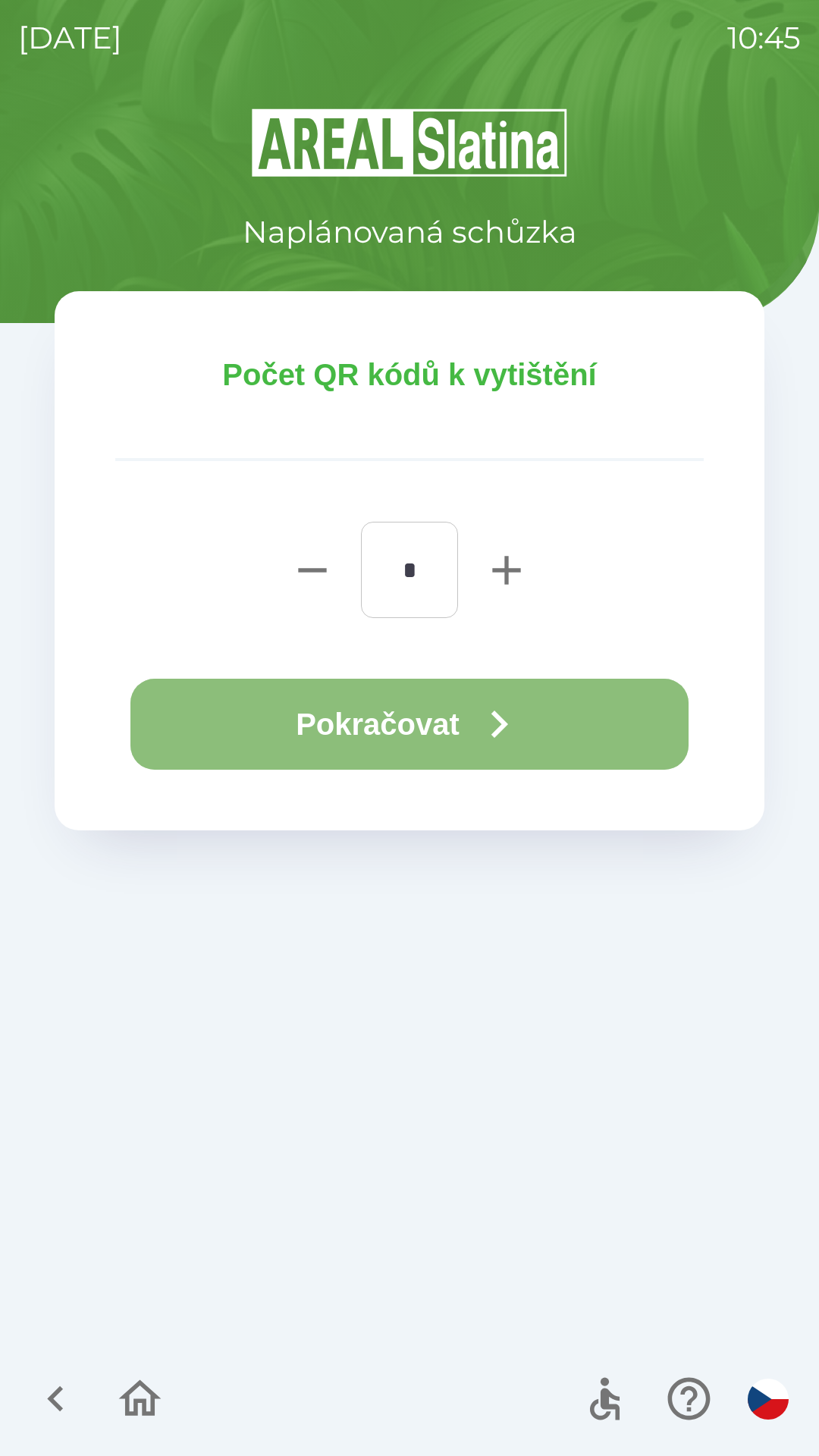
click at [445, 728] on button "Pokračovat" at bounding box center [410, 724] width 558 height 91
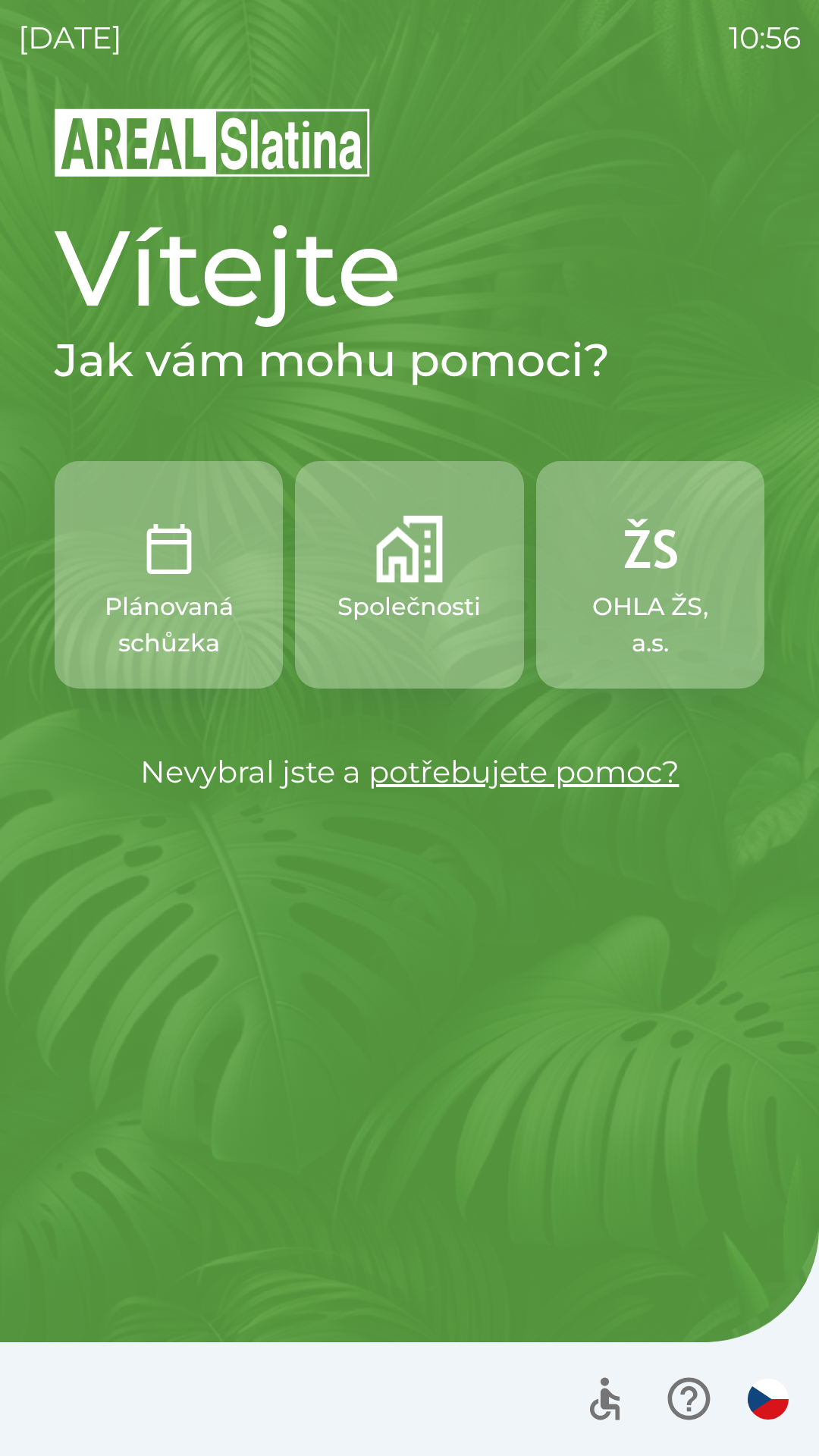
click at [418, 581] on img "button" at bounding box center [410, 550] width 67 height 67
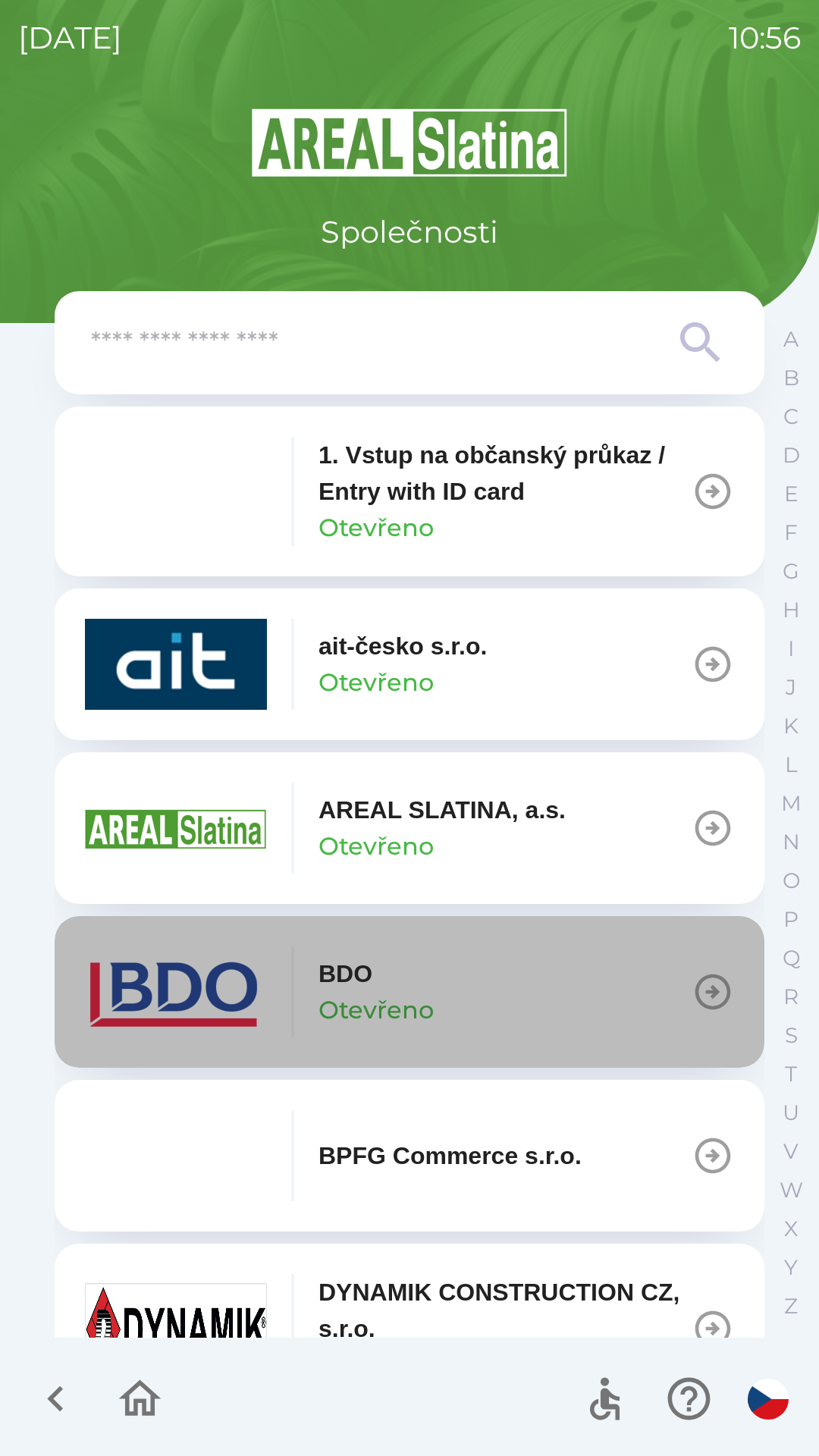
click at [644, 987] on button "BDO Otevřeno" at bounding box center [410, 992] width 710 height 152
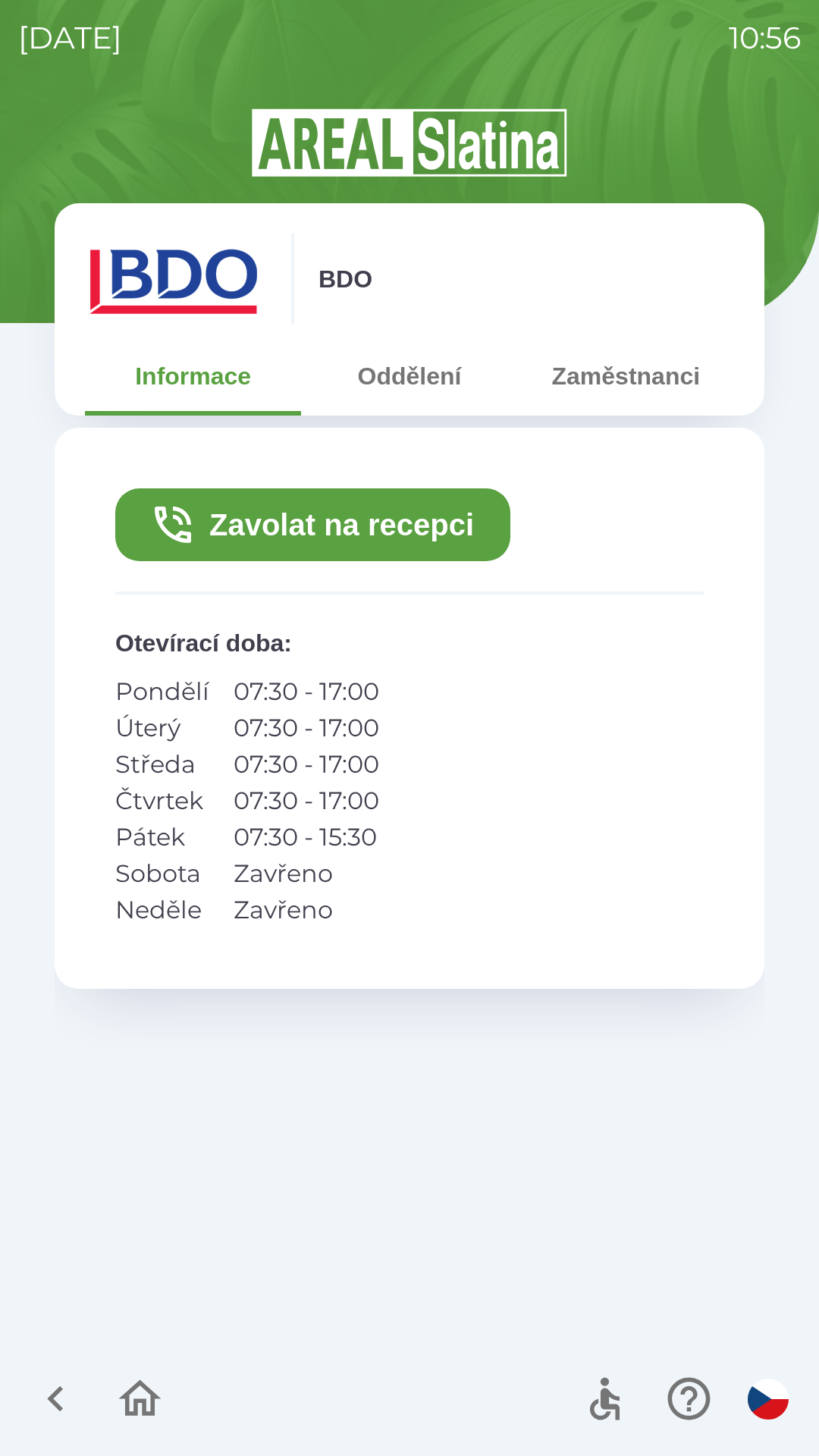
click at [368, 527] on button "Zavolat na recepci" at bounding box center [313, 525] width 395 height 73
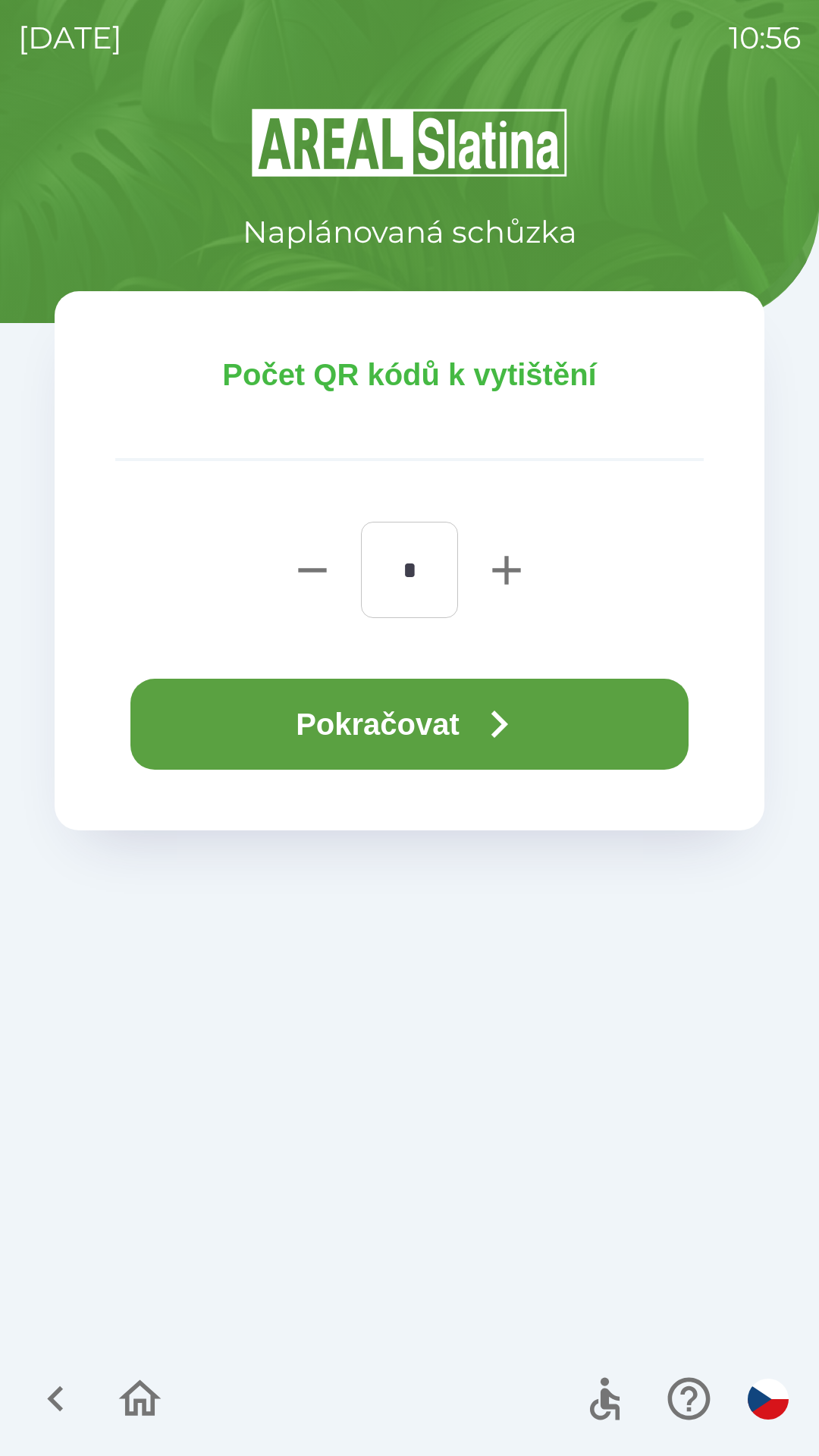
click at [426, 714] on button "Pokračovat" at bounding box center [410, 724] width 558 height 91
